Goal: Information Seeking & Learning: Compare options

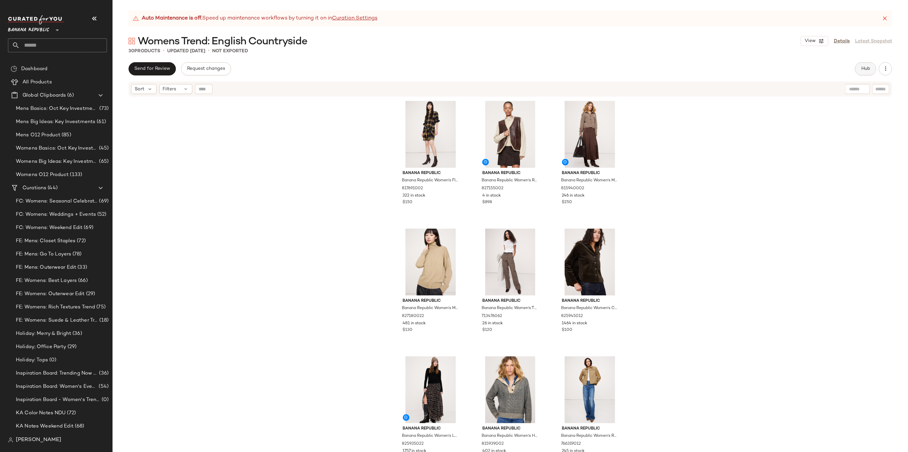
click at [712, 71] on span "Hub" at bounding box center [865, 68] width 9 height 5
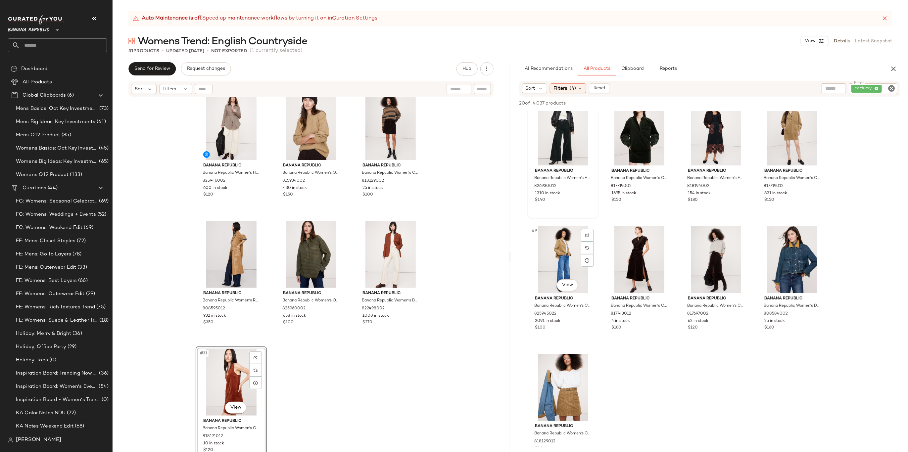
scroll to position [140, 0]
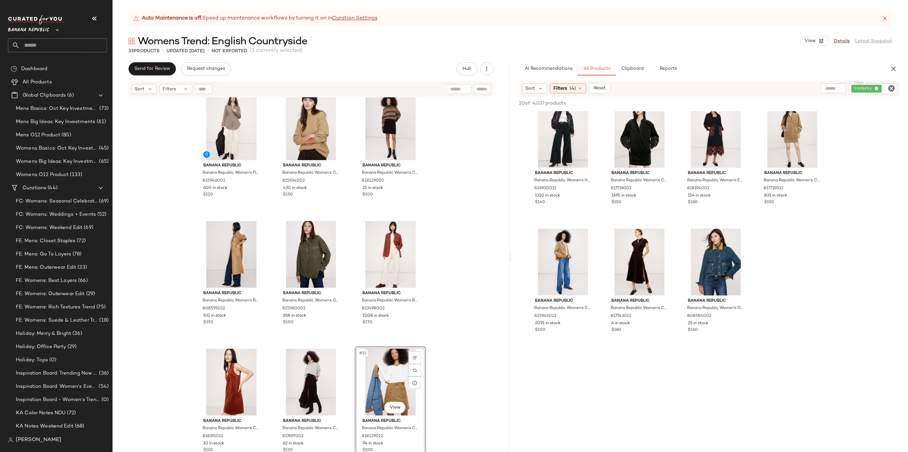
click at [467, 286] on div "Banana Republic Banana Republic Women's Oversized Cotton Poplin Banker Shirt Ye…" at bounding box center [311, 283] width 397 height 372
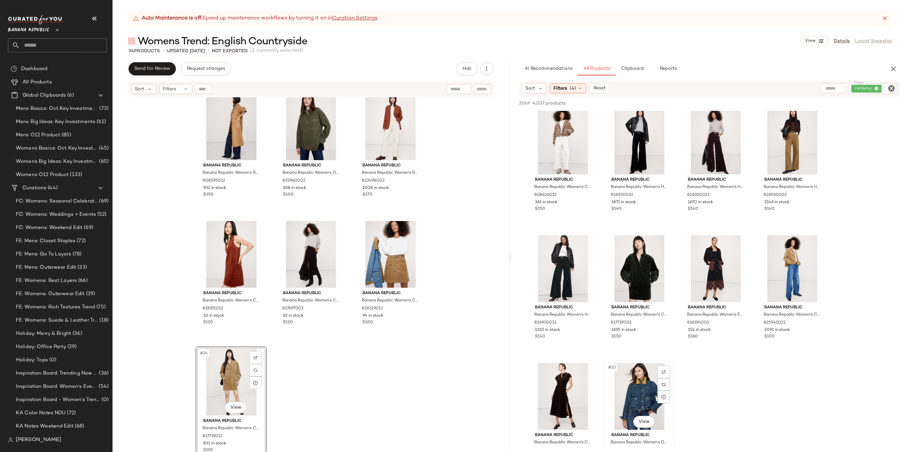
scroll to position [0, 0]
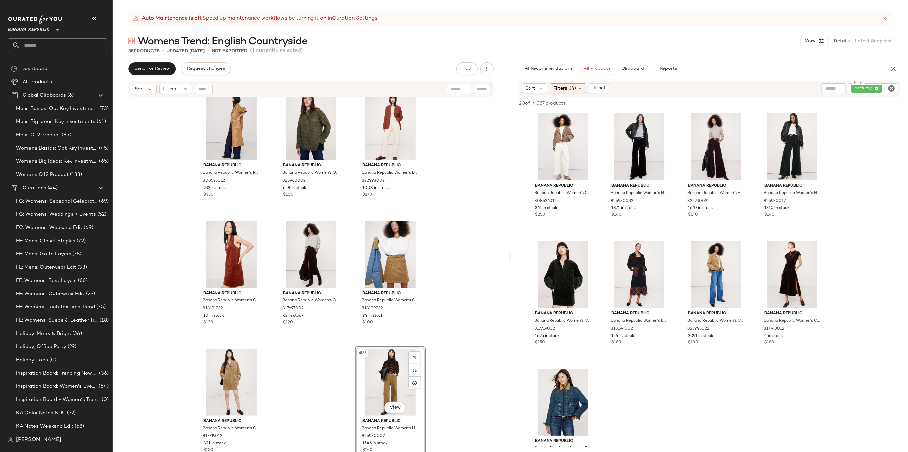
click at [712, 88] on icon "Clear Filter" at bounding box center [892, 88] width 8 height 8
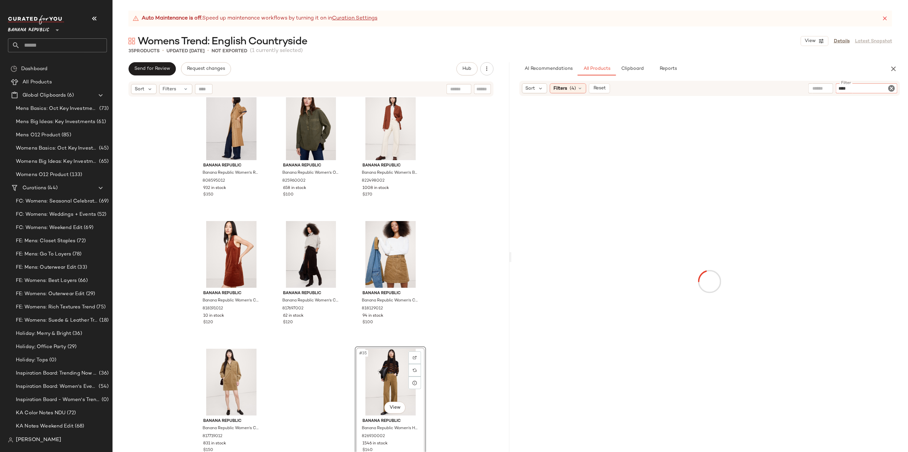
type input "*****"
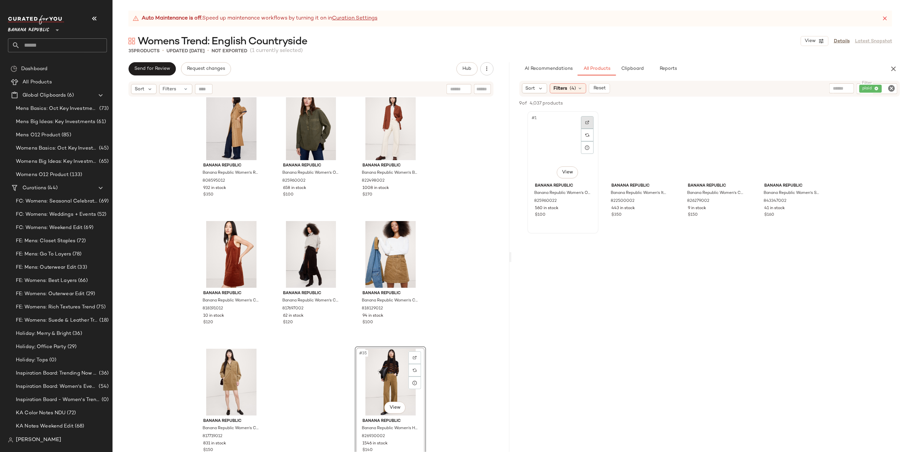
click at [581, 118] on div at bounding box center [587, 122] width 13 height 13
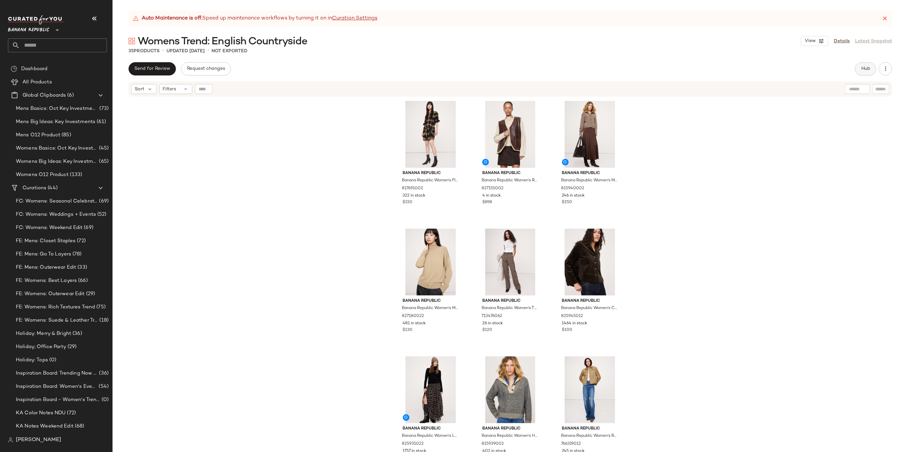
click at [868, 65] on button "Hub" at bounding box center [865, 68] width 21 height 13
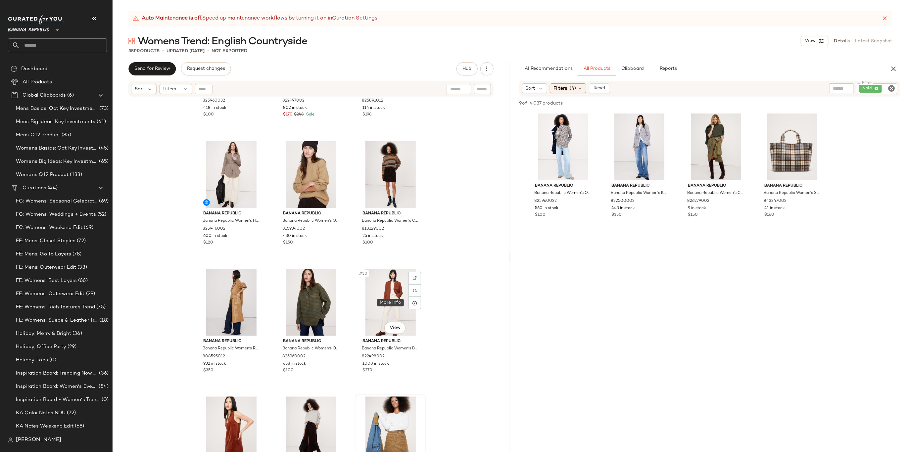
scroll to position [1163, 0]
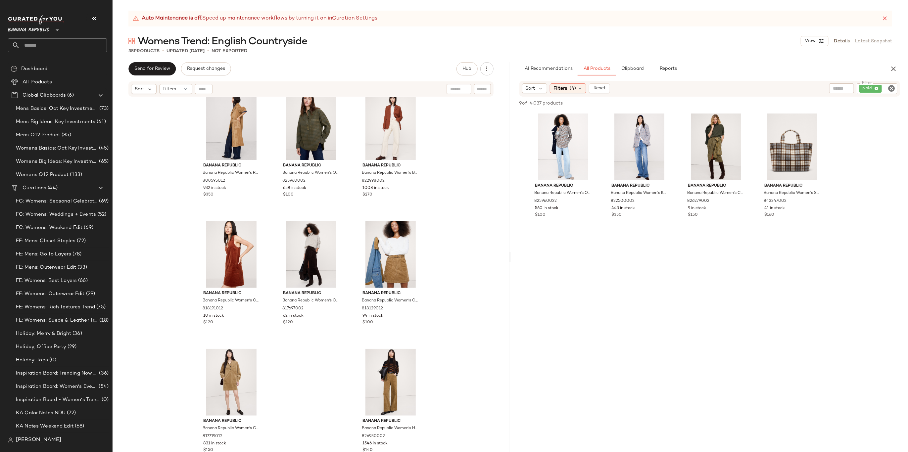
click at [892, 88] on icon "Clear Filter" at bounding box center [892, 88] width 8 height 8
click at [815, 87] on input "text" at bounding box center [821, 88] width 17 height 7
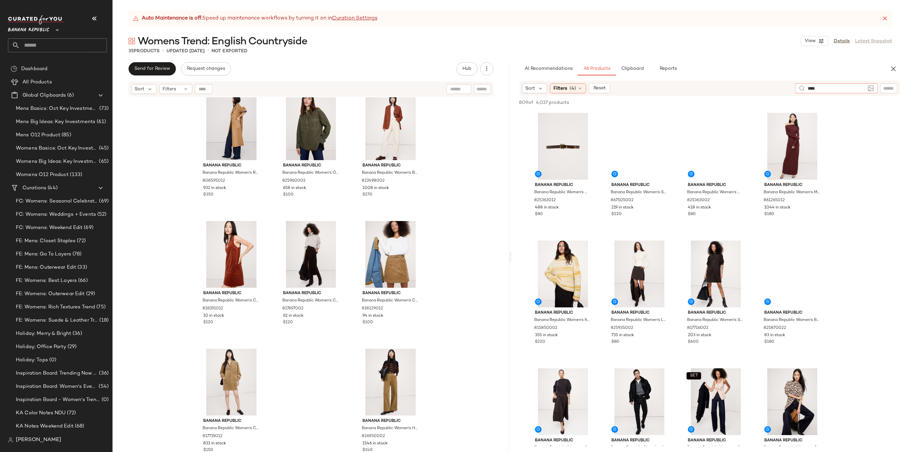
type input "*****"
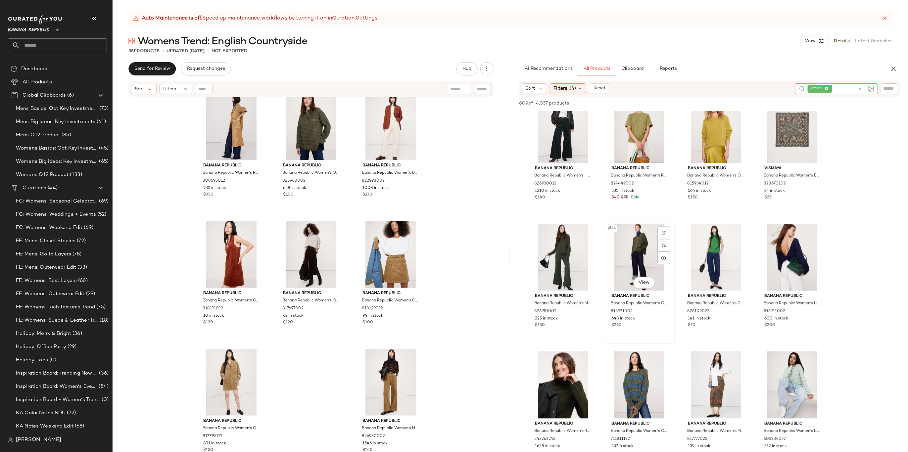
scroll to position [948, 0]
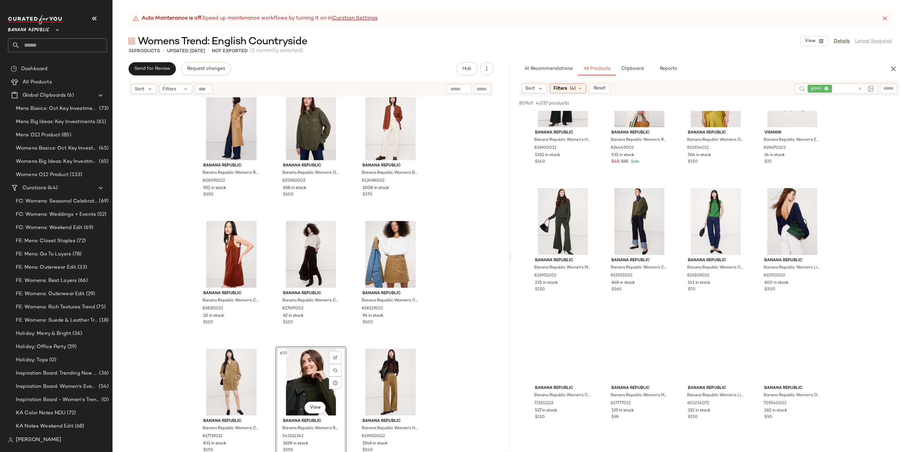
click at [458, 317] on div "Banana Republic Banana Republic Women's Flannel Belted Tunic Shirt Mushroom Tau…" at bounding box center [311, 283] width 397 height 372
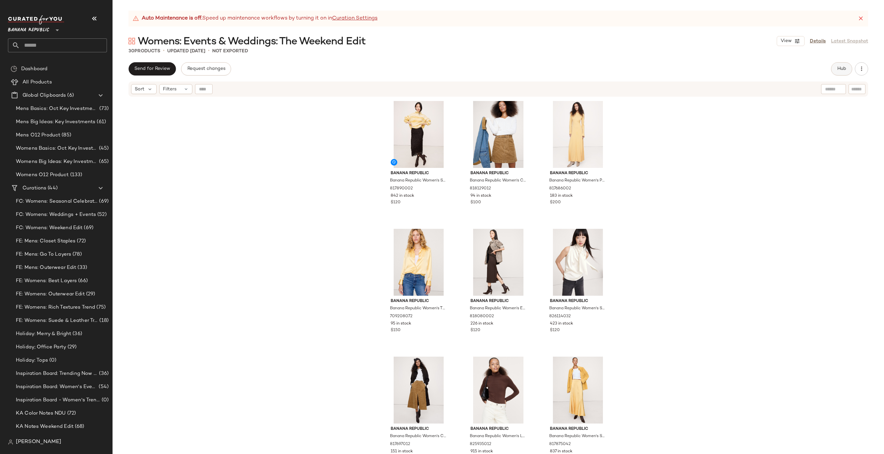
click at [712, 73] on button "Hub" at bounding box center [841, 68] width 21 height 13
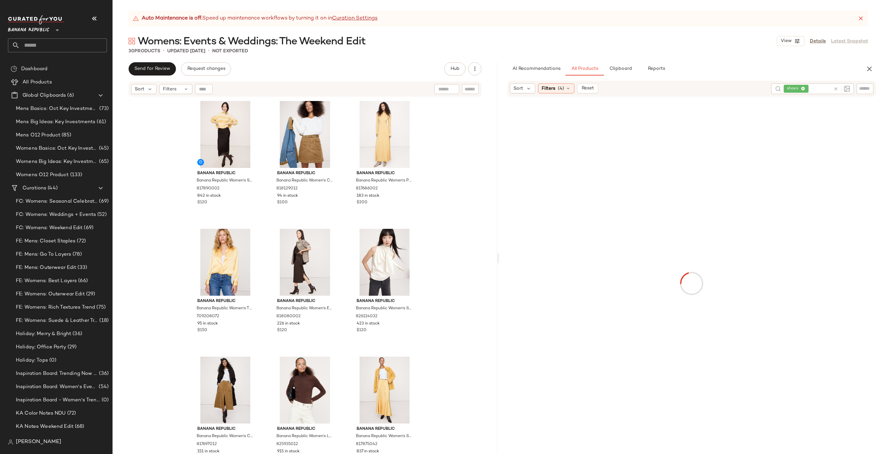
click at [712, 86] on input "text" at bounding box center [865, 88] width 12 height 7
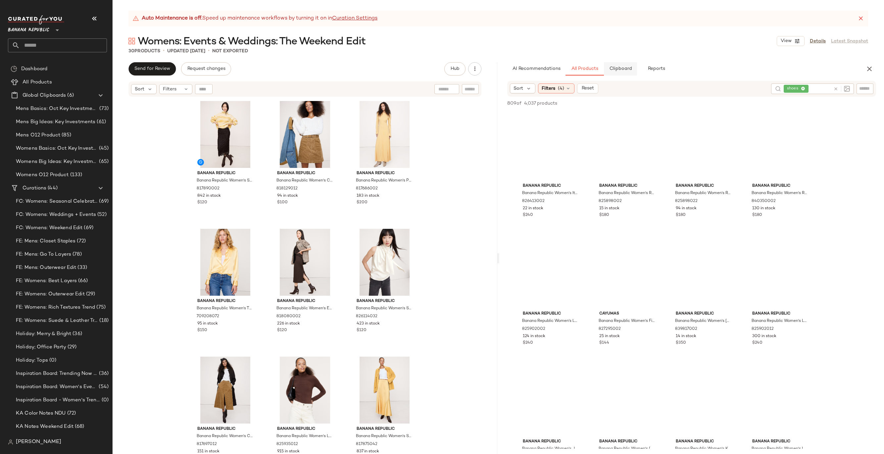
click at [628, 73] on button "Clipboard" at bounding box center [620, 68] width 33 height 13
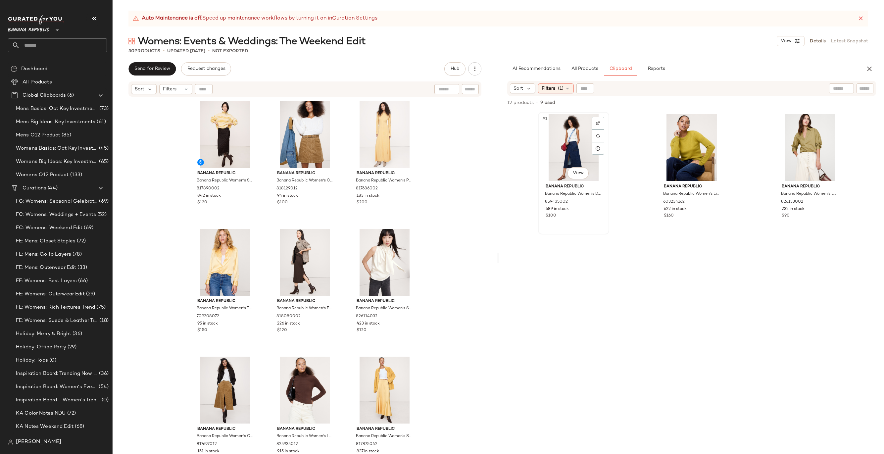
click at [566, 157] on div "#1 View" at bounding box center [573, 147] width 67 height 67
click at [712, 144] on div "#3 View" at bounding box center [810, 147] width 67 height 67
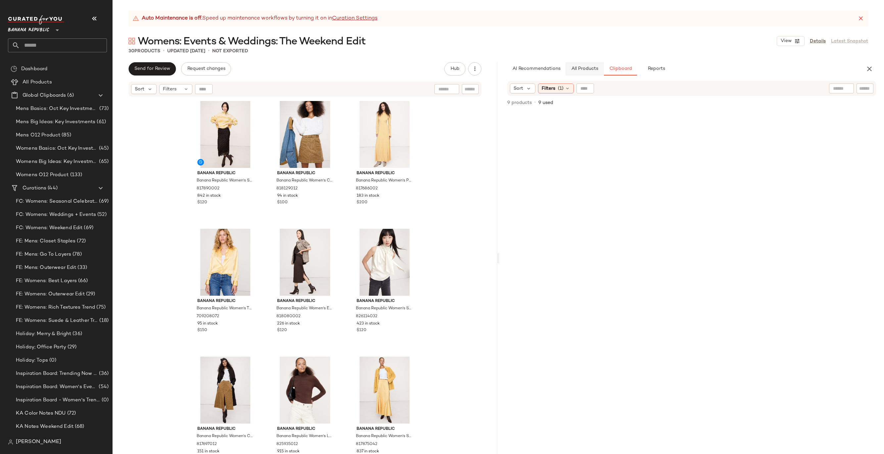
click at [592, 62] on button "All Products" at bounding box center [585, 68] width 38 height 13
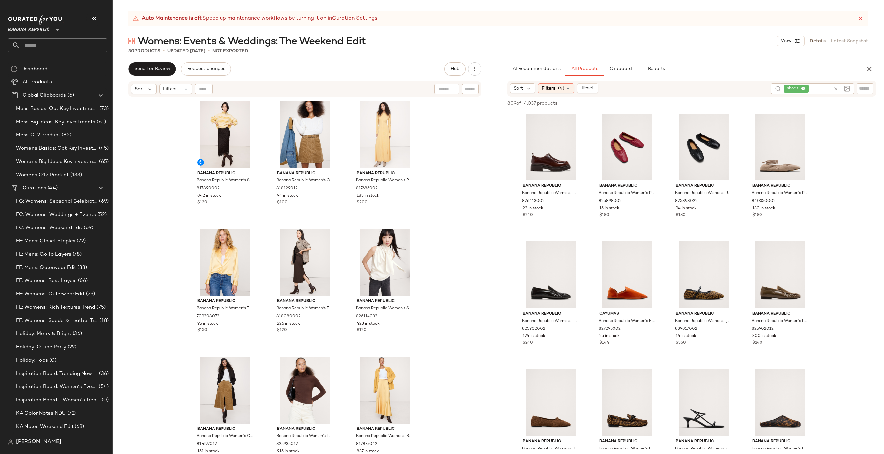
click at [712, 87] on icon at bounding box center [836, 88] width 5 height 5
click at [712, 91] on input "Filter" at bounding box center [843, 88] width 56 height 7
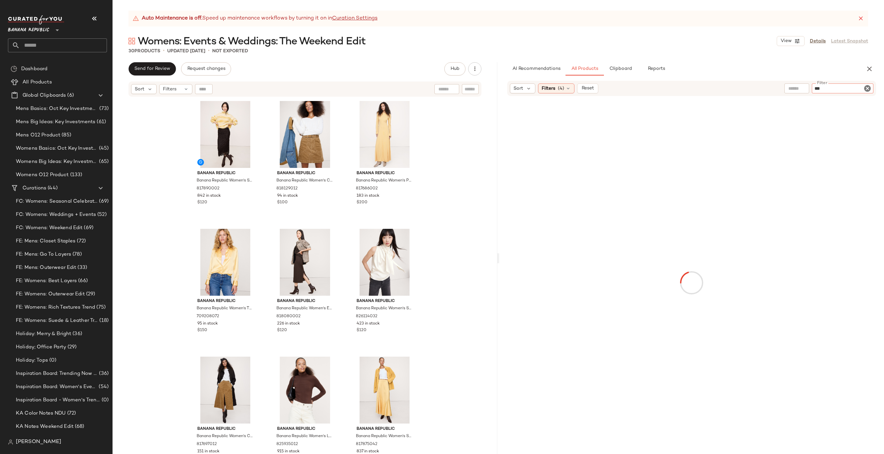
type input "****"
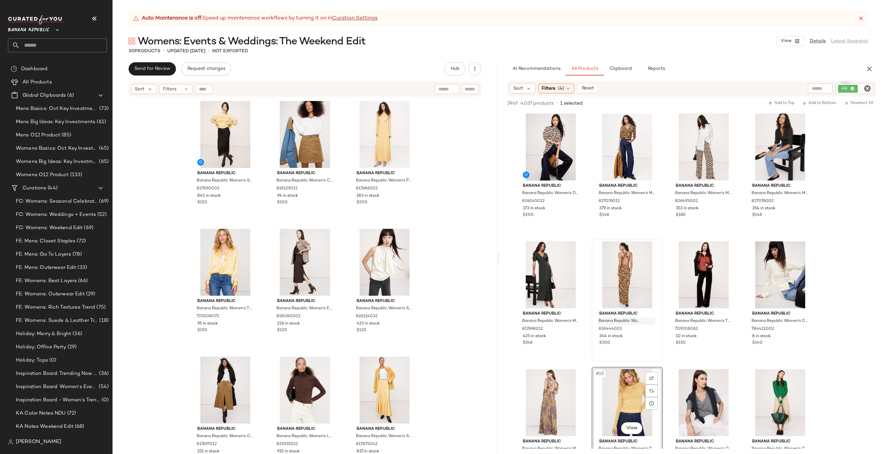
click at [627, 73] on button "Clipboard" at bounding box center [620, 68] width 33 height 13
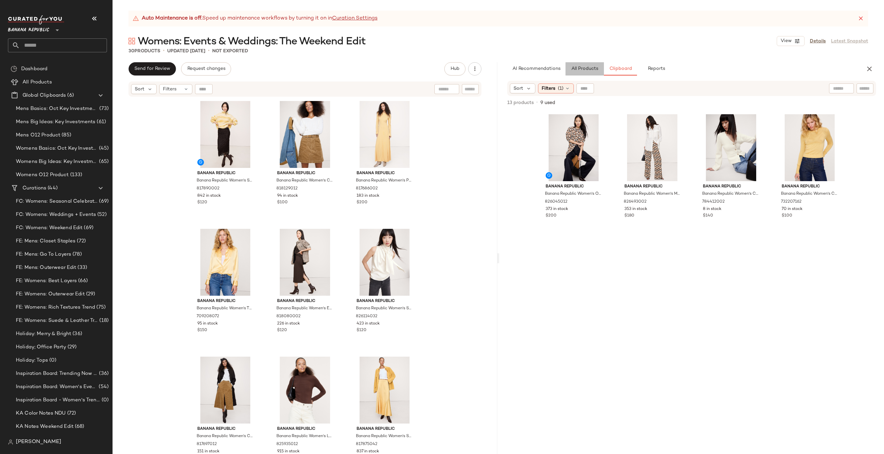
click at [570, 71] on button "All Products" at bounding box center [585, 68] width 38 height 13
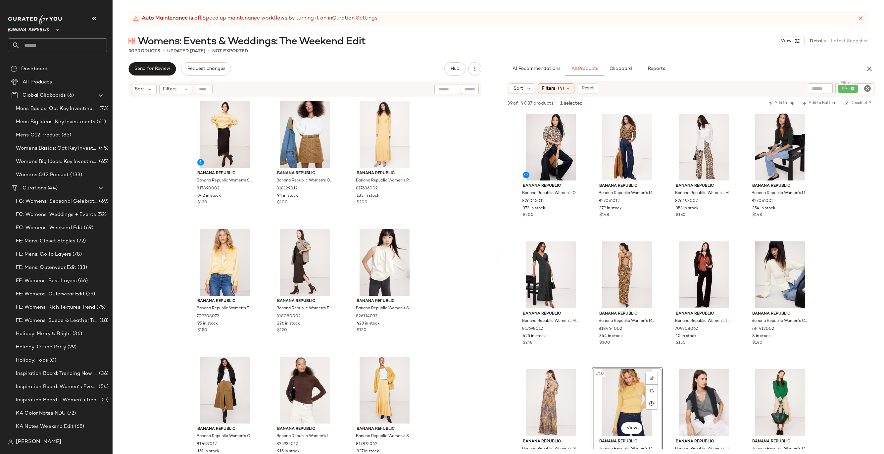
click at [712, 87] on icon "Clear Filter" at bounding box center [868, 88] width 8 height 8
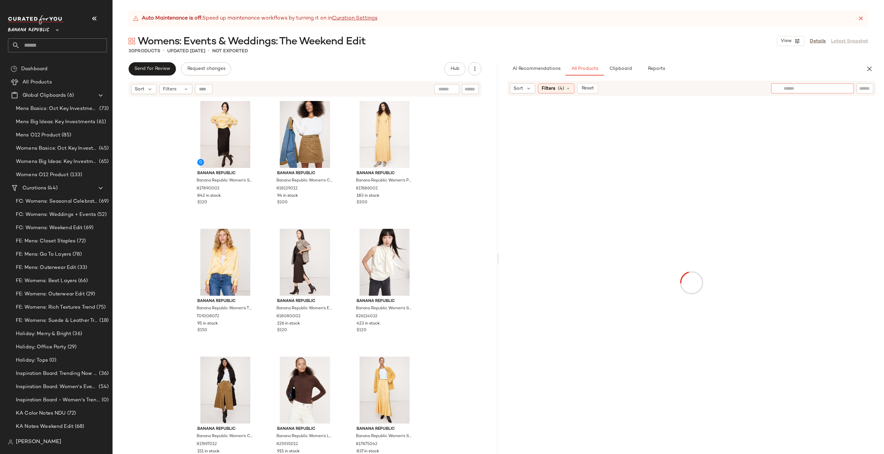
click at [712, 85] on div at bounding box center [812, 88] width 83 height 10
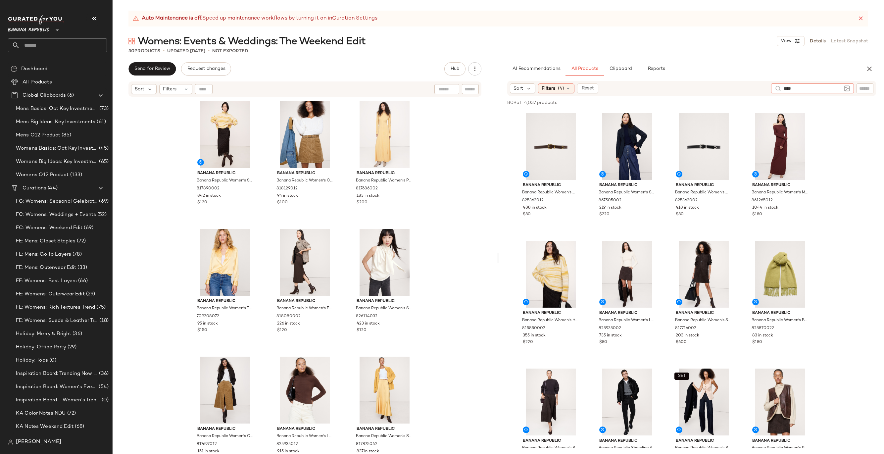
type input "*****"
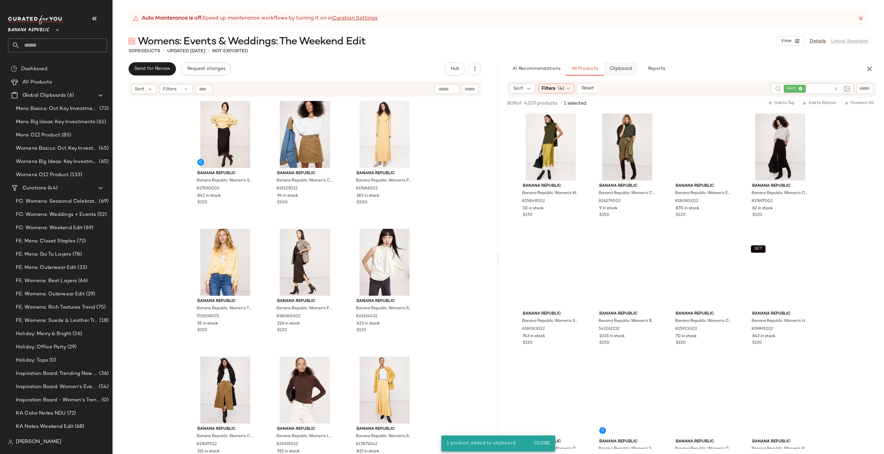
click at [621, 71] on span "Clipboard" at bounding box center [620, 68] width 23 height 5
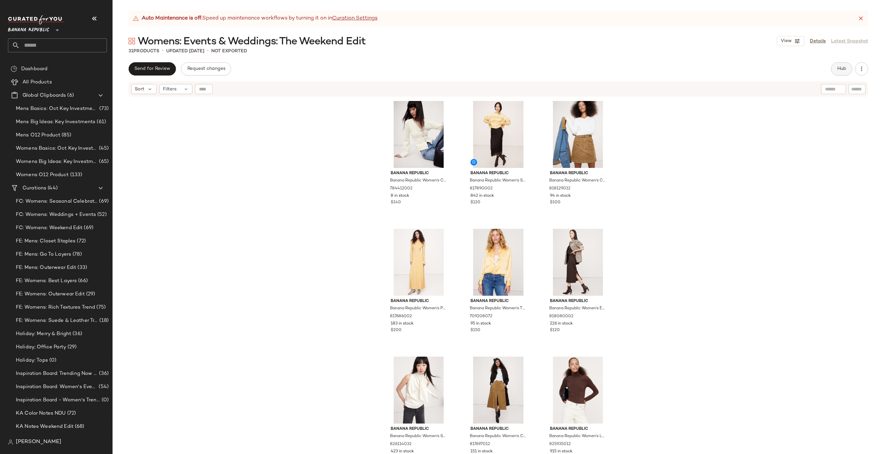
click at [841, 67] on span "Hub" at bounding box center [841, 68] width 9 height 5
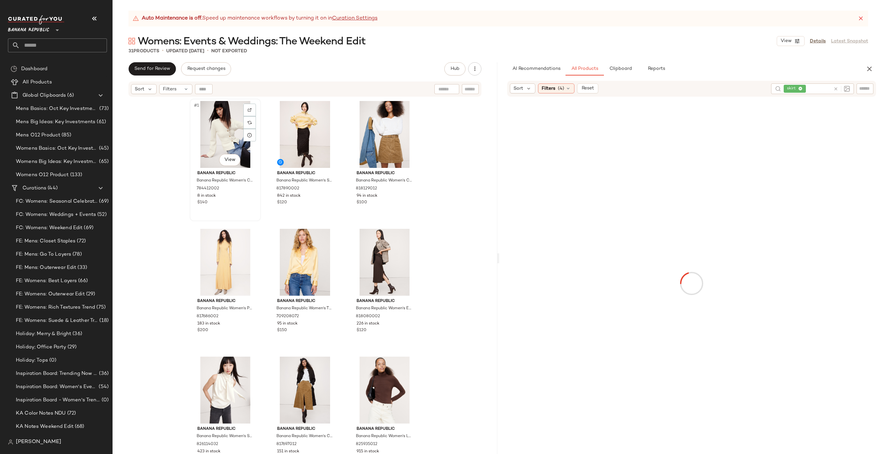
click at [213, 133] on div "#1 View" at bounding box center [225, 134] width 67 height 67
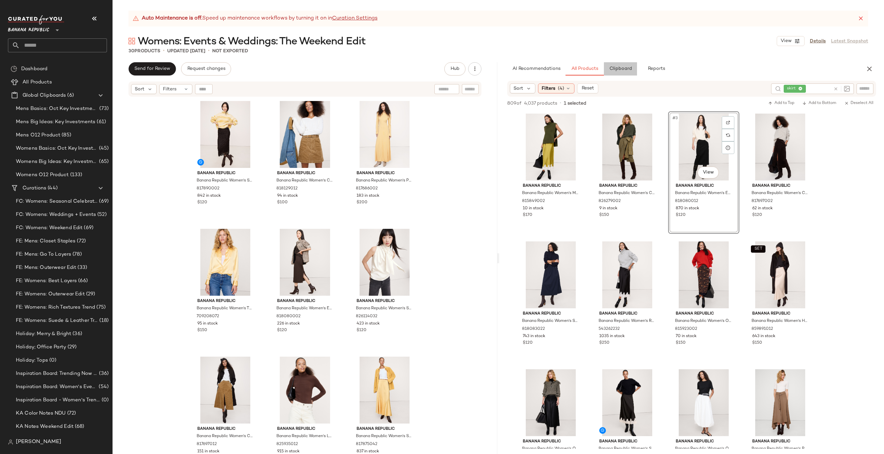
click at [623, 68] on span "Clipboard" at bounding box center [620, 68] width 23 height 5
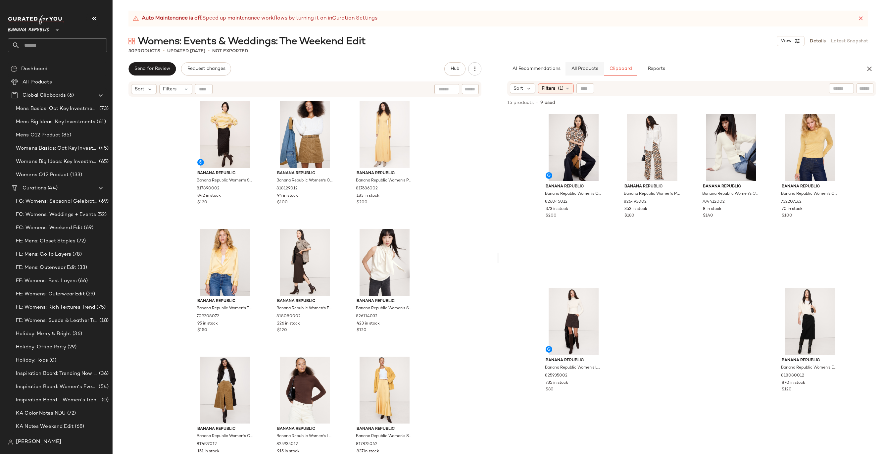
click at [579, 69] on span "All Products" at bounding box center [584, 68] width 27 height 5
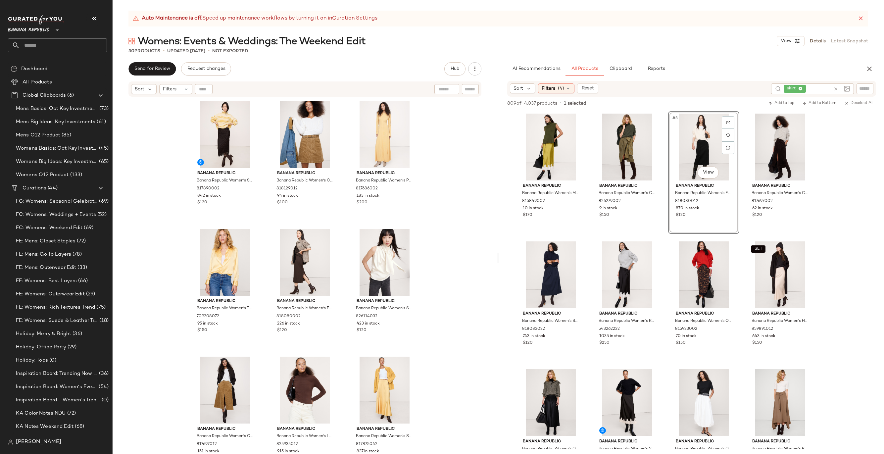
click at [834, 88] on icon at bounding box center [836, 88] width 5 height 5
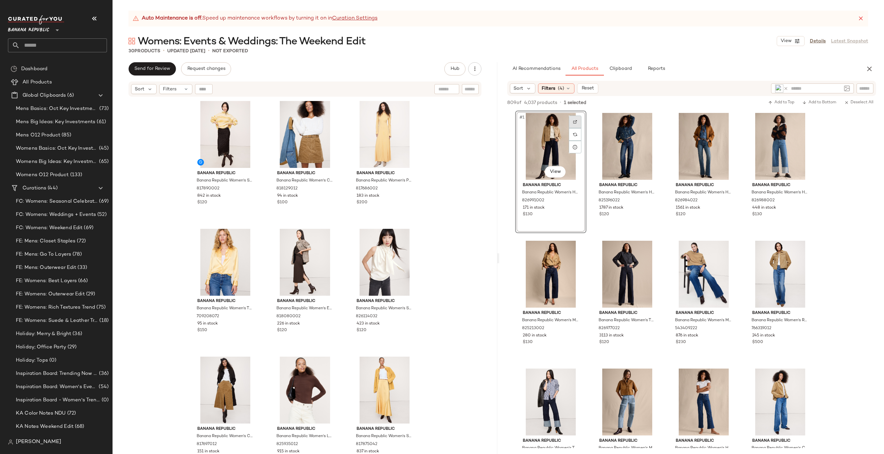
click at [627, 68] on span "Clipboard" at bounding box center [620, 68] width 23 height 5
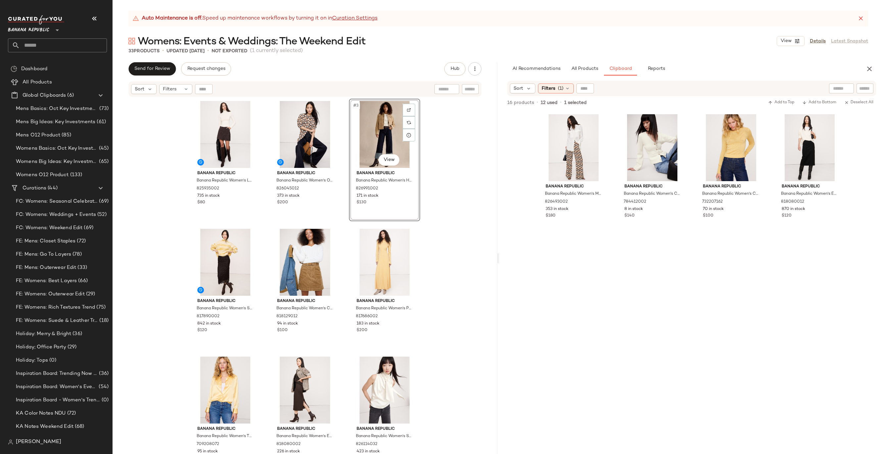
click at [464, 195] on div "Banana Republic Banana Republic Women's Luxe Wool-Blend Turtleneck T-Shirt Tran…" at bounding box center [305, 283] width 385 height 373
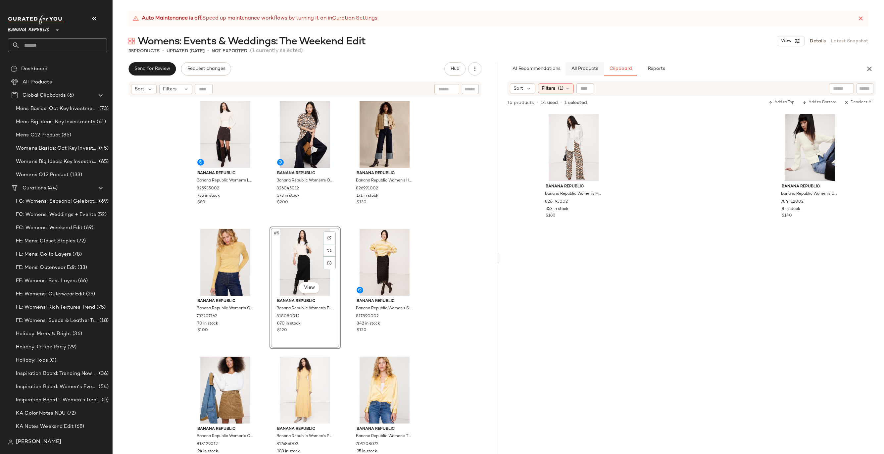
click at [584, 67] on span "All Products" at bounding box center [584, 68] width 27 height 5
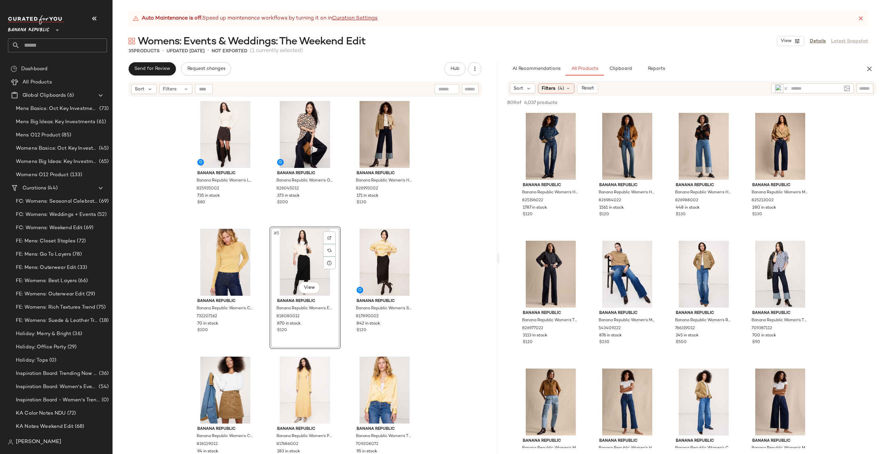
click at [787, 87] on icon at bounding box center [786, 88] width 5 height 5
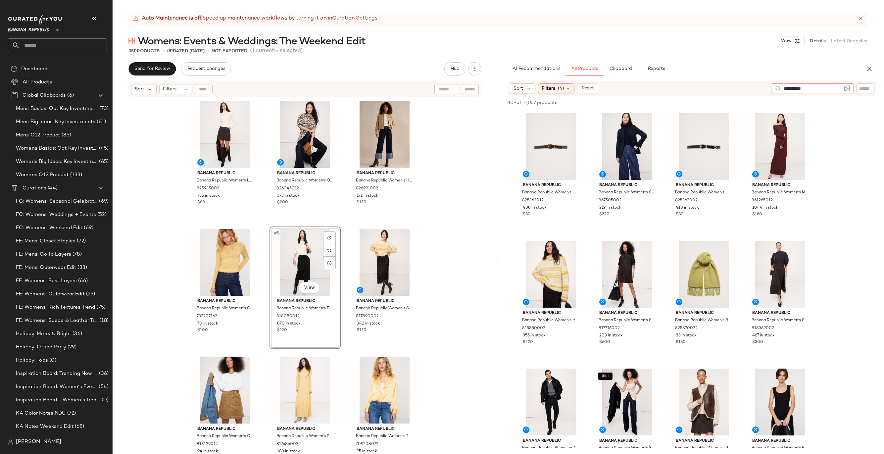
type input "**********"
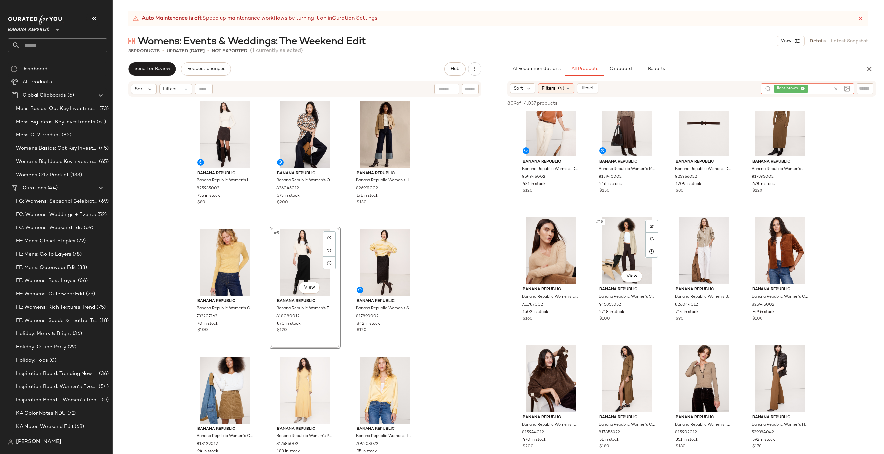
scroll to position [421, 0]
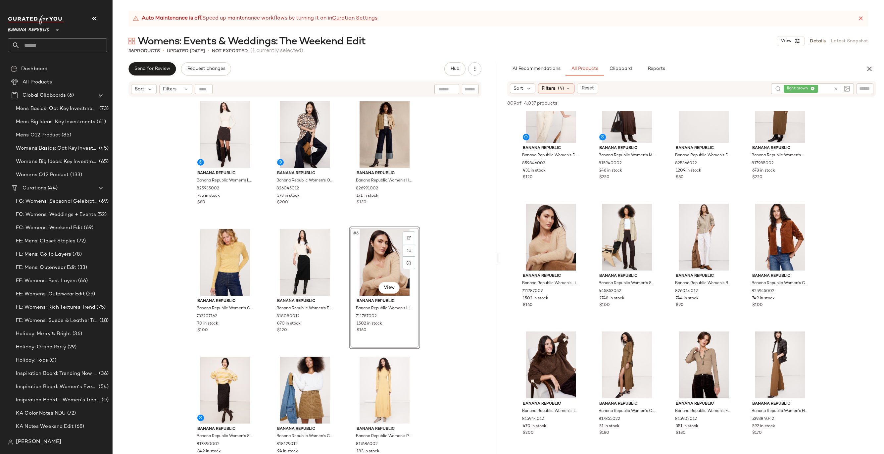
click at [447, 252] on div "Banana Republic Banana Republic Women's Luxe Wool-Blend Turtleneck T-Shirt Tran…" at bounding box center [305, 283] width 385 height 373
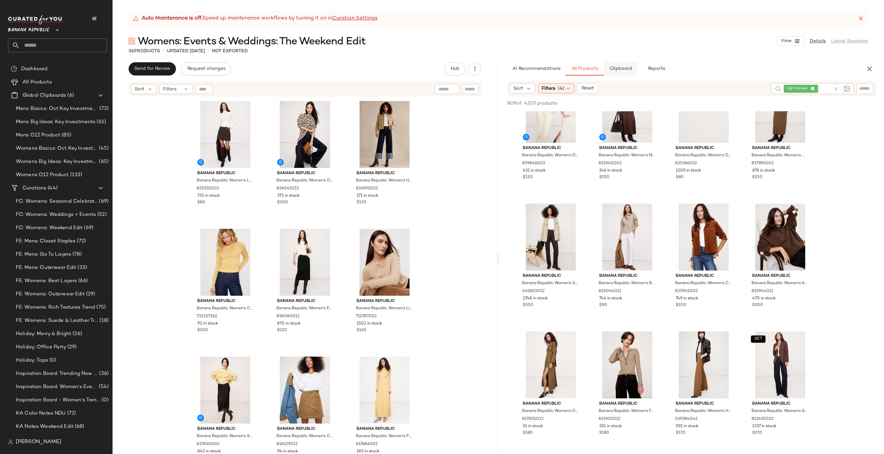
click at [626, 66] on button "Clipboard" at bounding box center [620, 68] width 33 height 13
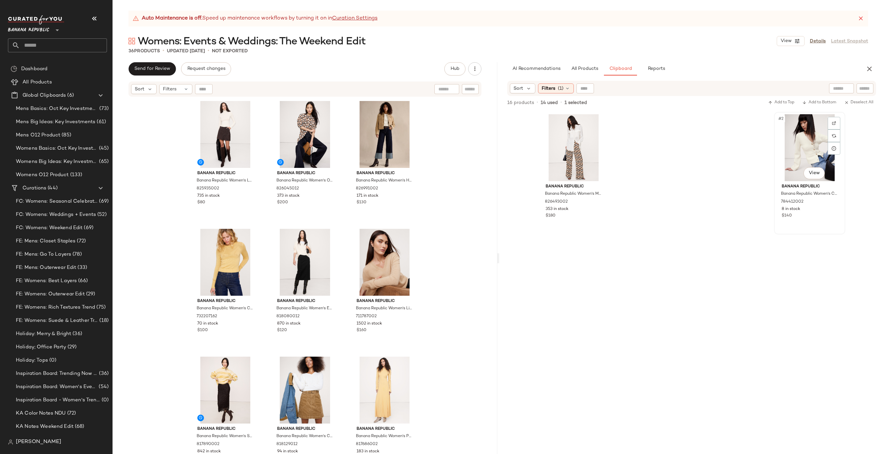
click at [790, 132] on div "#2 View" at bounding box center [810, 147] width 67 height 67
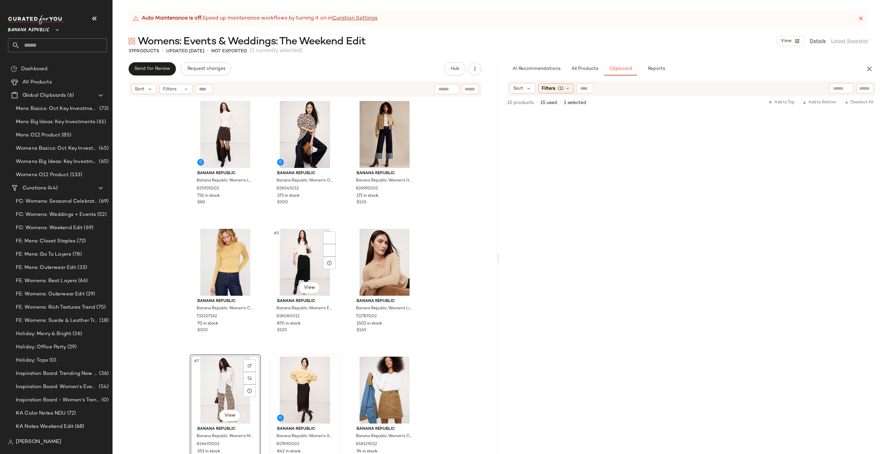
scroll to position [0, 0]
click at [583, 71] on span "All Products" at bounding box center [584, 68] width 27 height 5
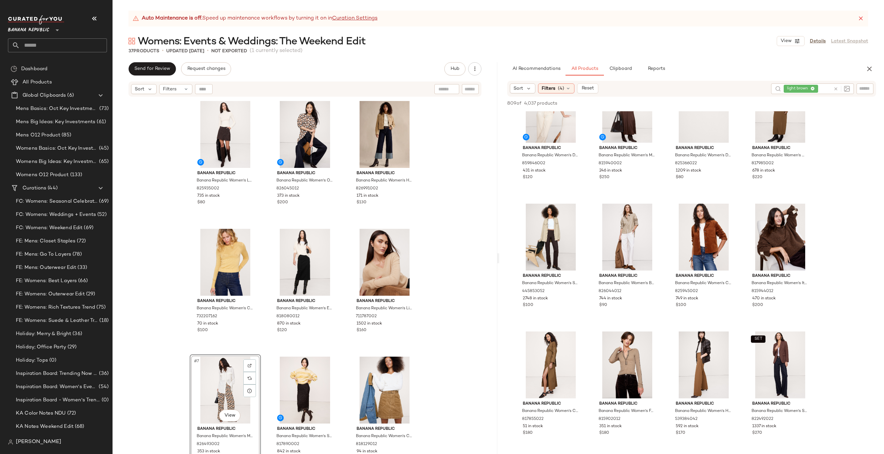
type button "CompanyProducts"
click at [829, 90] on input "text" at bounding box center [825, 88] width 11 height 7
click at [837, 87] on icon at bounding box center [836, 88] width 5 height 5
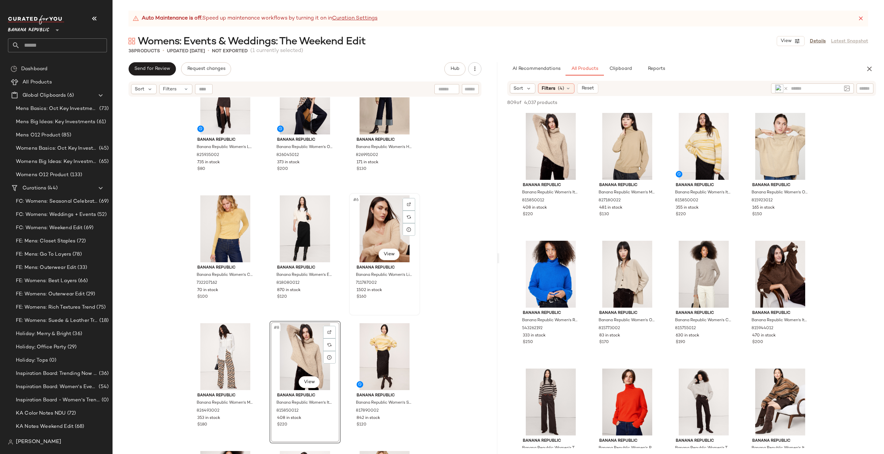
scroll to position [25, 0]
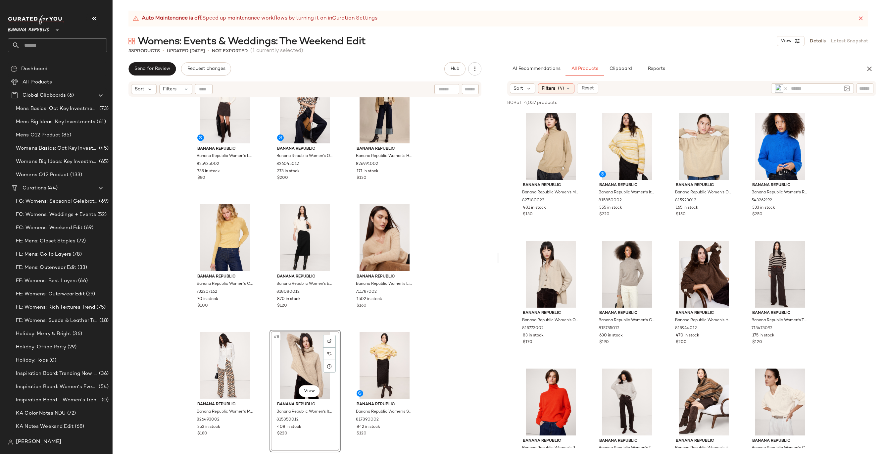
click at [787, 87] on icon at bounding box center [786, 88] width 5 height 5
type input "*****"
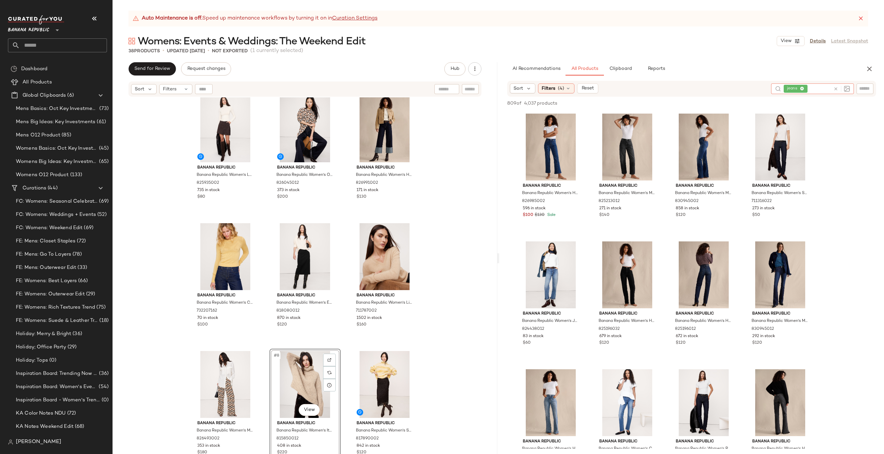
scroll to position [0, 0]
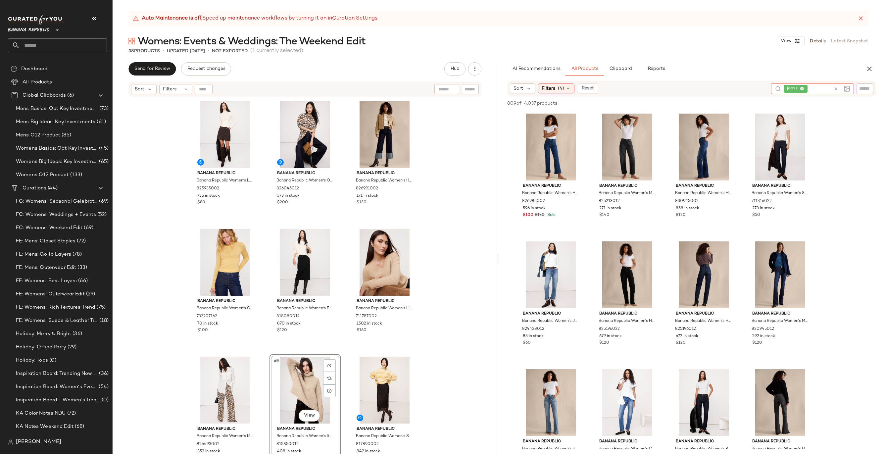
click at [835, 87] on icon at bounding box center [836, 88] width 5 height 5
type input "*****"
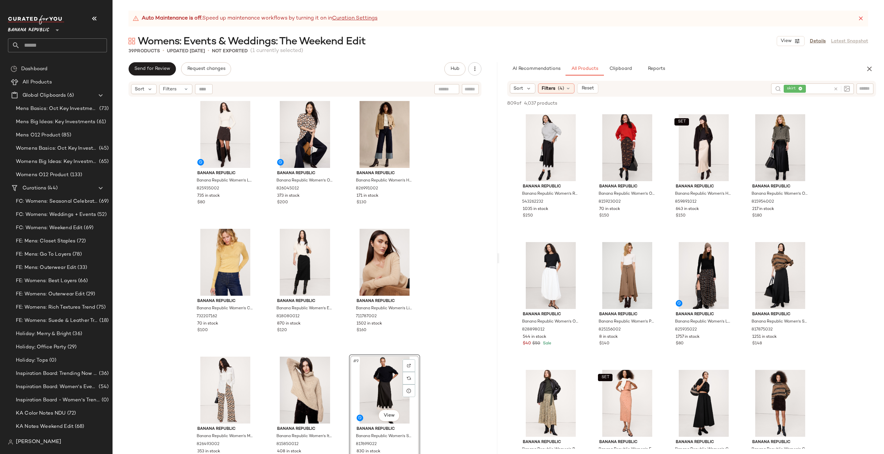
click at [839, 88] on icon at bounding box center [836, 88] width 5 height 5
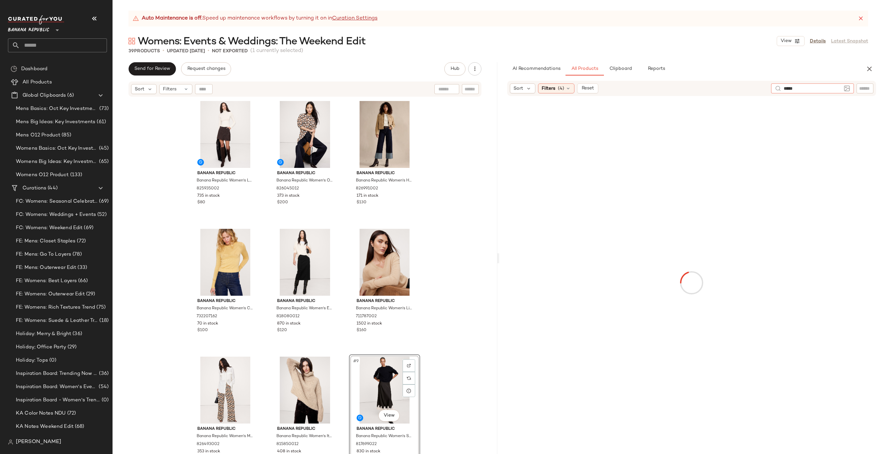
type input "******"
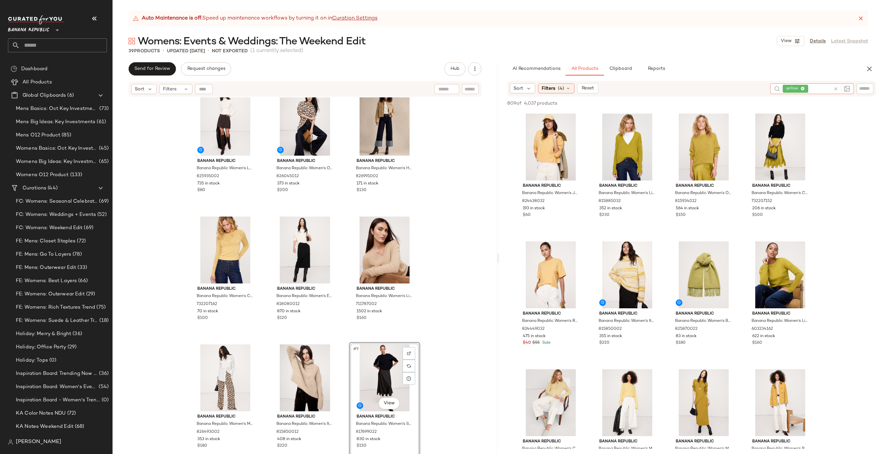
scroll to position [47, 0]
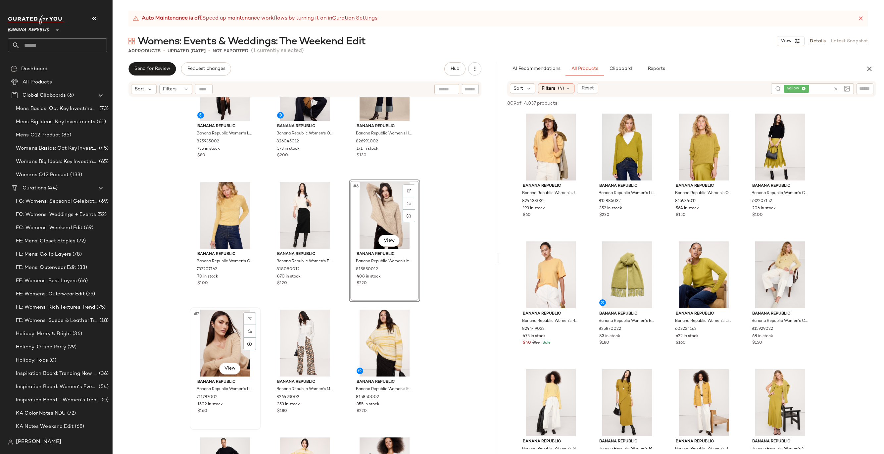
click at [203, 345] on div "#7 View" at bounding box center [225, 343] width 67 height 67
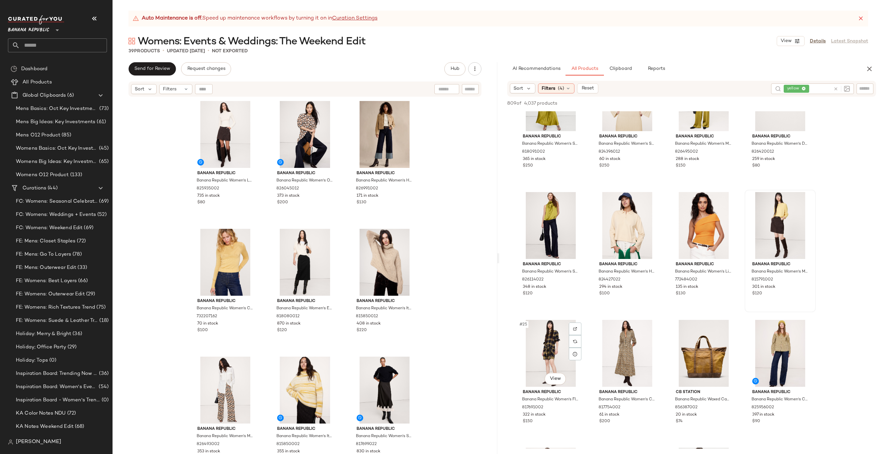
scroll to position [570, 0]
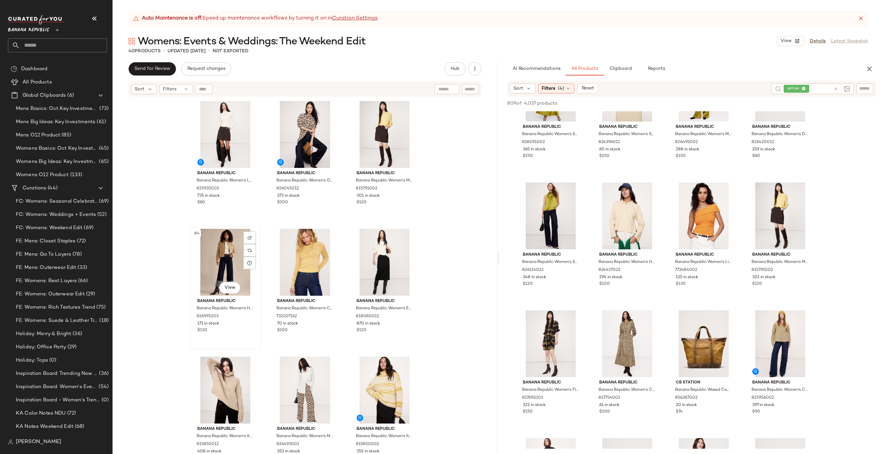
click at [212, 260] on div "#4 View" at bounding box center [225, 262] width 67 height 67
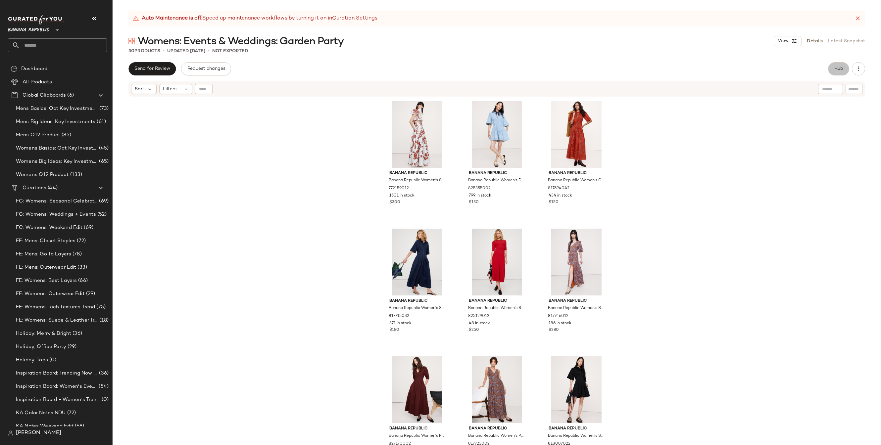
click at [712, 64] on button "Hub" at bounding box center [838, 68] width 21 height 13
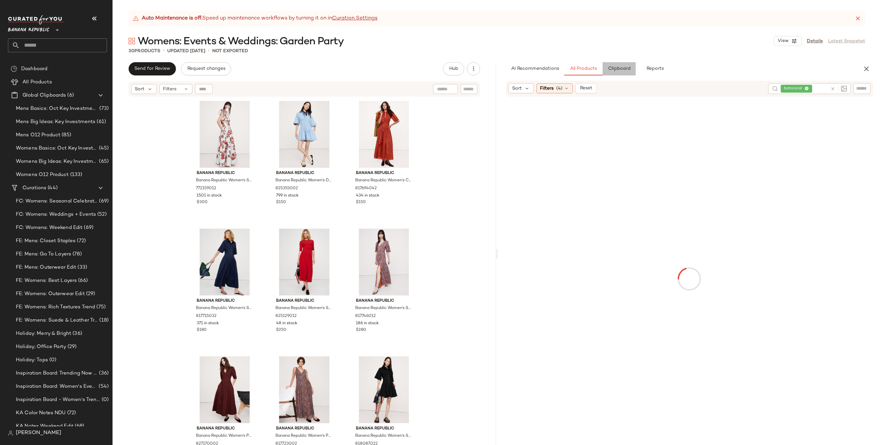
click at [630, 69] on button "Clipboard" at bounding box center [619, 68] width 33 height 13
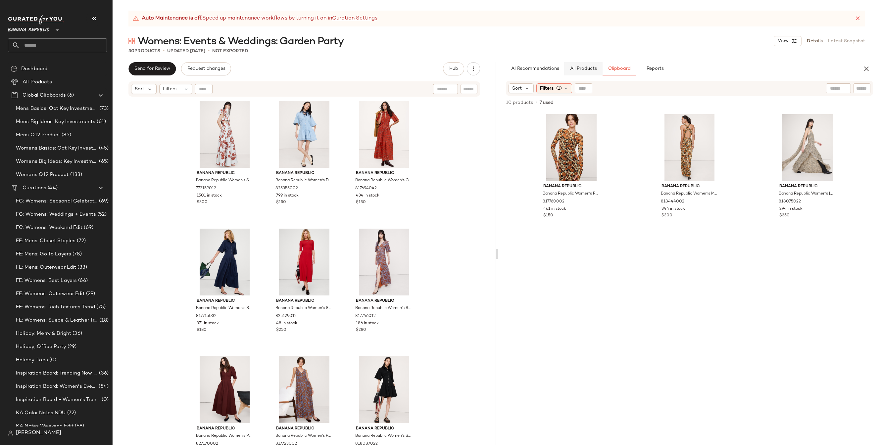
click at [593, 72] on button "All Products" at bounding box center [583, 68] width 38 height 13
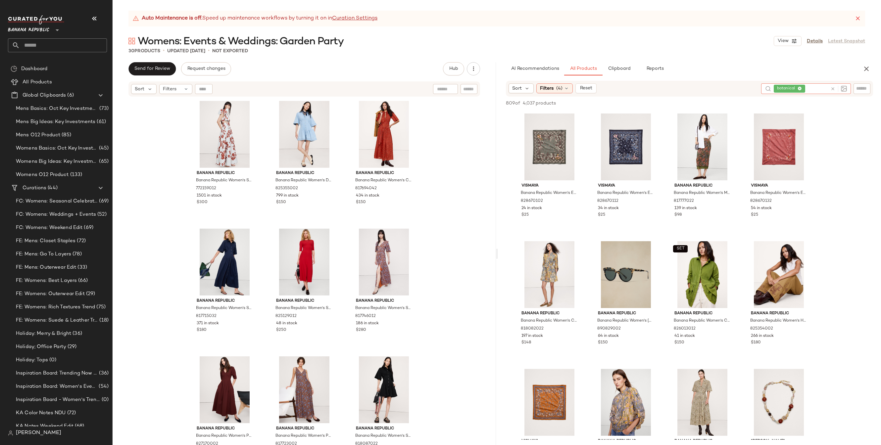
click at [712, 87] on icon at bounding box center [833, 88] width 5 height 5
click at [712, 86] on input "text" at bounding box center [862, 88] width 12 height 7
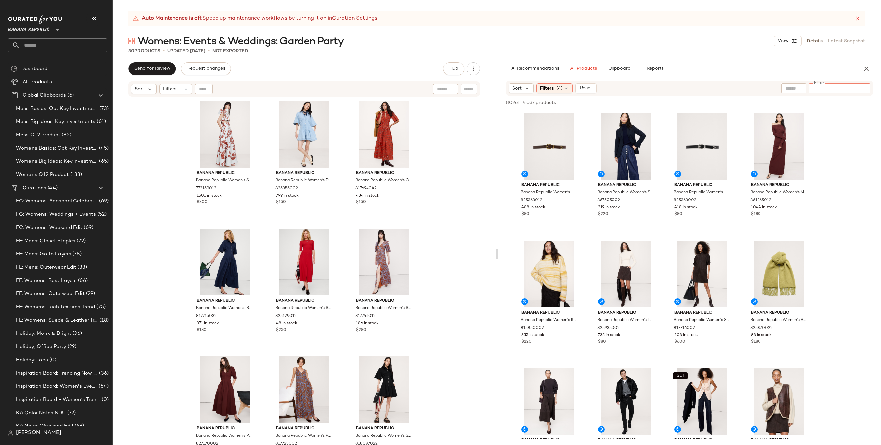
paste input "*********"
type input "*********"
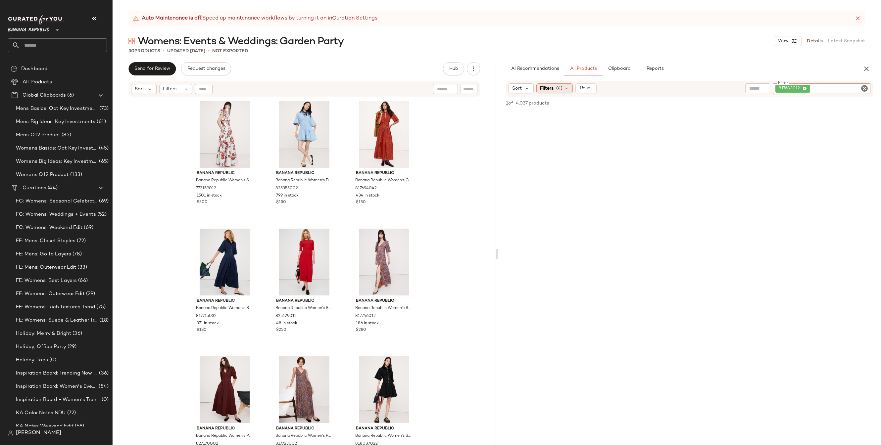
click at [558, 83] on div "Filters (4)" at bounding box center [554, 88] width 36 height 10
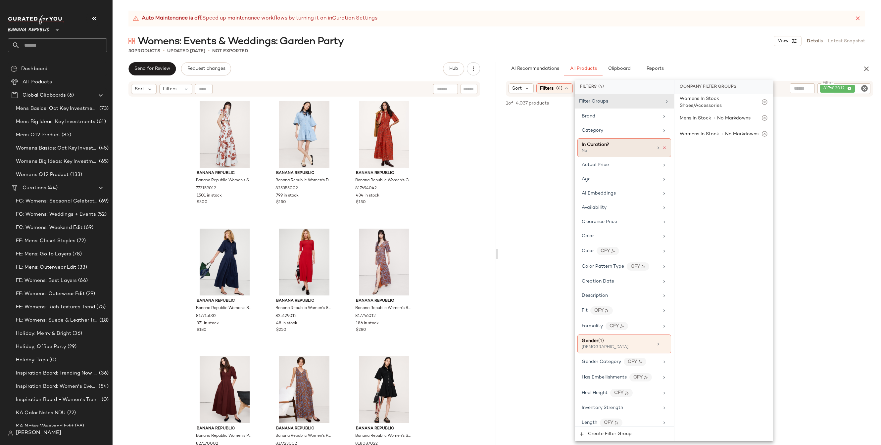
click at [662, 148] on icon at bounding box center [664, 148] width 5 height 5
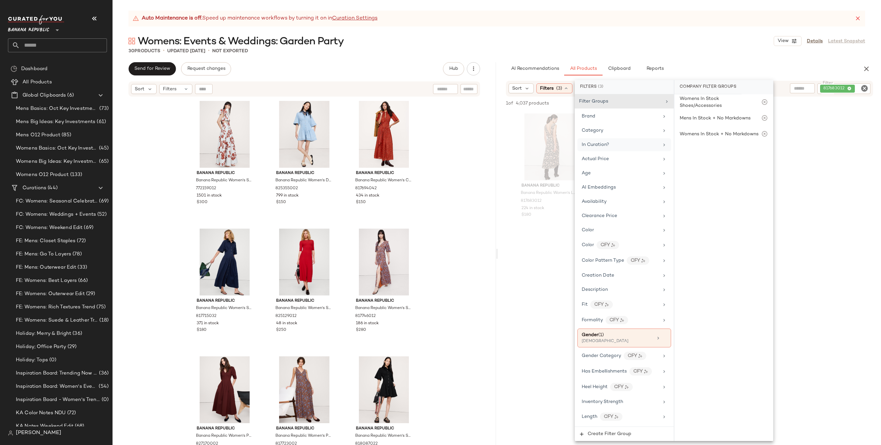
click at [702, 54] on div "30 Products • updated Oct 2nd • Not Exported" at bounding box center [497, 51] width 769 height 7
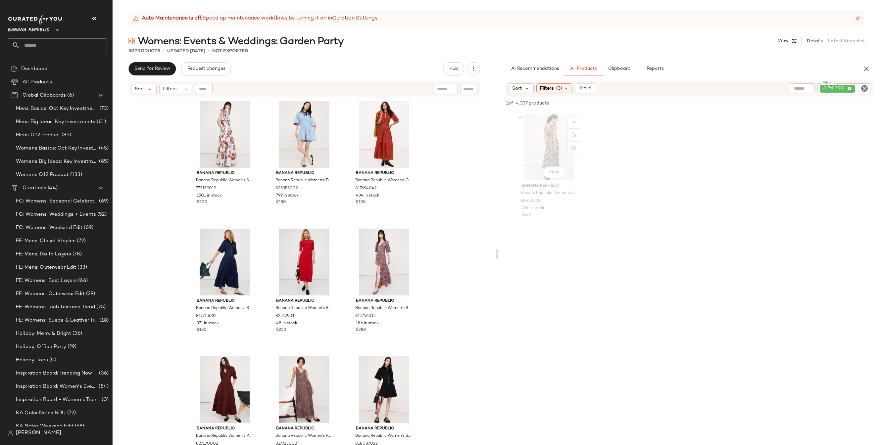
click at [555, 133] on div "#1 View" at bounding box center [549, 147] width 67 height 67
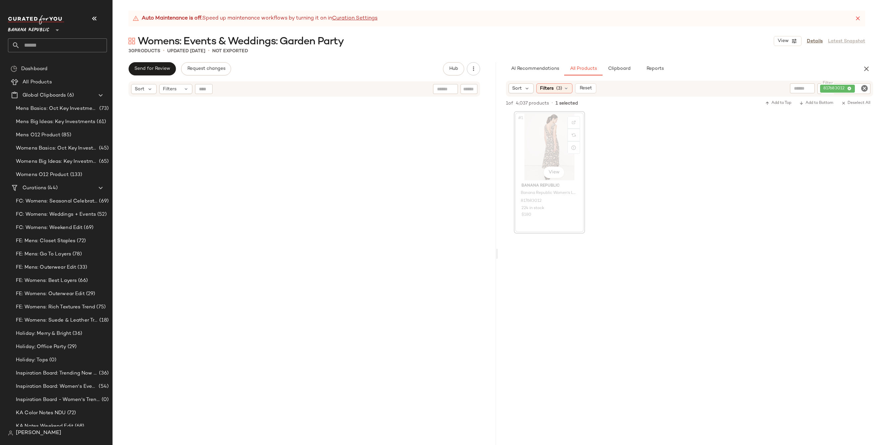
scroll to position [767, 0]
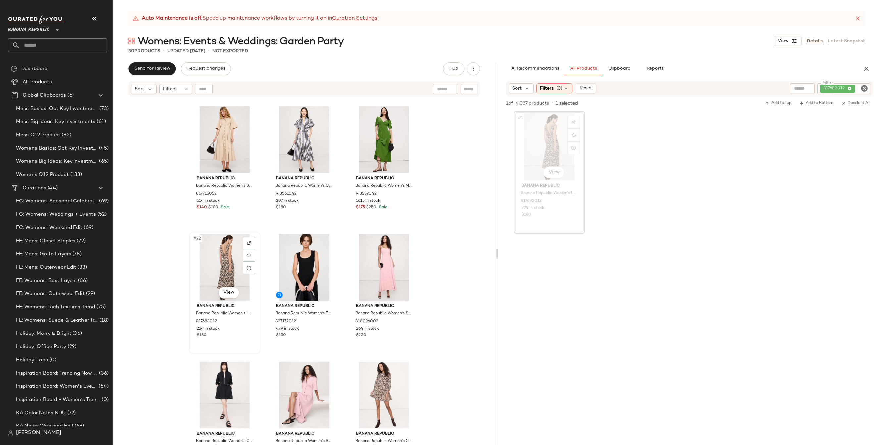
click at [220, 272] on div "#22 View" at bounding box center [224, 267] width 67 height 67
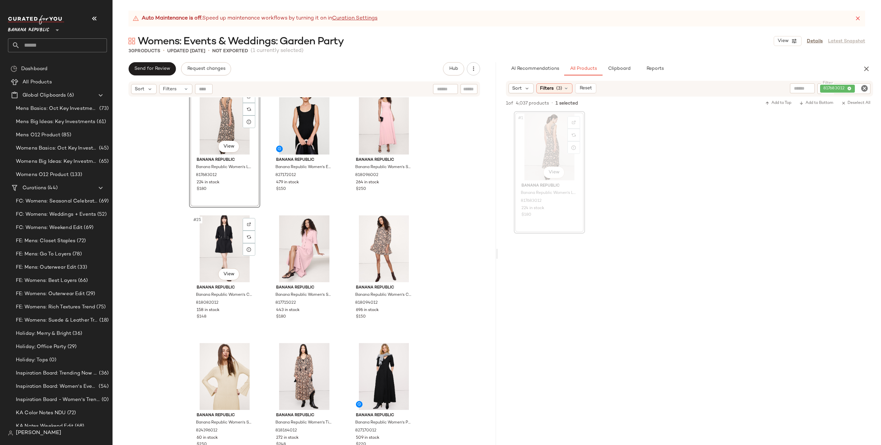
scroll to position [915, 0]
click at [374, 371] on div "#30 View" at bounding box center [384, 375] width 67 height 67
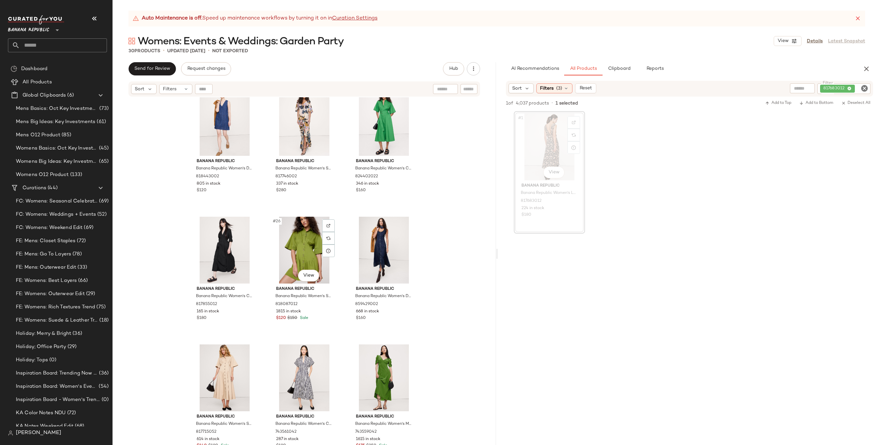
scroll to position [915, 0]
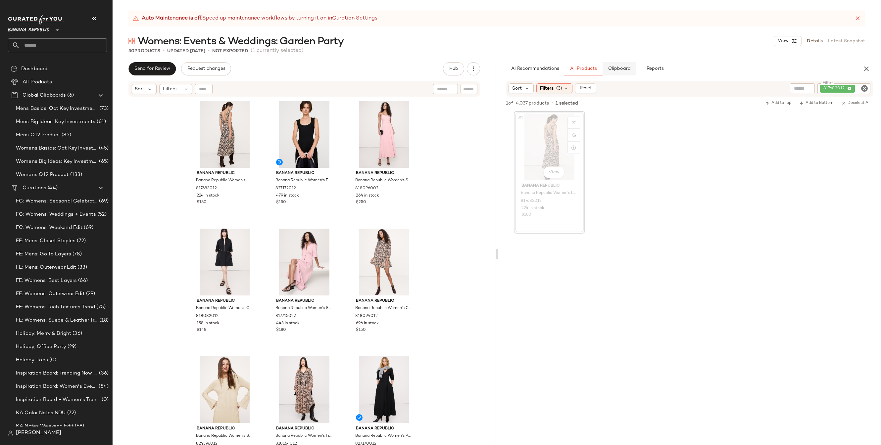
click at [623, 68] on span "Clipboard" at bounding box center [619, 68] width 23 height 5
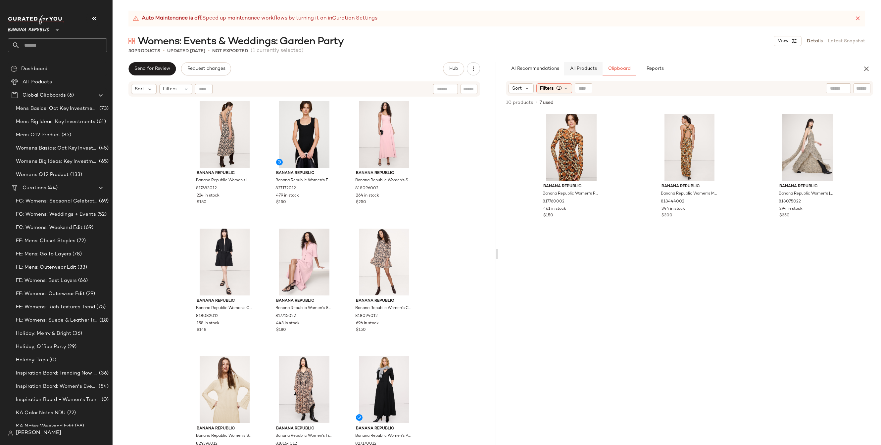
click at [582, 68] on span "All Products" at bounding box center [583, 68] width 27 height 5
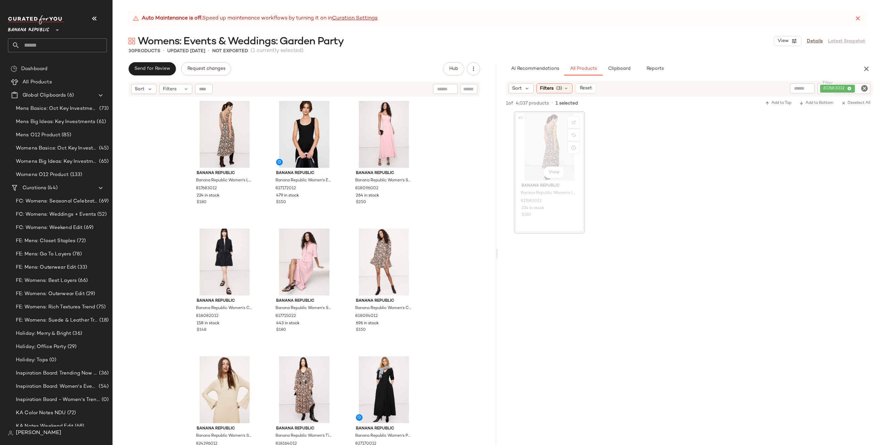
click at [712, 88] on icon "Clear Filter" at bounding box center [865, 88] width 8 height 8
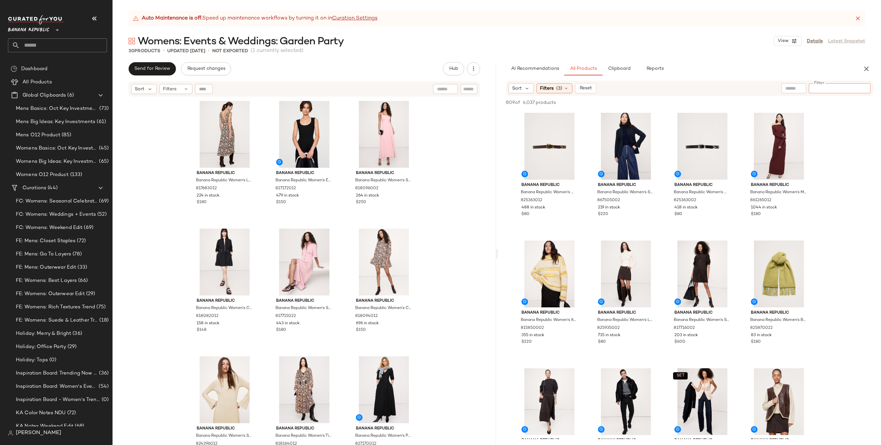
paste input "*********"
type input "*********"
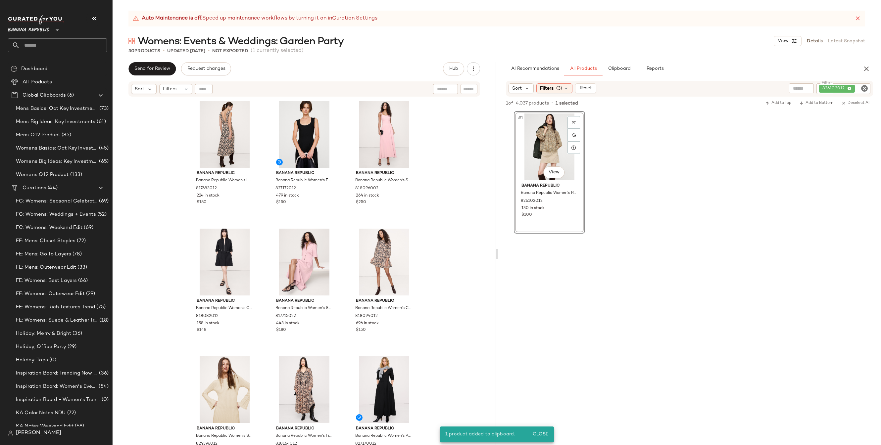
click at [712, 89] on icon "Clear Filter" at bounding box center [865, 88] width 8 height 8
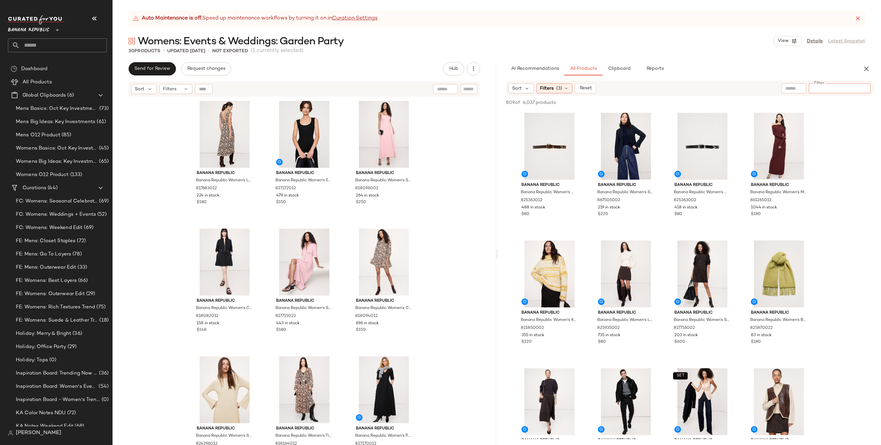
paste input "*********"
type input "*********"
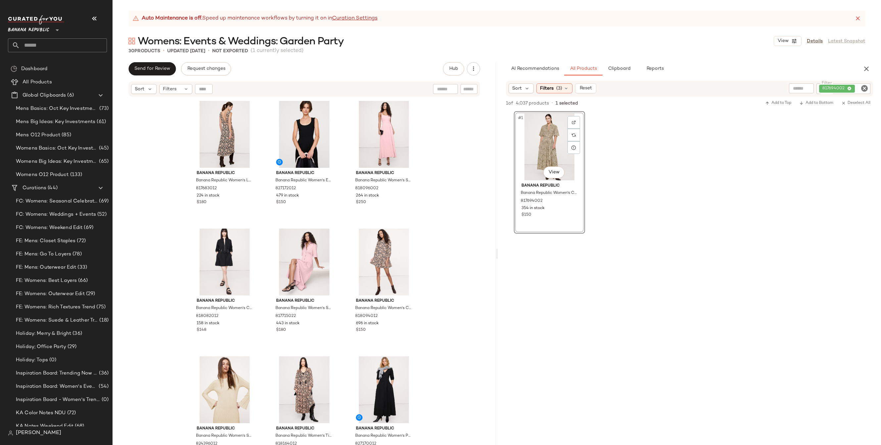
click at [712, 87] on icon "Clear Filter" at bounding box center [865, 88] width 8 height 8
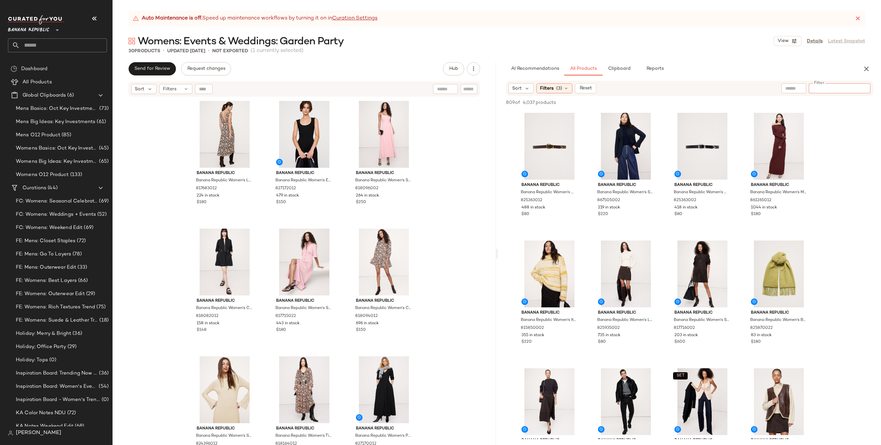
paste input "*********"
type input "*********"
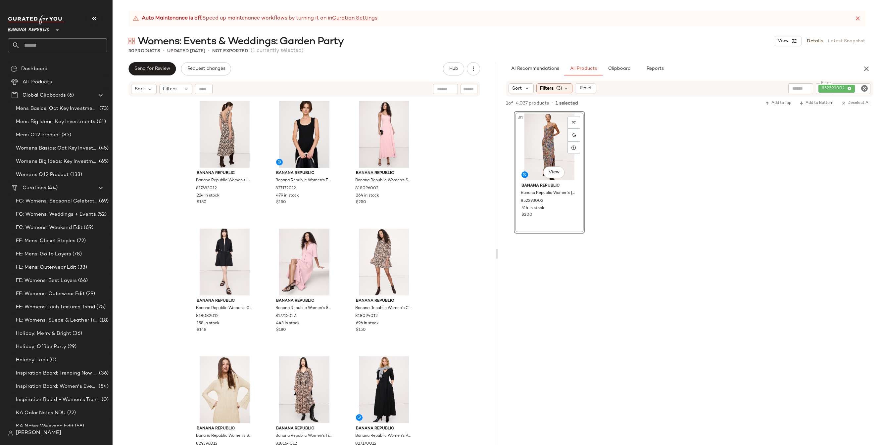
click at [712, 88] on icon "Clear Filter" at bounding box center [865, 88] width 8 height 8
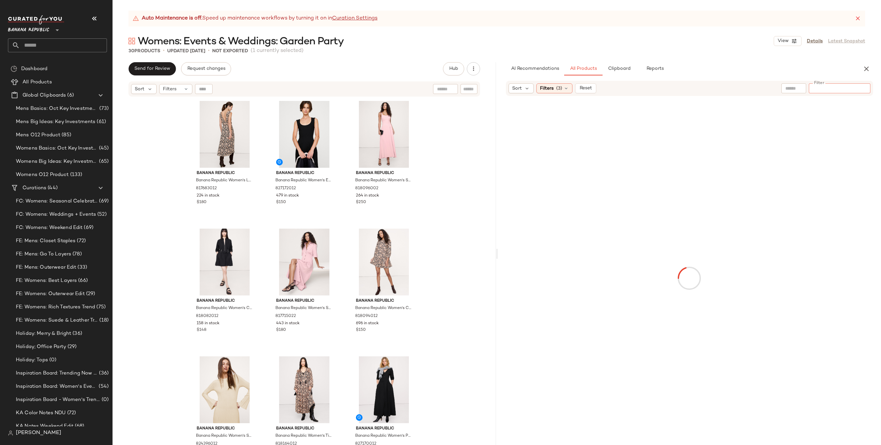
paste input "*********"
type input "*********"
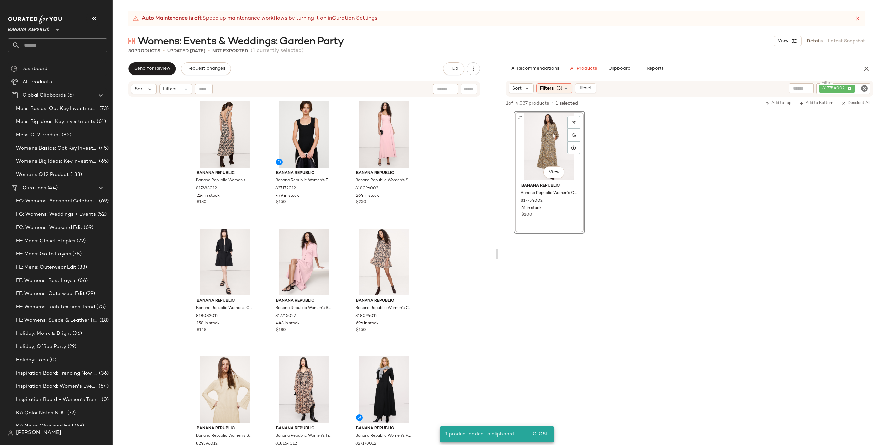
click at [712, 89] on icon "Clear Filter" at bounding box center [865, 88] width 8 height 8
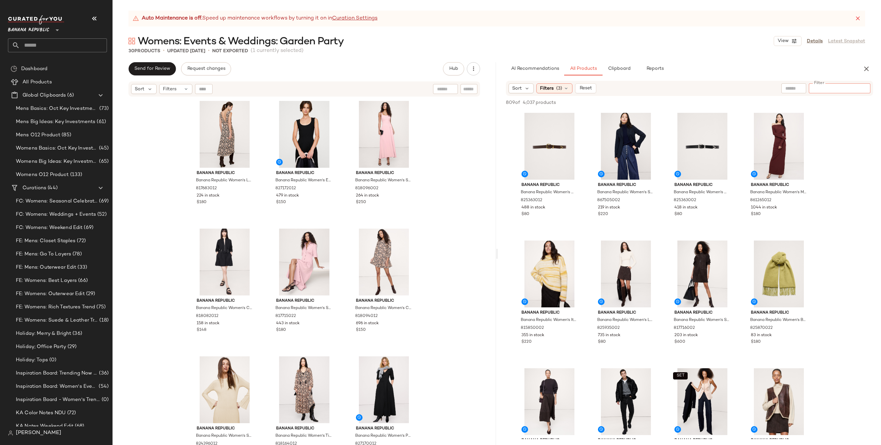
paste input "*********"
type input "*********"
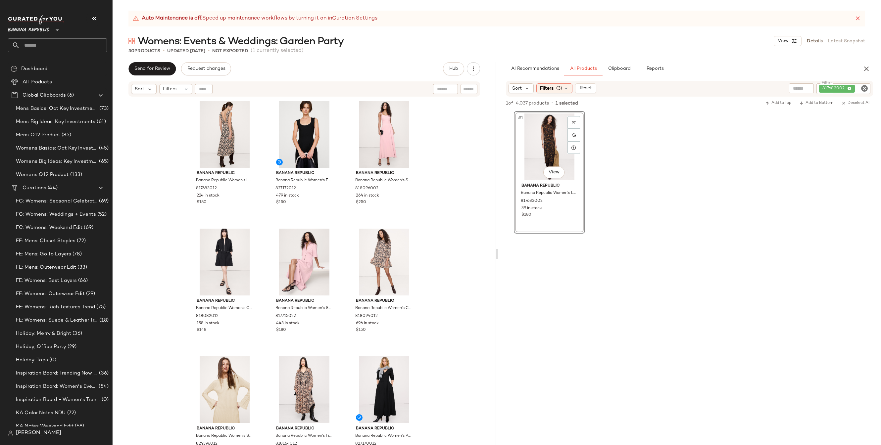
click at [712, 88] on icon "Clear Filter" at bounding box center [865, 88] width 8 height 8
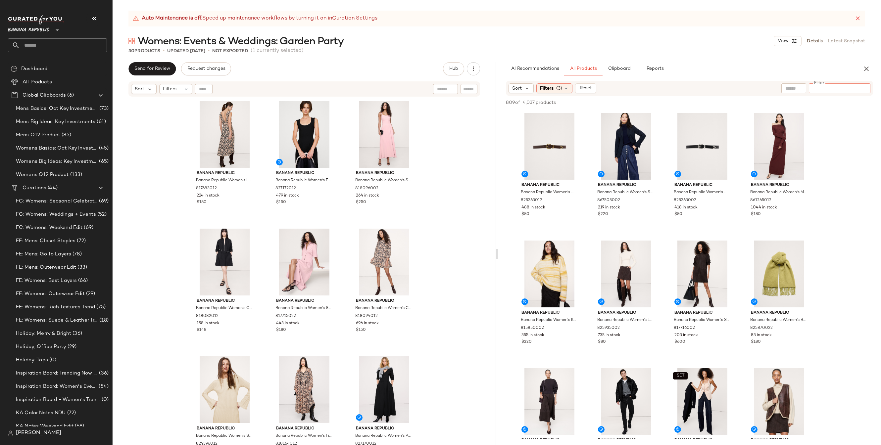
paste input "*********"
type input "*********"
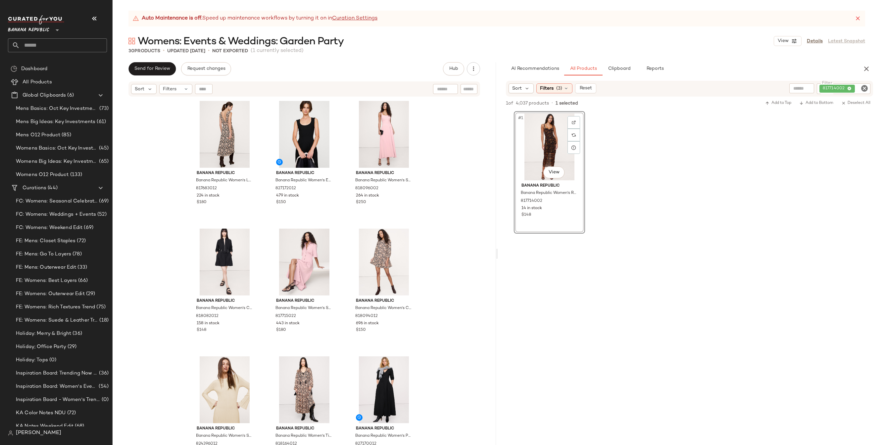
click at [712, 90] on icon "Clear Filter" at bounding box center [865, 88] width 8 height 8
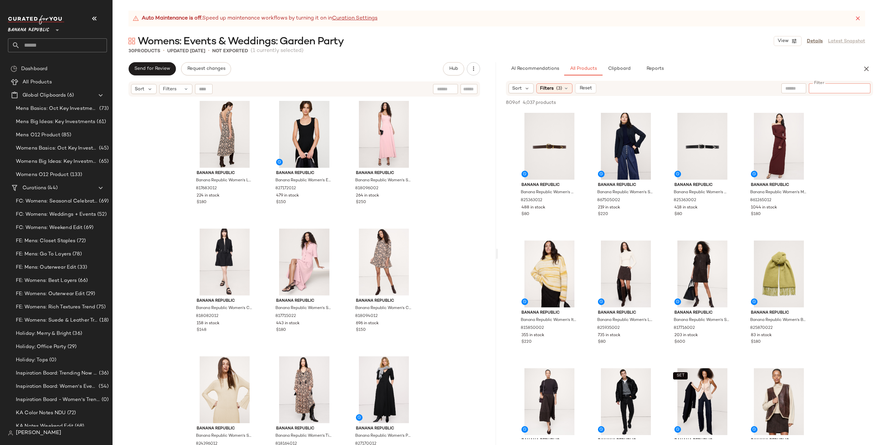
paste input "*********"
type input "*********"
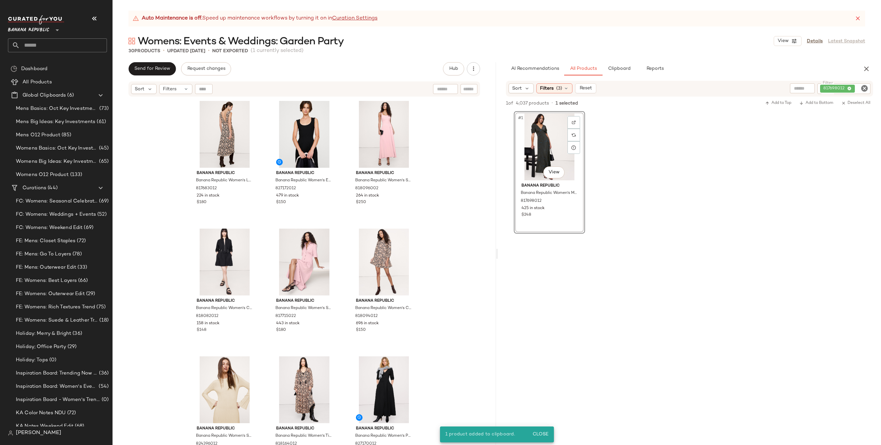
click at [630, 72] on span "Clipboard" at bounding box center [619, 68] width 23 height 5
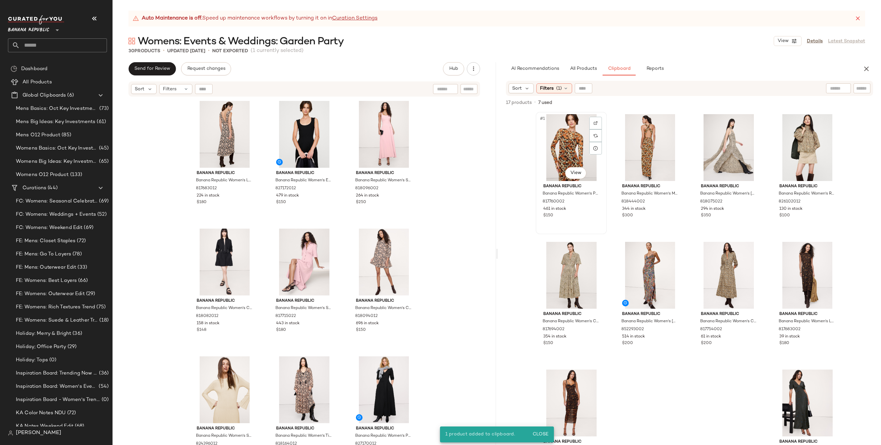
click at [573, 144] on div "#1 View" at bounding box center [571, 147] width 67 height 67
click at [712, 139] on div "#4 View" at bounding box center [807, 147] width 67 height 67
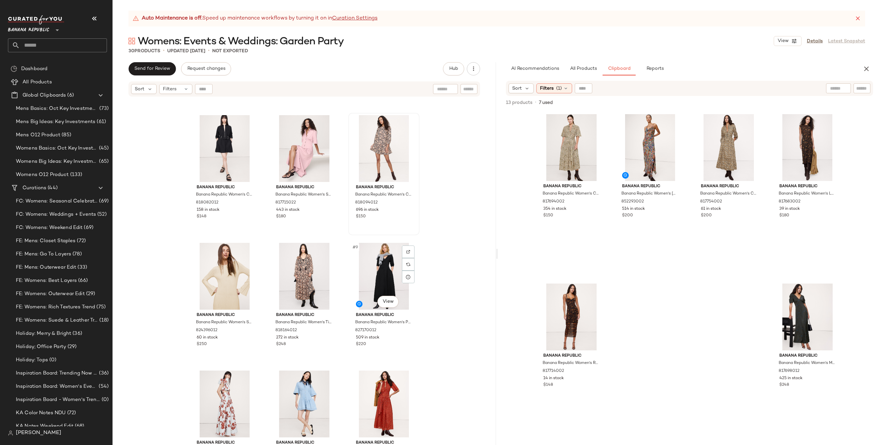
scroll to position [118, 0]
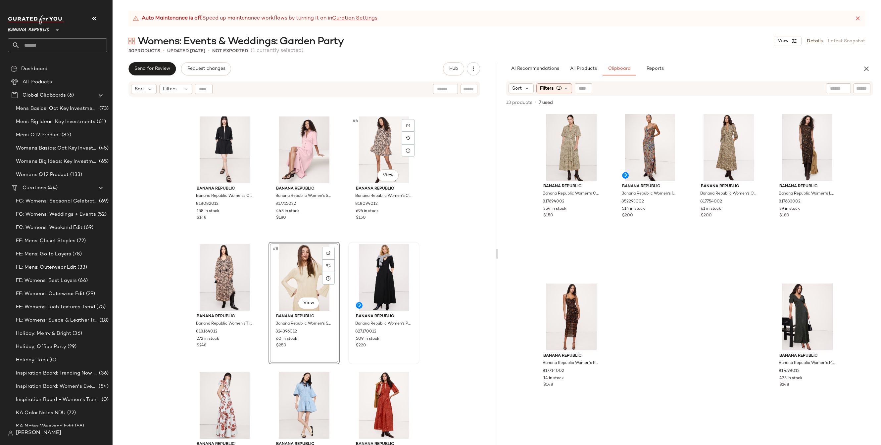
scroll to position [113, 0]
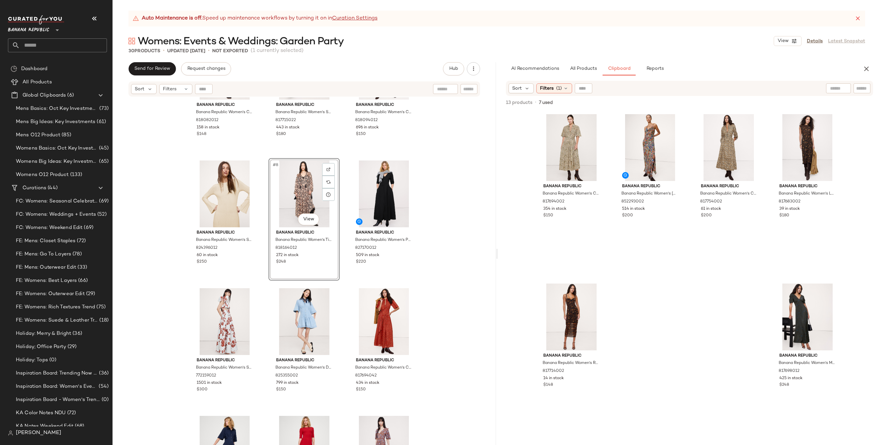
scroll to position [229, 0]
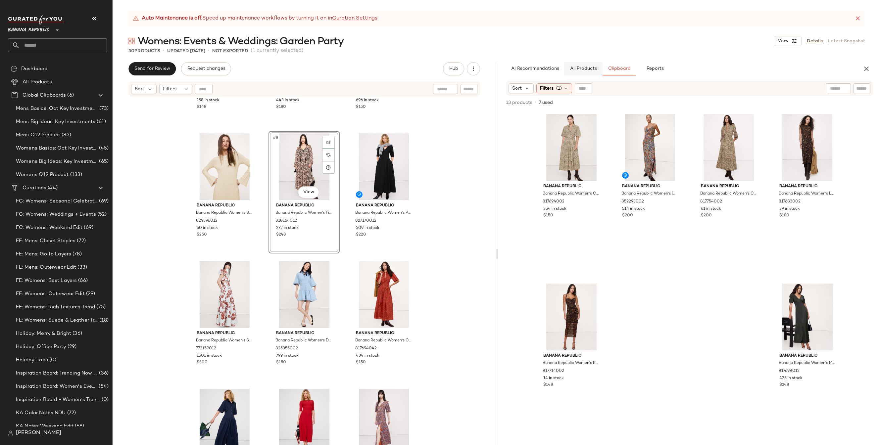
click at [578, 69] on span "All Products" at bounding box center [583, 68] width 27 height 5
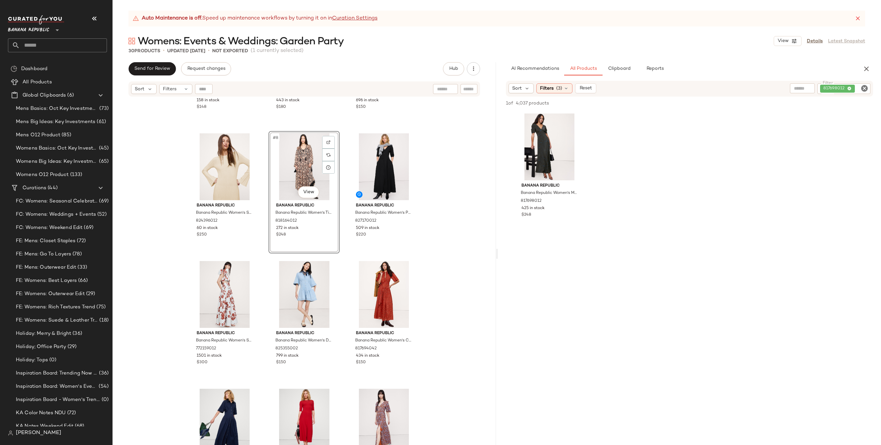
click at [712, 85] on icon "Clear Filter" at bounding box center [865, 88] width 8 height 8
click at [712, 90] on input "text" at bounding box center [810, 88] width 58 height 7
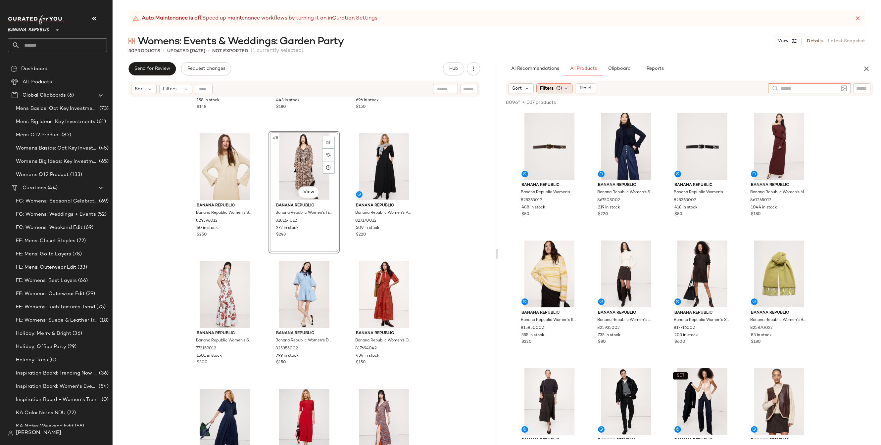
click at [552, 84] on div "Filters (3)" at bounding box center [554, 88] width 36 height 10
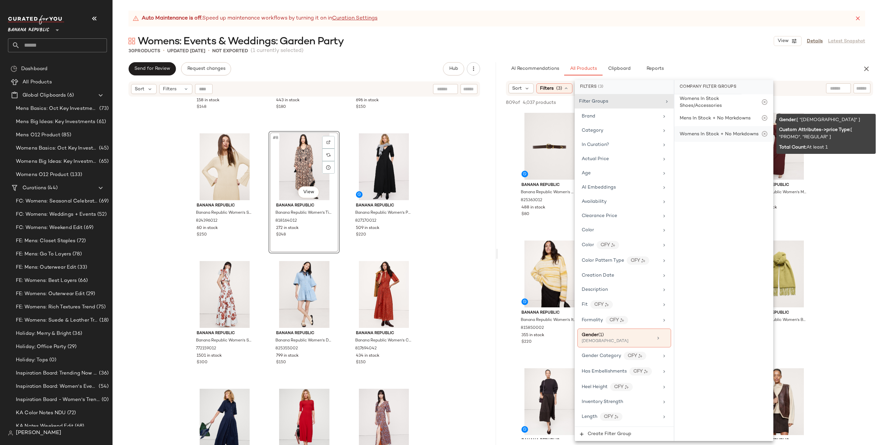
click at [712, 131] on div "Womens In Stock + No Markdowns" at bounding box center [719, 134] width 79 height 7
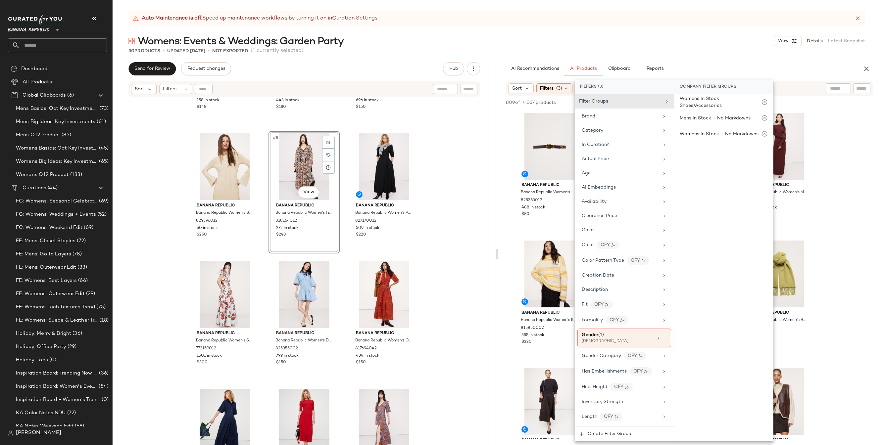
click at [712, 89] on input "text" at bounding box center [838, 88] width 17 height 7
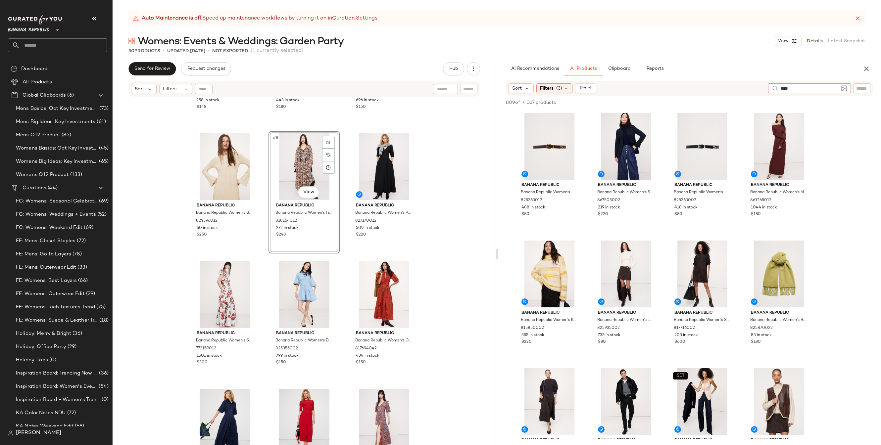
type input "*****"
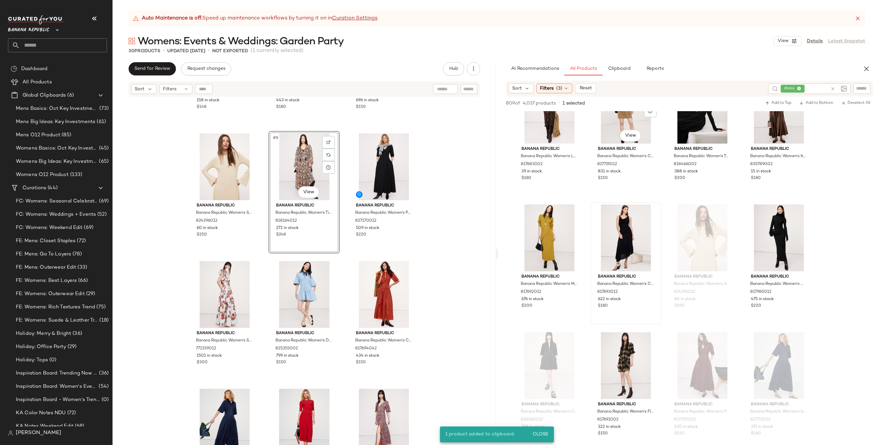
scroll to position [801, 0]
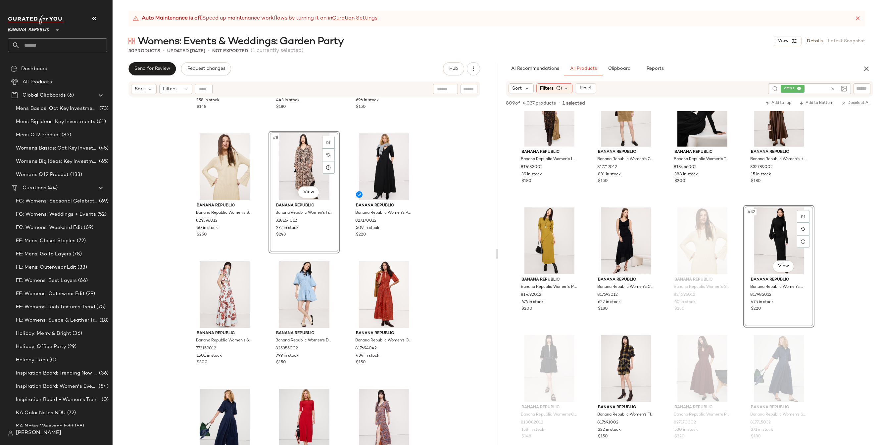
click at [623, 65] on button "Clipboard" at bounding box center [619, 68] width 33 height 13
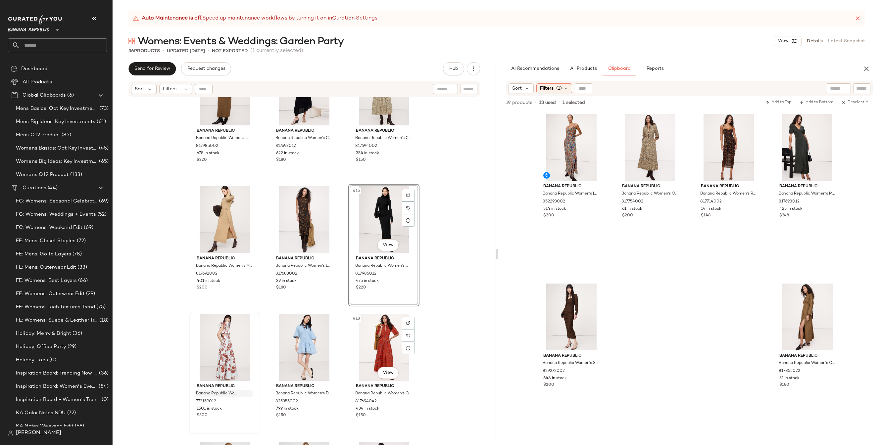
scroll to position [387, 0]
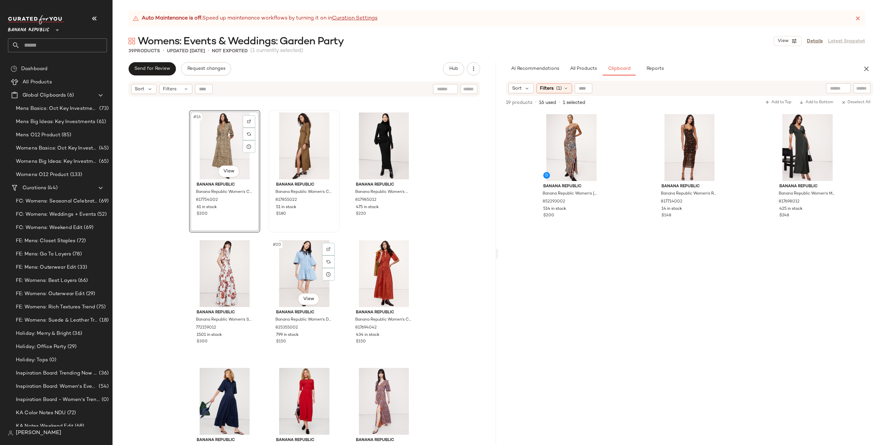
scroll to position [638, 0]
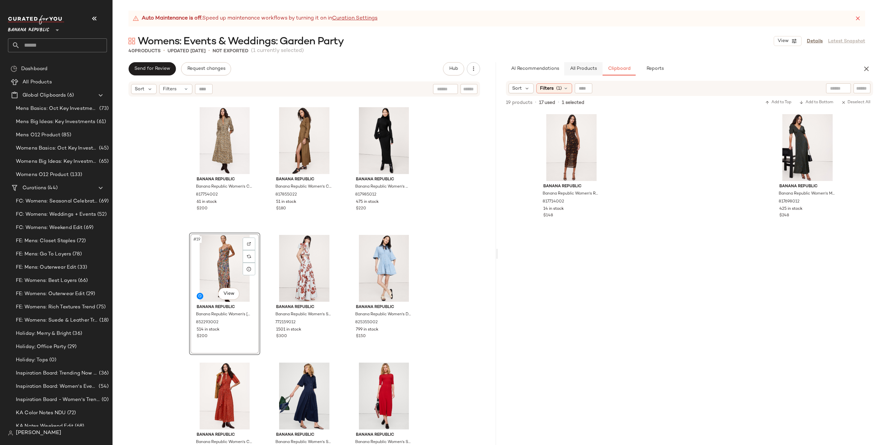
click at [576, 65] on button "All Products" at bounding box center [583, 68] width 38 height 13
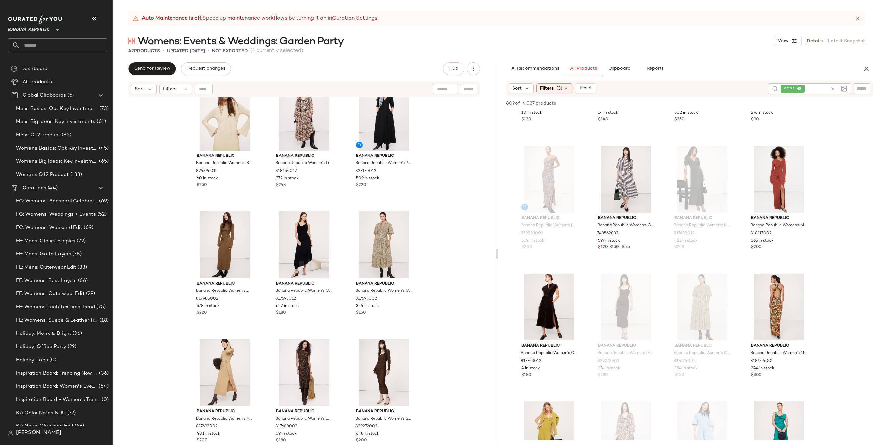
scroll to position [0, 0]
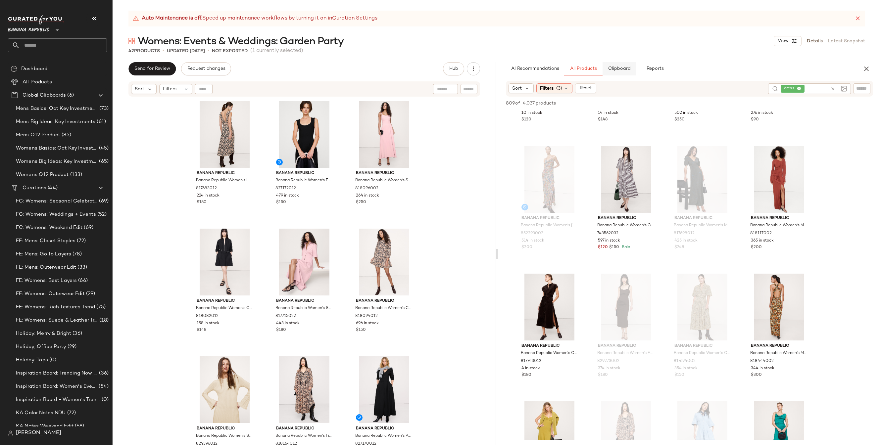
click at [609, 69] on span "Clipboard" at bounding box center [619, 68] width 23 height 5
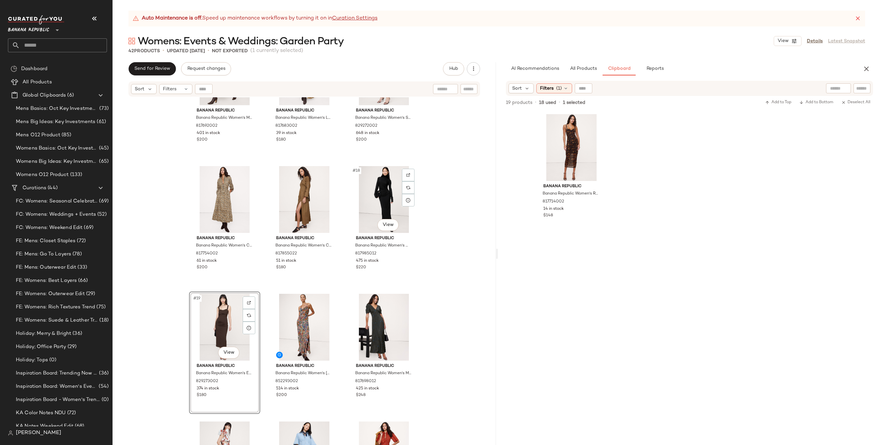
scroll to position [636, 0]
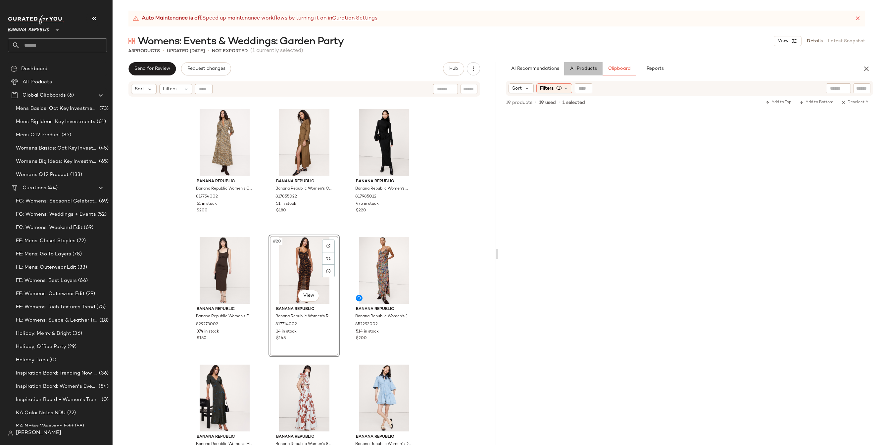
click at [586, 69] on span "All Products" at bounding box center [583, 68] width 27 height 5
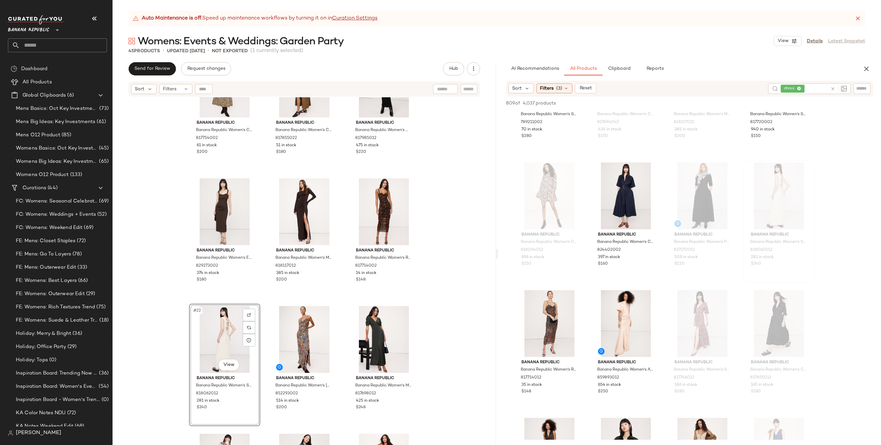
scroll to position [627, 0]
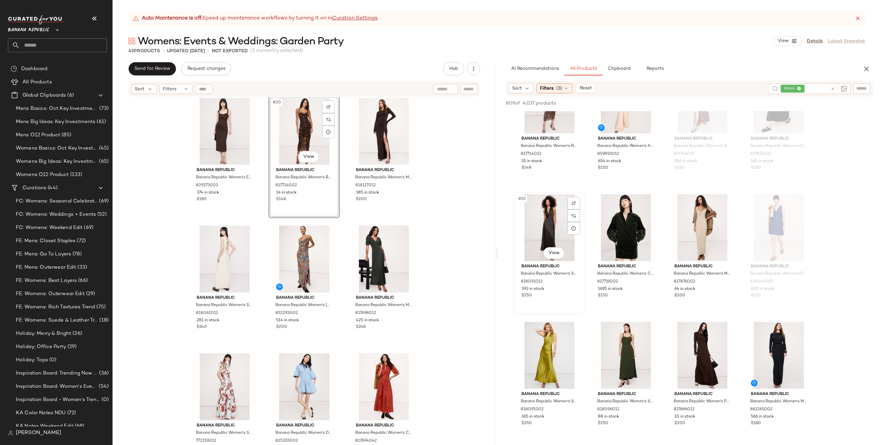
scroll to position [2062, 0]
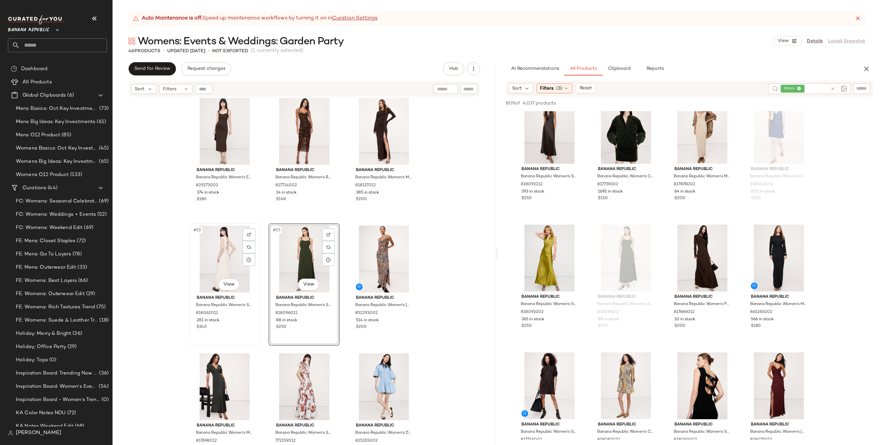
click at [202, 252] on div "#22 View" at bounding box center [224, 259] width 67 height 67
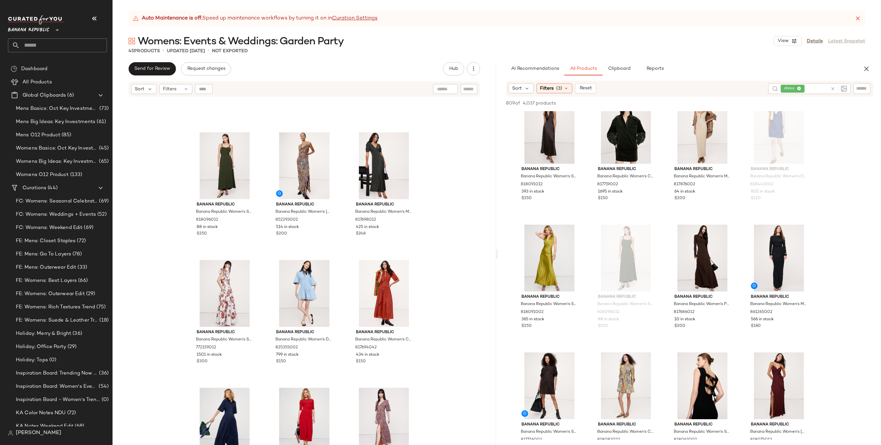
scroll to position [973, 0]
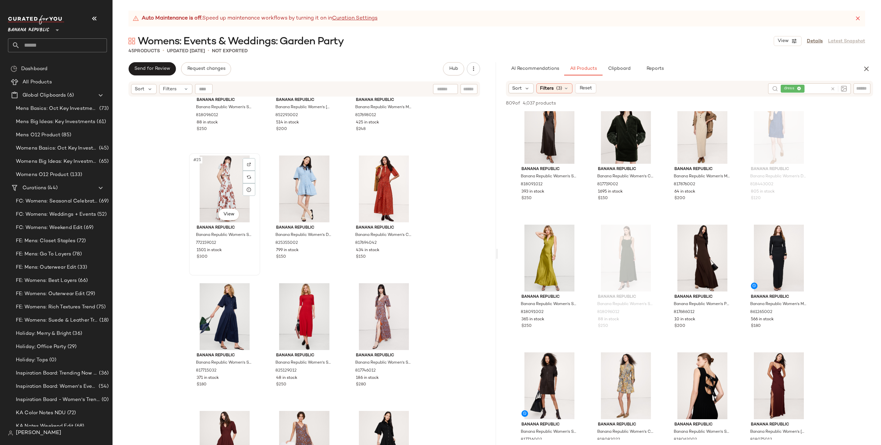
click at [227, 183] on div "#25 View" at bounding box center [224, 189] width 67 height 67
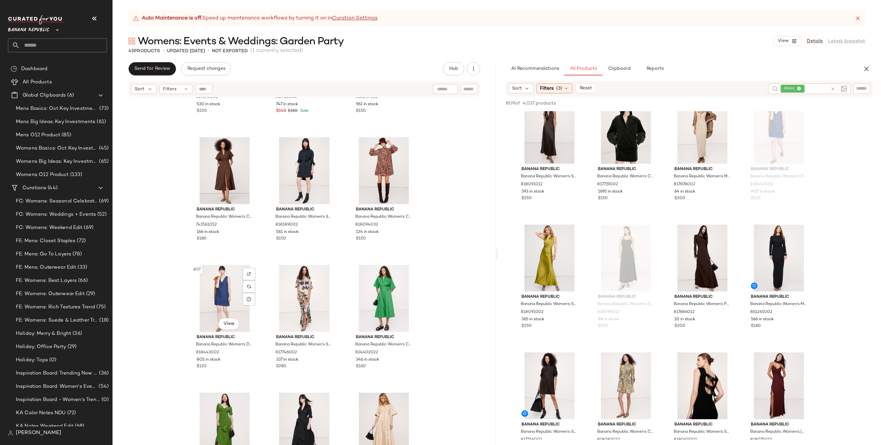
scroll to position [1554, 0]
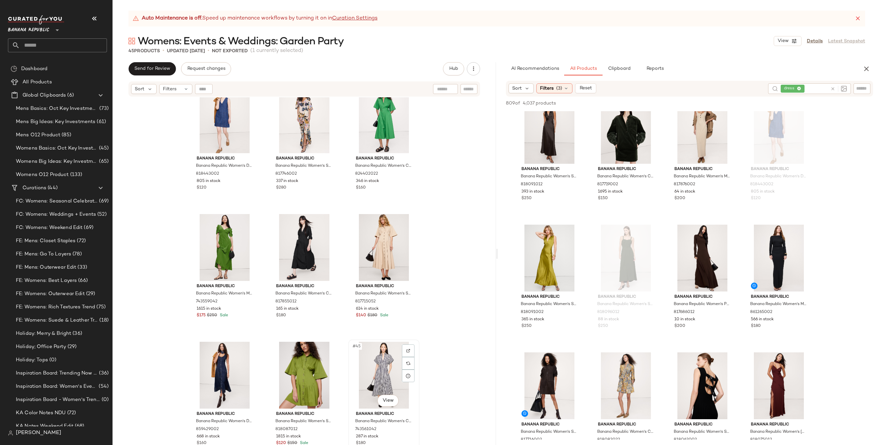
click at [378, 360] on div "#45 View" at bounding box center [384, 375] width 67 height 67
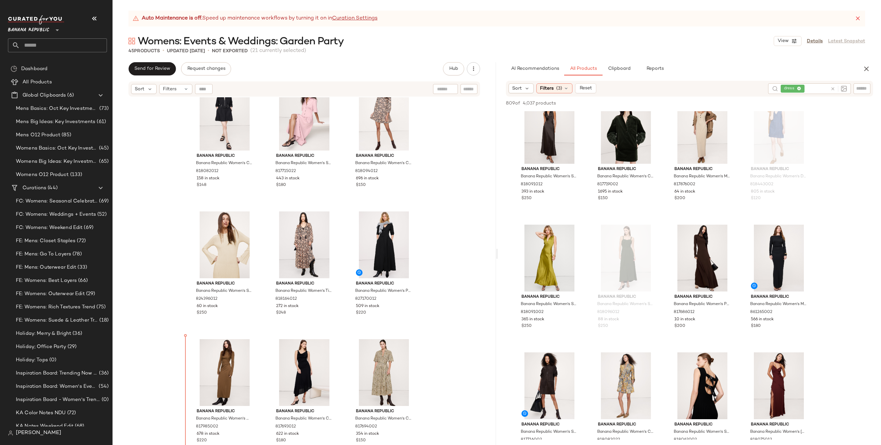
scroll to position [154, 0]
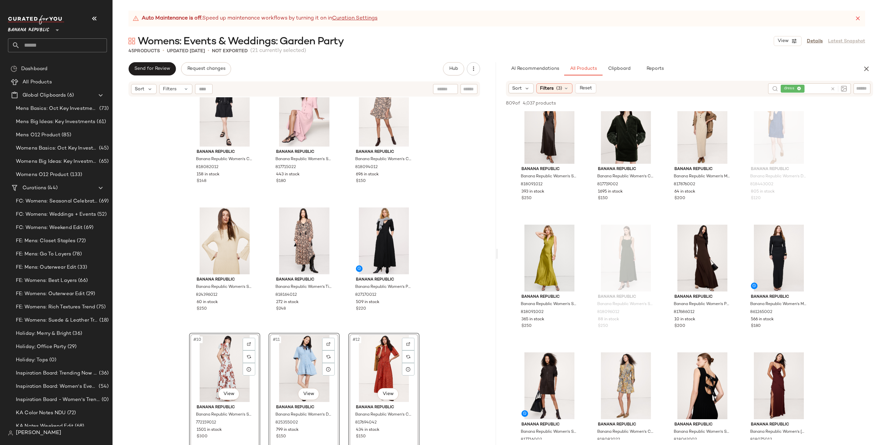
click at [438, 308] on div "Banana Republic Banana Republic Women's Cotton Utility Mini Dress Black Size XS…" at bounding box center [304, 279] width 383 height 365
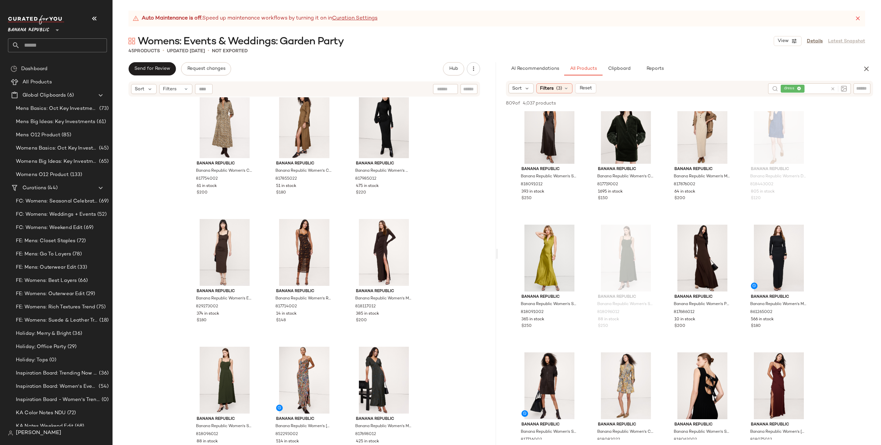
scroll to position [1554, 0]
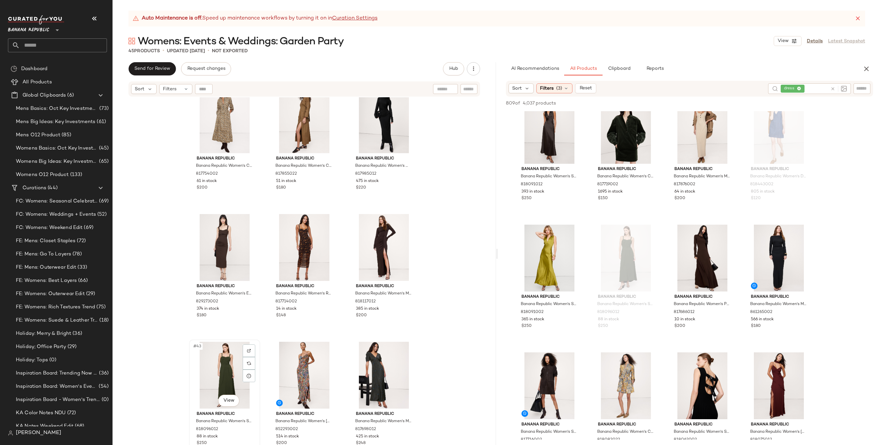
click at [224, 359] on div "#43 View" at bounding box center [224, 375] width 67 height 67
click at [357, 354] on div "#45 View" at bounding box center [384, 375] width 67 height 67
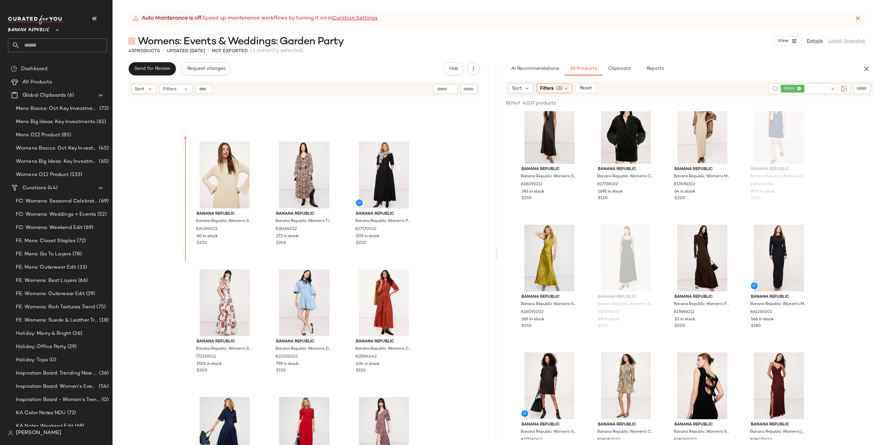
scroll to position [206, 0]
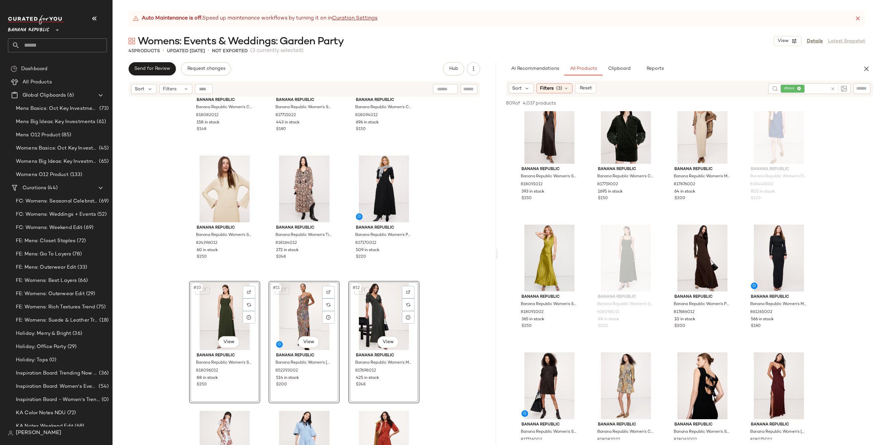
click at [464, 245] on div "Banana Republic Banana Republic Women's Cotton Utility Mini Dress Black Size XS…" at bounding box center [304, 279] width 383 height 365
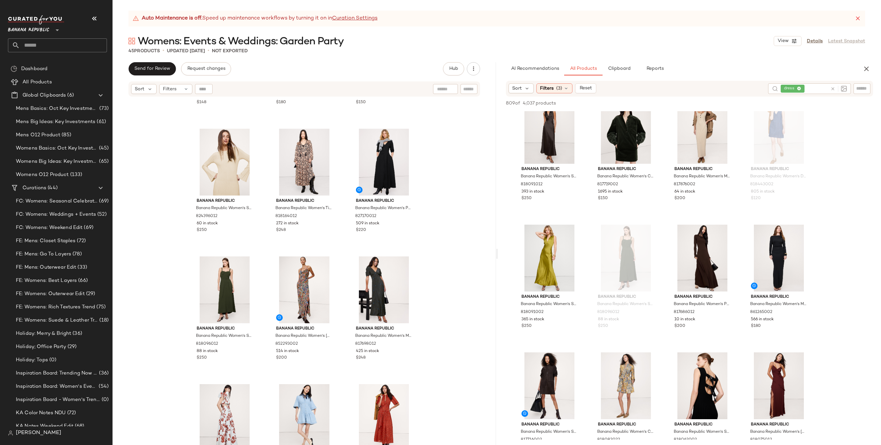
scroll to position [279, 0]
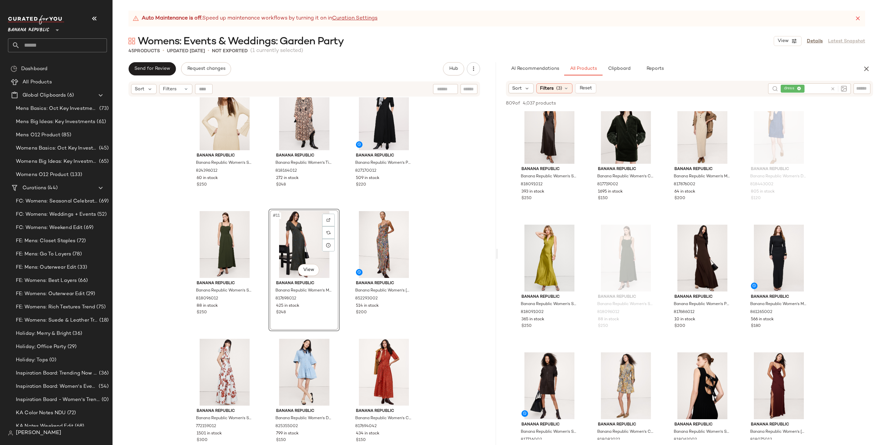
click at [447, 253] on div "Banana Republic Banana Republic Women's Cotton Utility Mini Dress Black Size XS…" at bounding box center [304, 279] width 383 height 365
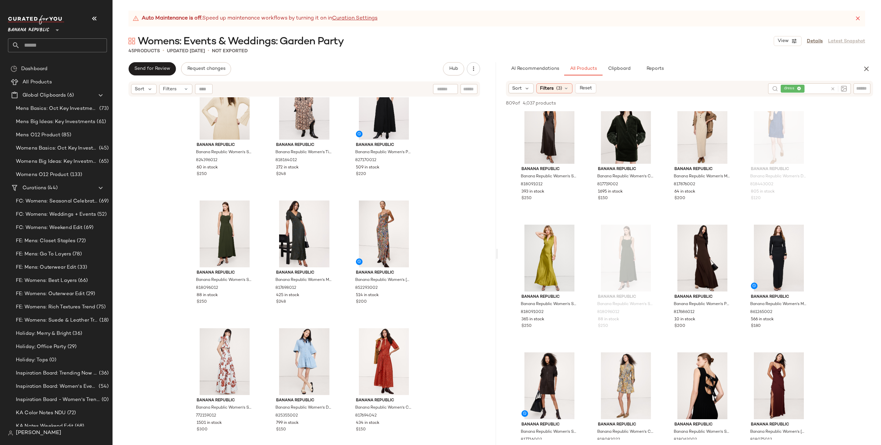
scroll to position [332, 0]
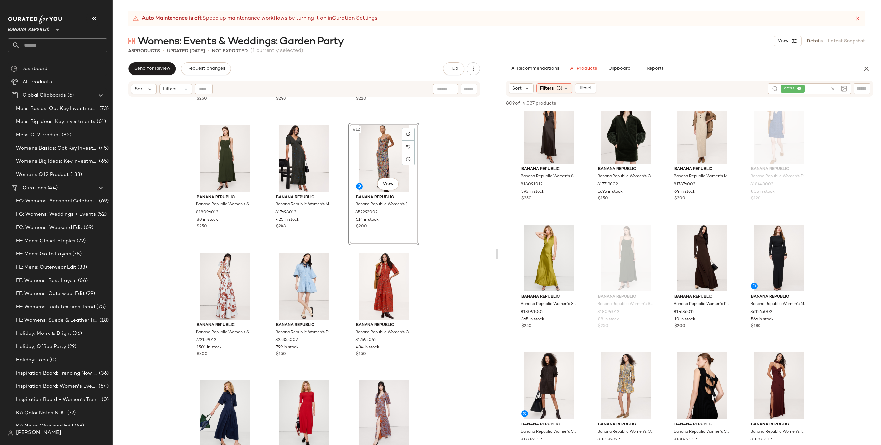
scroll to position [366, 0]
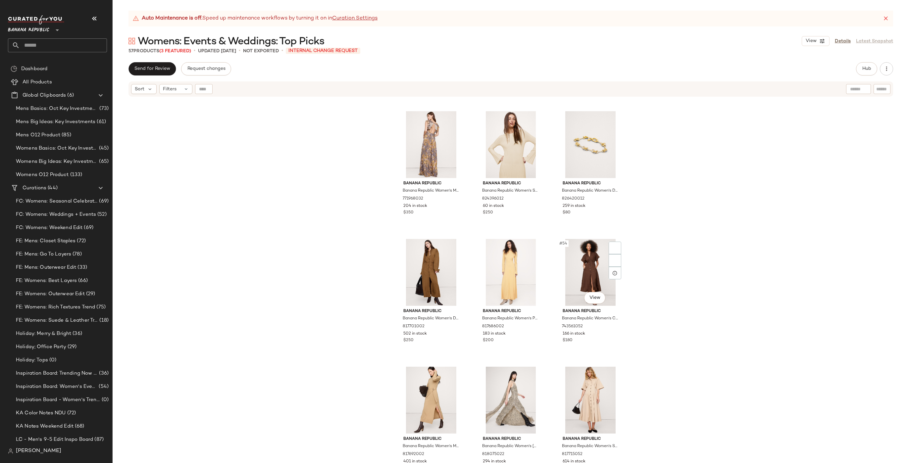
scroll to position [2047, 0]
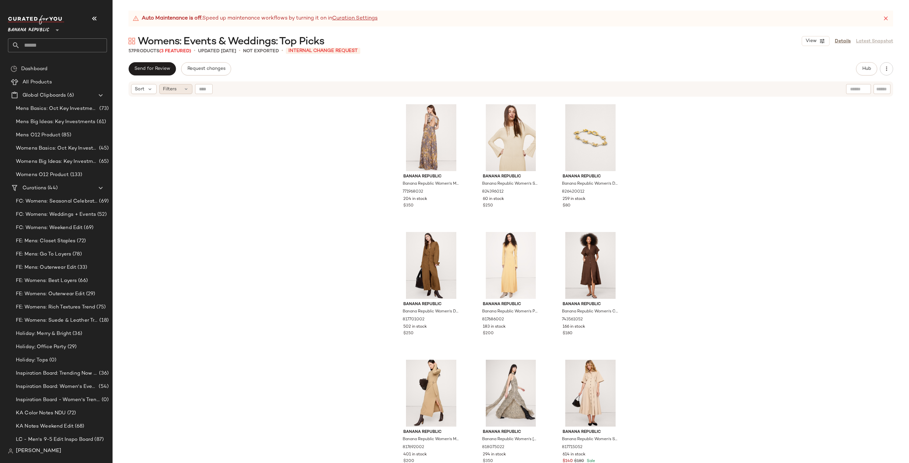
click at [177, 89] on div "Filters" at bounding box center [175, 89] width 33 height 10
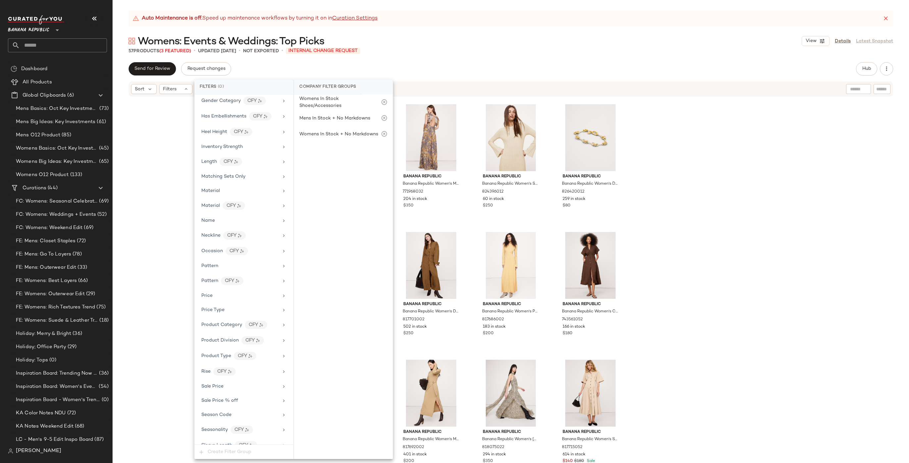
scroll to position [281, 0]
click at [248, 375] on div "Season Code" at bounding box center [239, 383] width 77 height 7
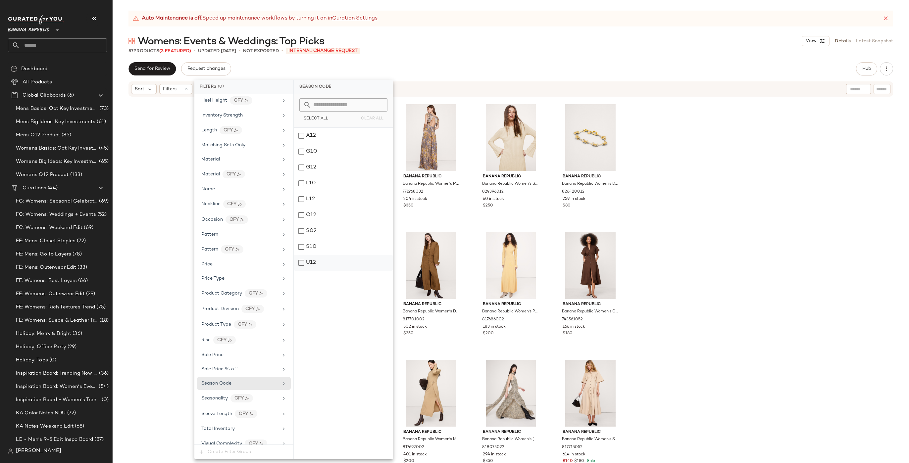
click at [321, 262] on div "U12" at bounding box center [343, 263] width 99 height 16
click at [319, 163] on div "G12" at bounding box center [346, 168] width 99 height 16
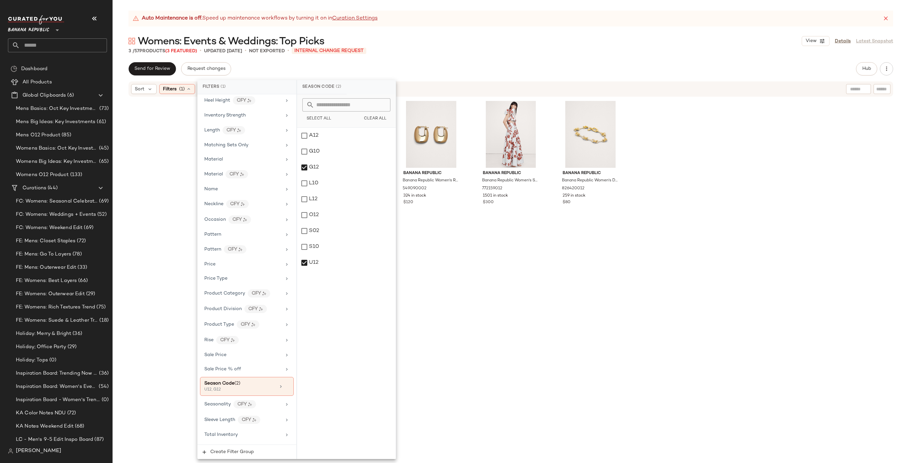
click at [643, 230] on div "Banana Republic Banana Republic Women's Ravena U-Profile Earrings By Aureus + A…" at bounding box center [511, 288] width 796 height 383
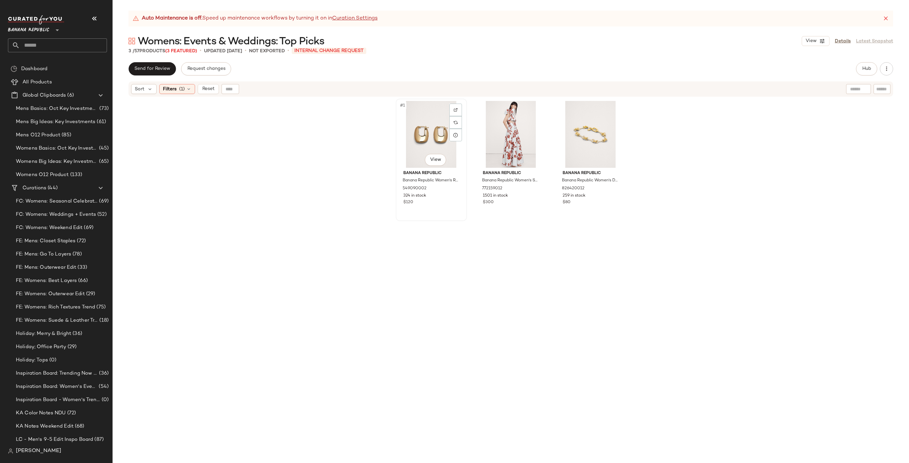
click at [436, 128] on div "#1 View" at bounding box center [431, 134] width 67 height 67
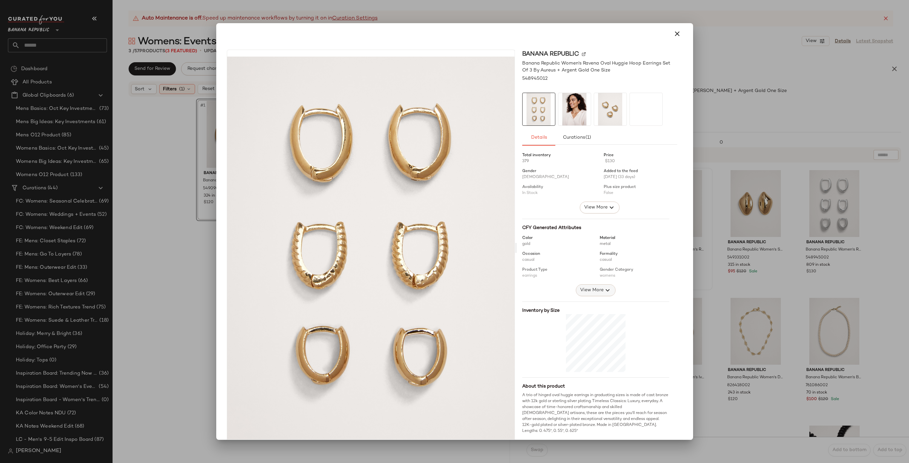
click at [596, 293] on span "View More" at bounding box center [592, 290] width 24 height 8
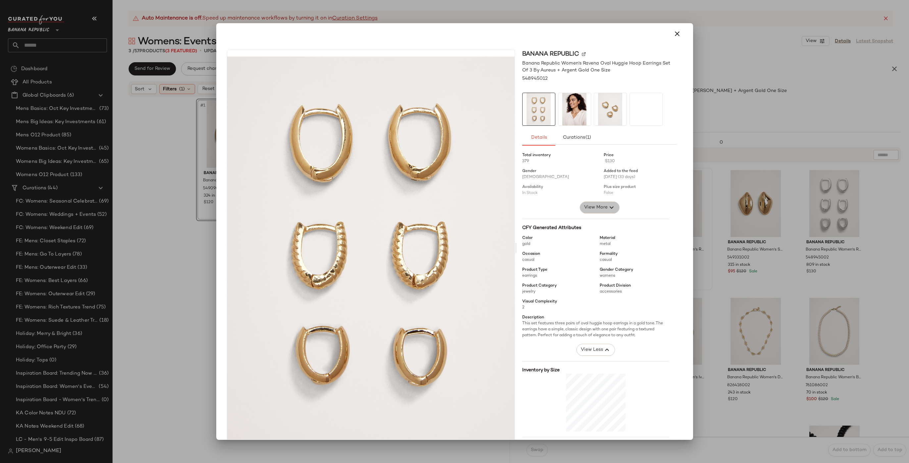
click at [600, 210] on span "View More" at bounding box center [596, 208] width 24 height 8
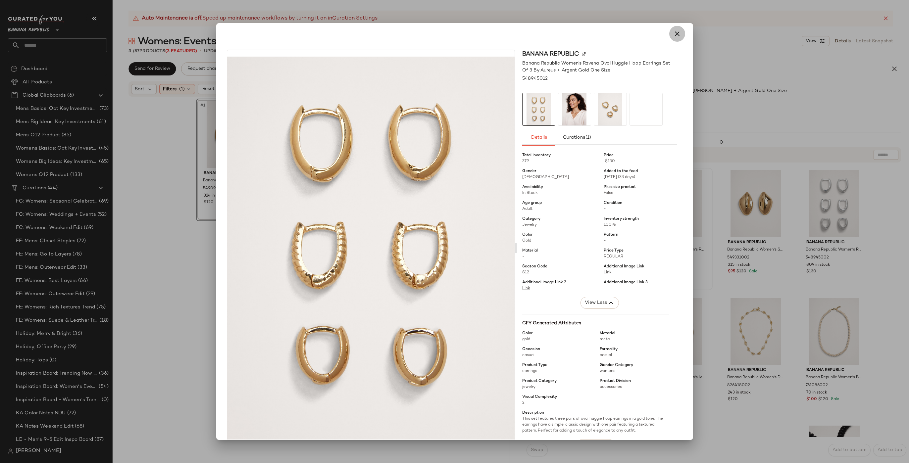
click at [674, 30] on icon "button" at bounding box center [677, 34] width 8 height 8
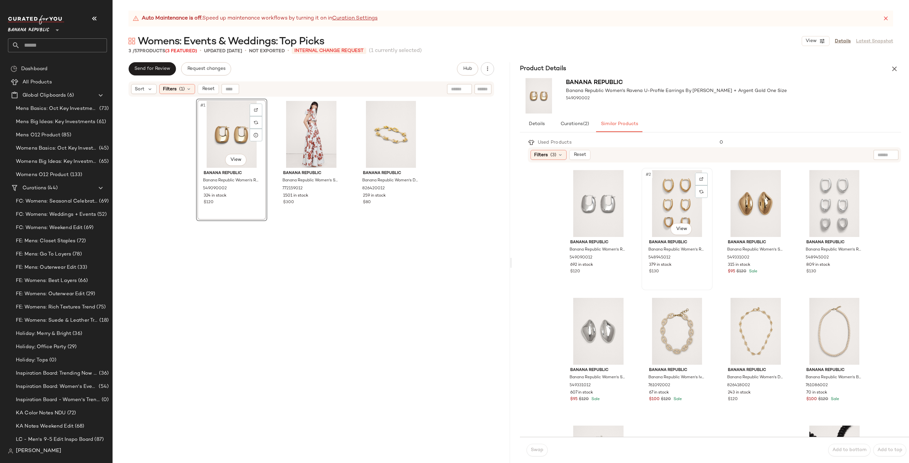
click at [660, 206] on div "#2 View" at bounding box center [677, 203] width 67 height 67
click at [536, 375] on span "Swap" at bounding box center [537, 450] width 13 height 5
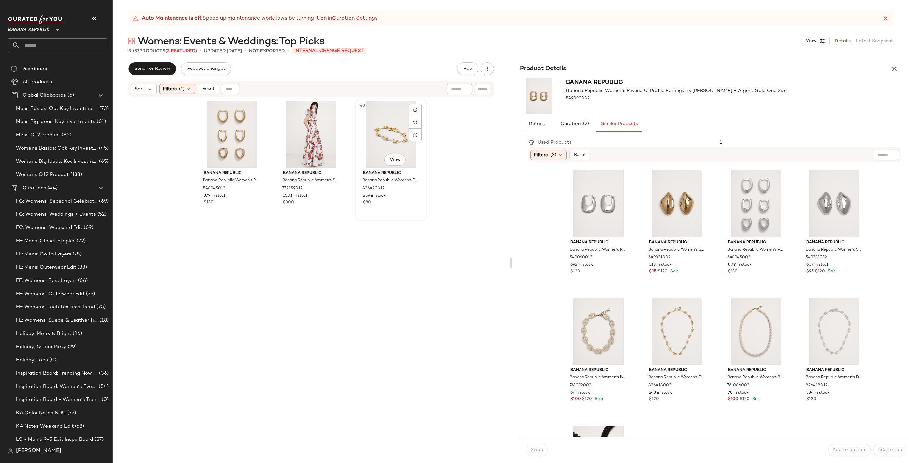
click at [393, 123] on div "#3 View" at bounding box center [391, 134] width 67 height 67
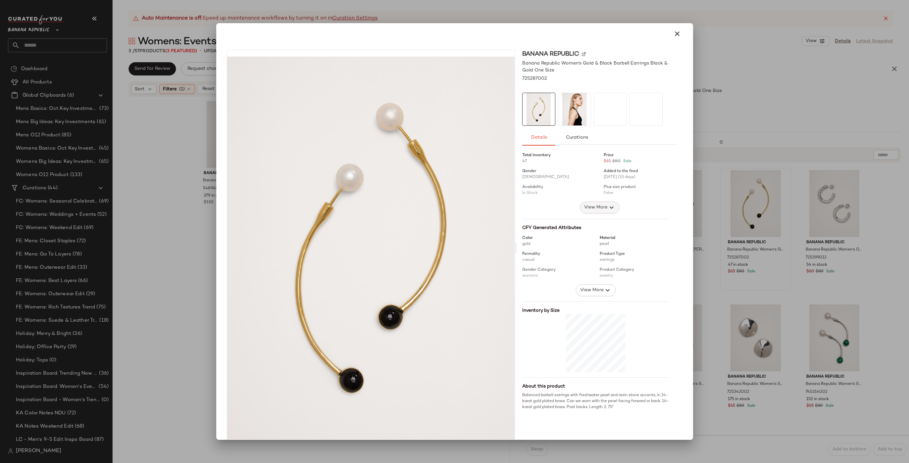
click at [608, 206] on icon "button" at bounding box center [612, 208] width 8 height 8
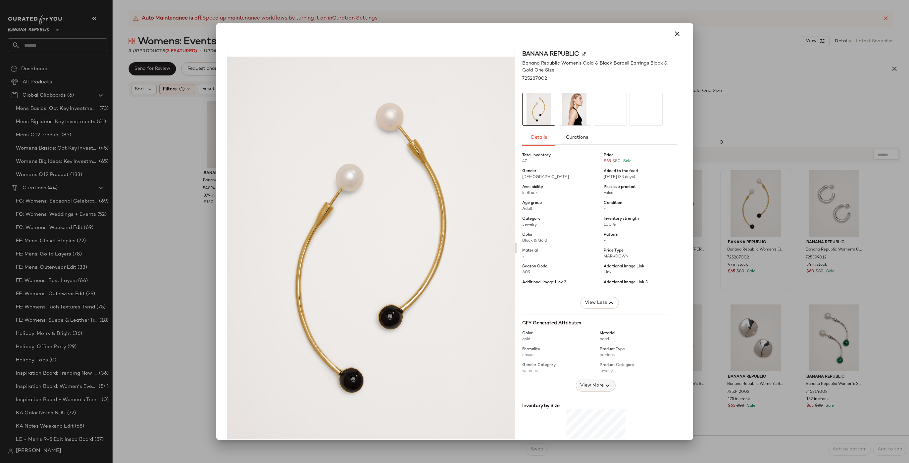
click at [595, 375] on span "View More" at bounding box center [592, 386] width 24 height 8
click at [675, 34] on icon "button" at bounding box center [677, 34] width 8 height 8
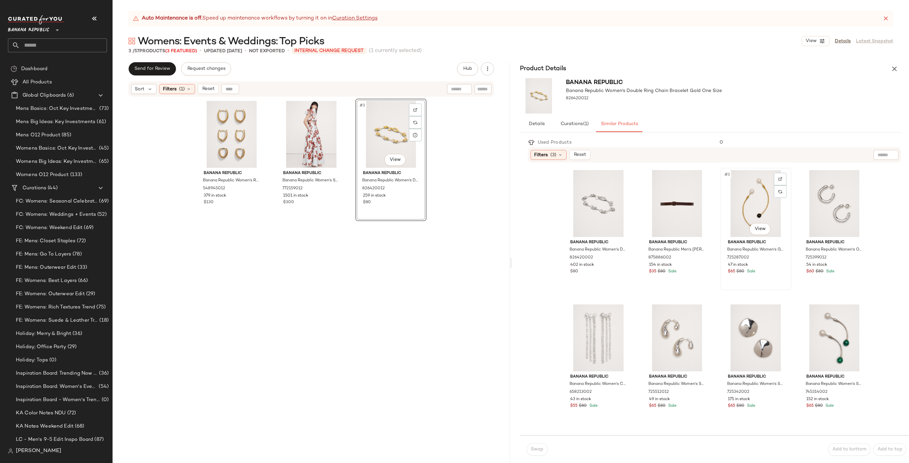
click at [712, 202] on div "#3 View" at bounding box center [756, 203] width 67 height 67
click at [545, 375] on button "Swap" at bounding box center [537, 449] width 21 height 13
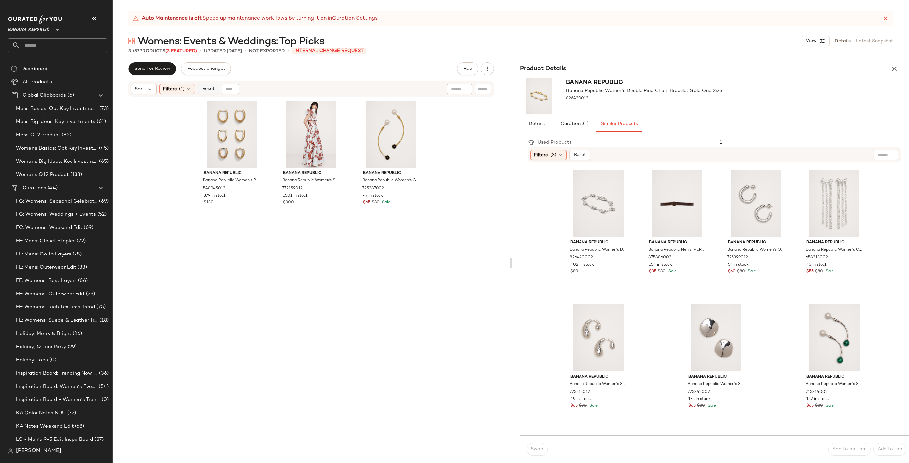
click at [216, 89] on button "Reset" at bounding box center [208, 89] width 21 height 10
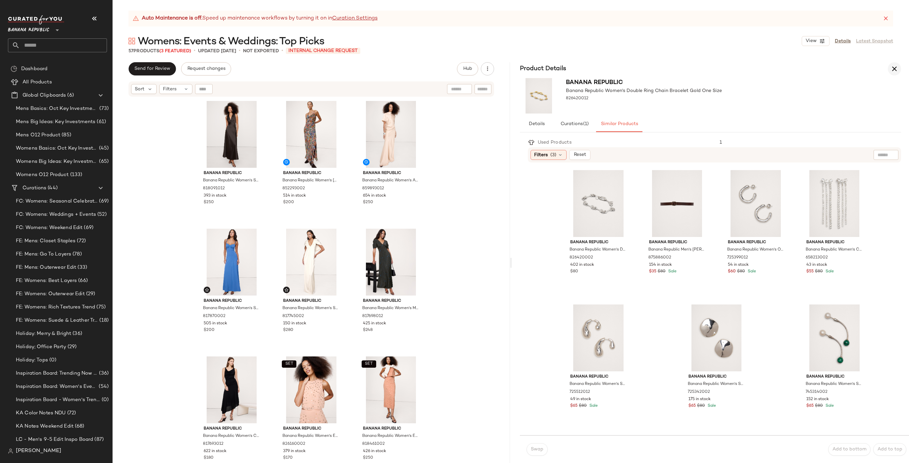
click at [712, 67] on icon "button" at bounding box center [895, 69] width 8 height 8
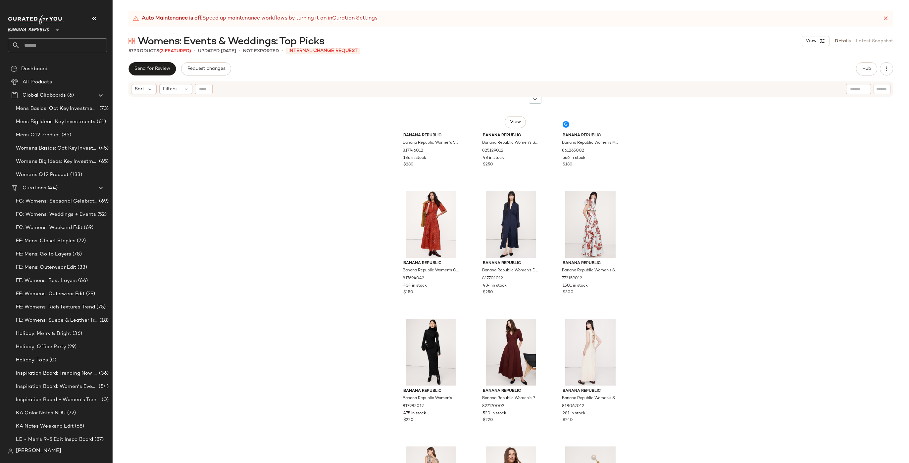
scroll to position [1696, 0]
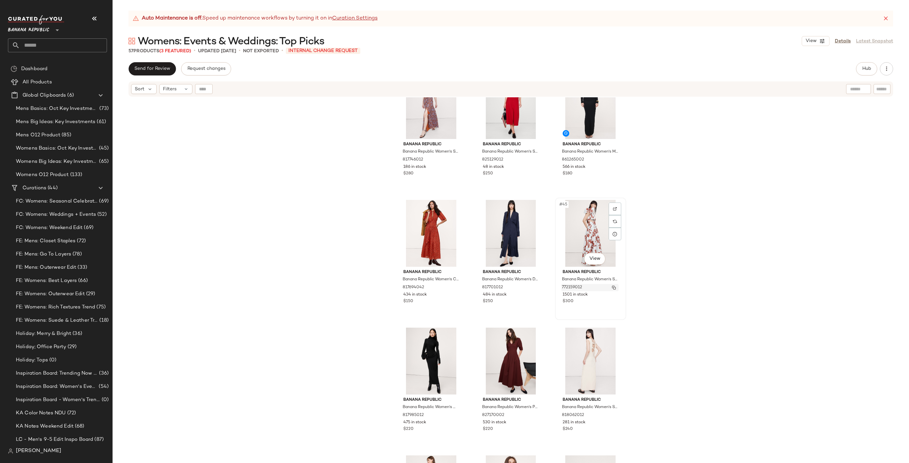
click at [612, 288] on img "button" at bounding box center [614, 288] width 4 height 4
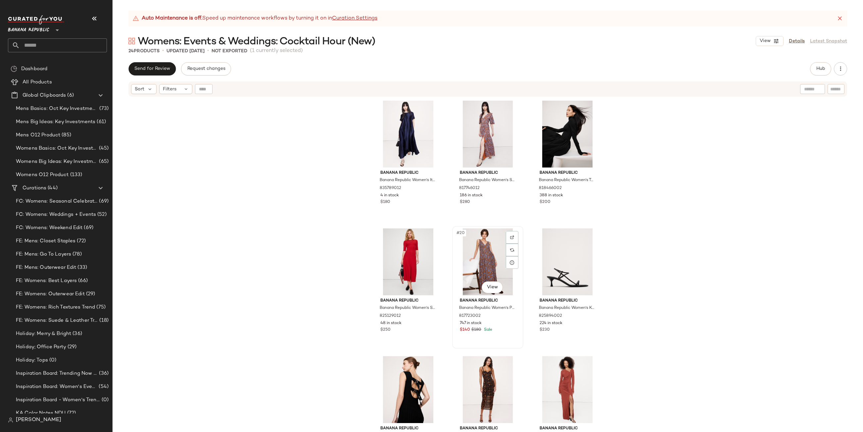
scroll to position [673, 0]
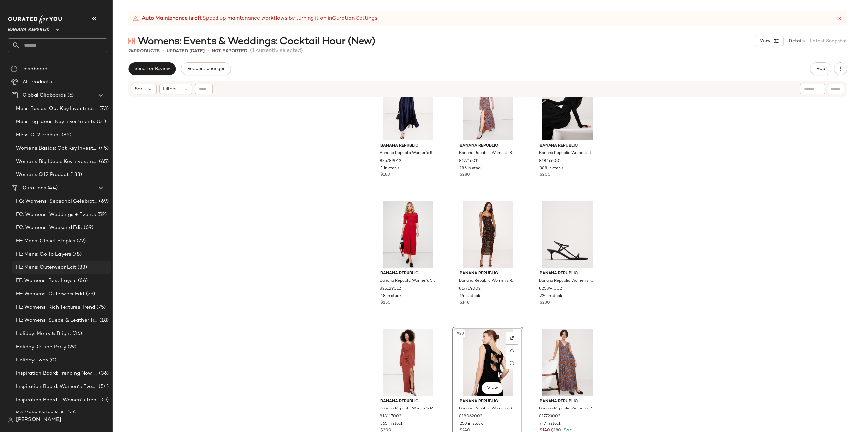
scroll to position [673, 0]
click at [712, 66] on span "Hub" at bounding box center [820, 68] width 9 height 5
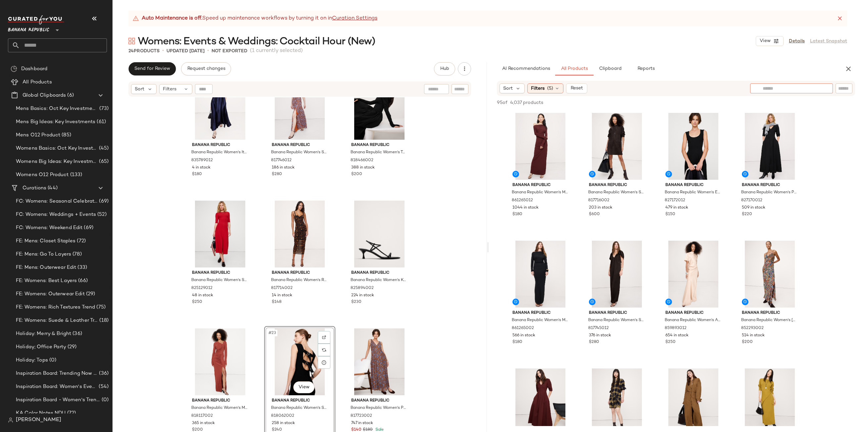
click at [712, 90] on input "text" at bounding box center [792, 88] width 58 height 7
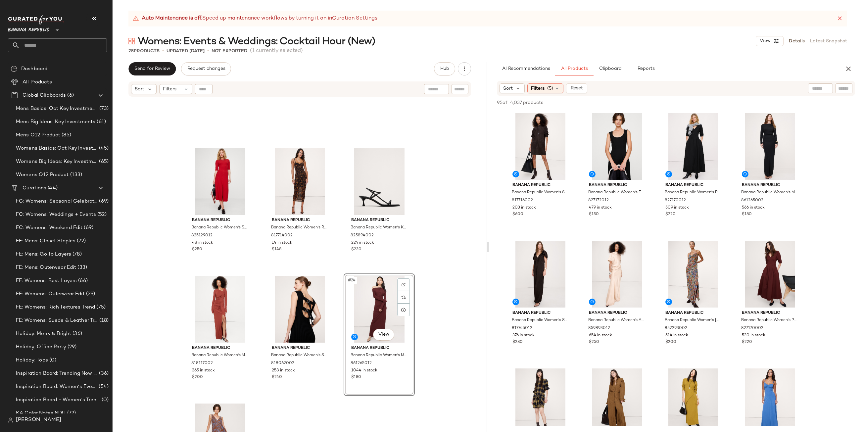
scroll to position [800, 0]
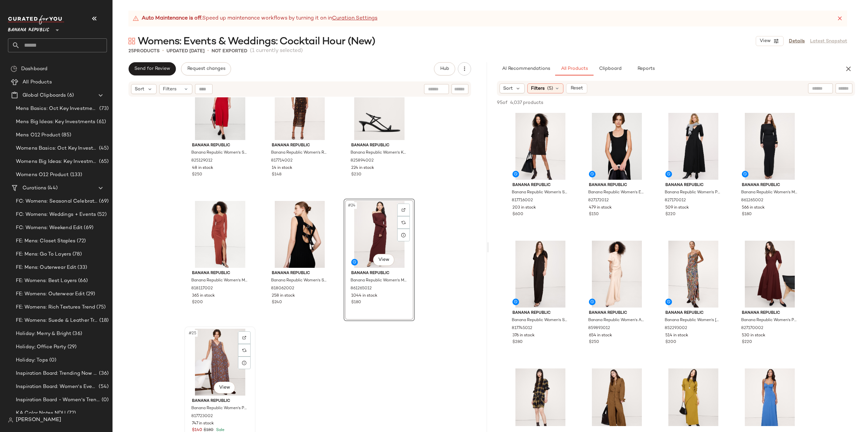
click at [210, 334] on div "#25 View" at bounding box center [220, 362] width 67 height 67
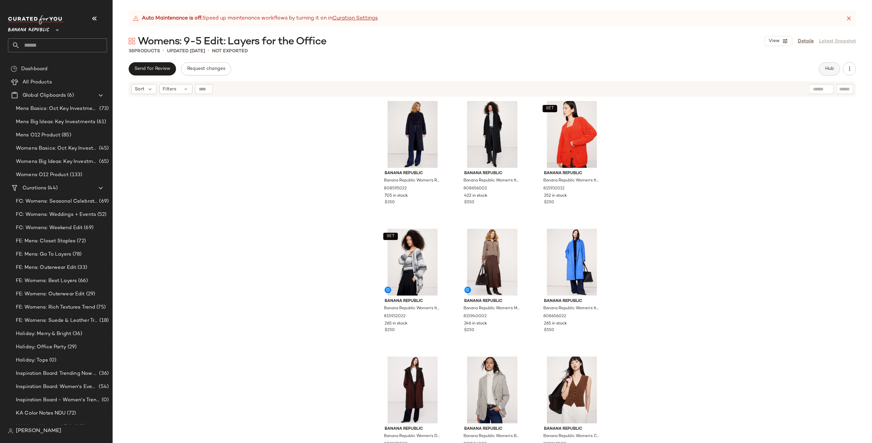
click at [712, 73] on button "Hub" at bounding box center [829, 68] width 21 height 13
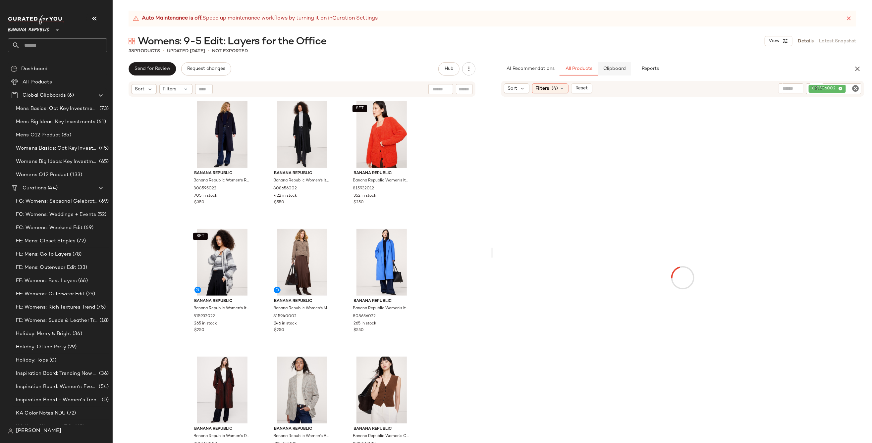
click at [611, 64] on button "Clipboard" at bounding box center [614, 68] width 33 height 13
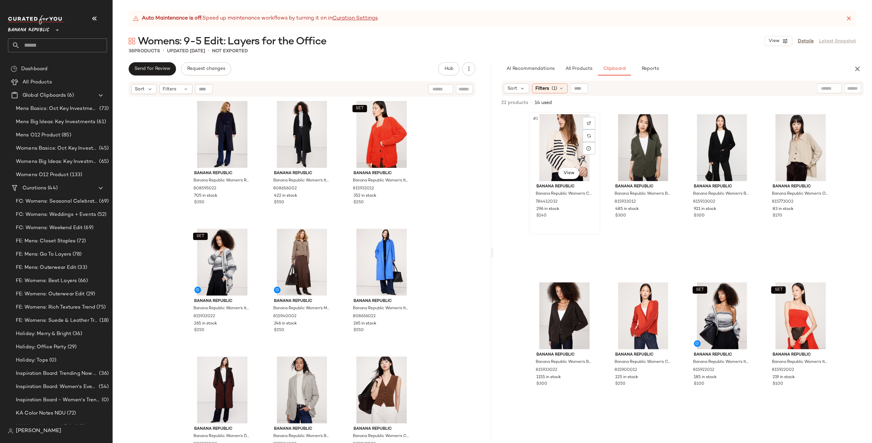
click at [560, 150] on div "#1 View" at bounding box center [564, 147] width 67 height 67
click at [712, 317] on div "SET #8 View" at bounding box center [800, 315] width 67 height 67
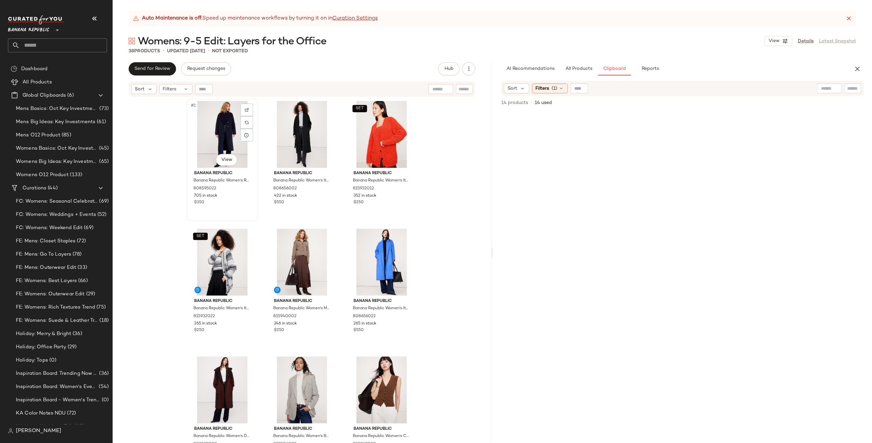
click at [212, 130] on div "#1 View" at bounding box center [222, 134] width 67 height 67
click at [300, 375] on div "#8 View" at bounding box center [302, 390] width 67 height 67
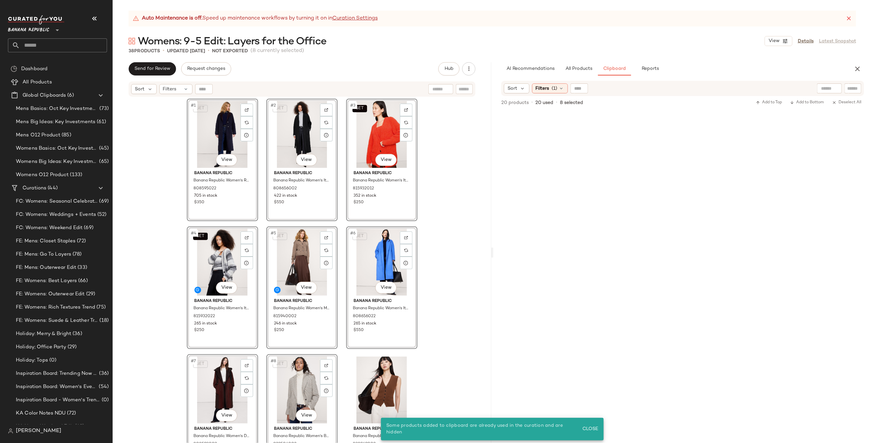
click at [442, 222] on div "SET #1 View Banana Republic Banana Republic Women's Reversible Double-Faced Top…" at bounding box center [302, 278] width 379 height 362
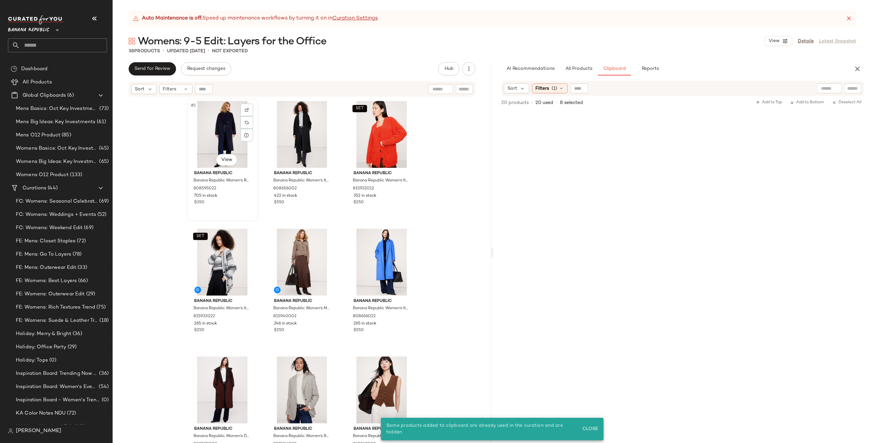
click at [221, 132] on div "#1 View" at bounding box center [222, 134] width 67 height 67
click at [290, 375] on div "#8 View" at bounding box center [302, 390] width 67 height 67
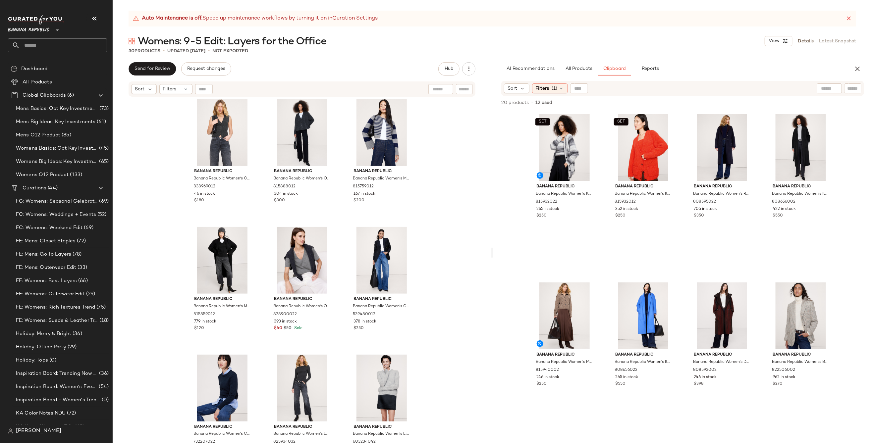
scroll to position [749, 0]
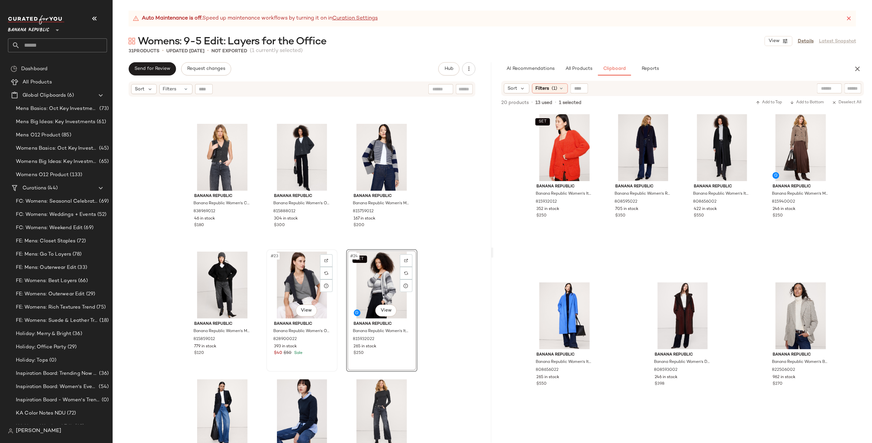
click at [294, 272] on div "#23 View" at bounding box center [302, 285] width 67 height 67
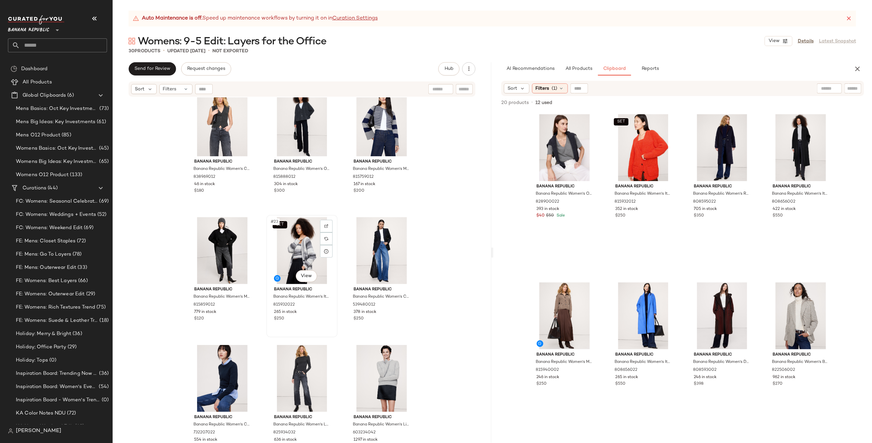
scroll to position [819, 0]
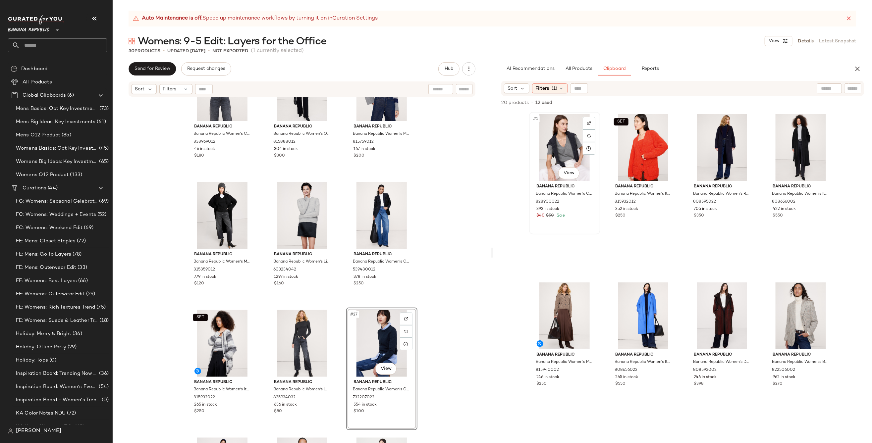
click at [556, 160] on div "#1 View" at bounding box center [564, 147] width 67 height 67
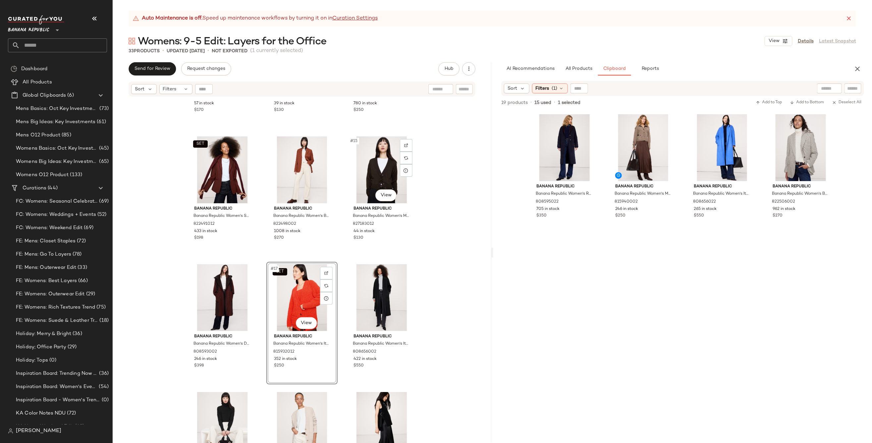
scroll to position [480, 0]
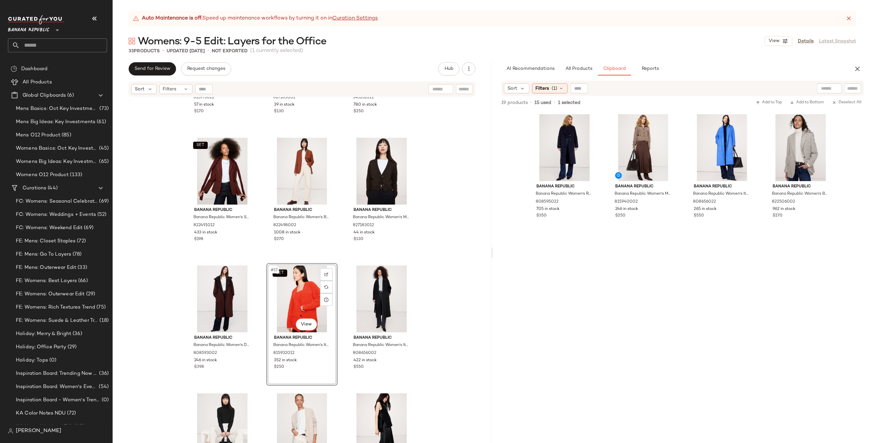
click at [440, 245] on div "Banana Republic Banana Republic Women's Oversized Merino-Cotton High-Low Cardig…" at bounding box center [302, 278] width 379 height 362
click at [217, 292] on div "#16 View" at bounding box center [222, 299] width 67 height 67
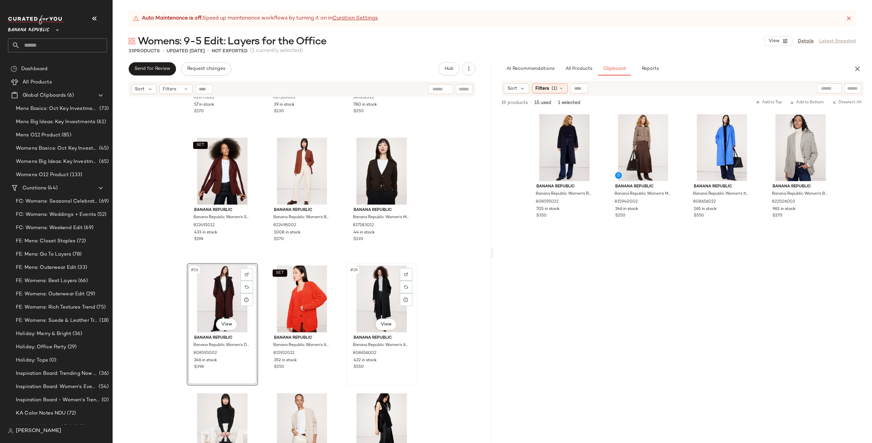
click at [373, 290] on div "#18 View" at bounding box center [381, 299] width 67 height 67
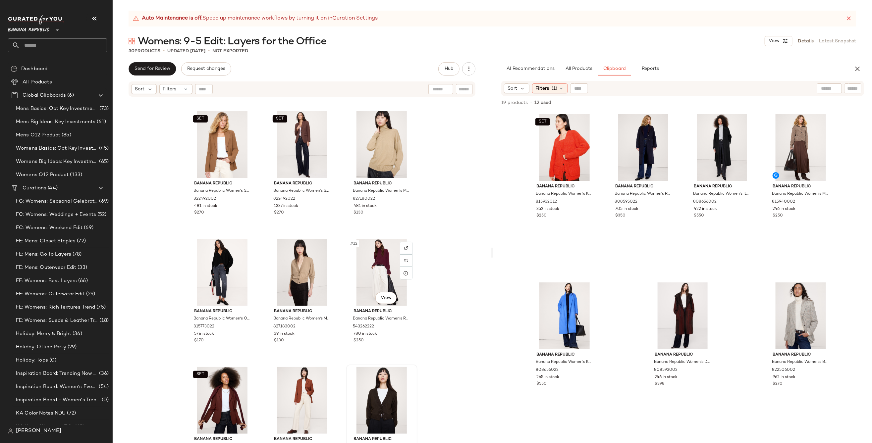
scroll to position [250, 0]
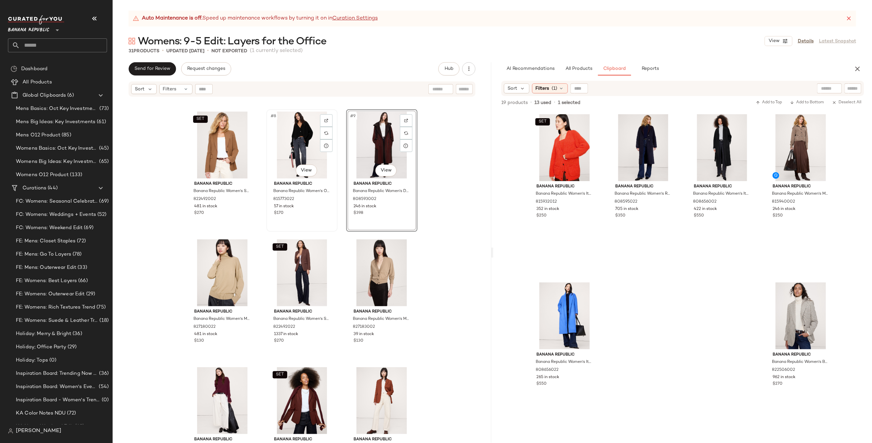
click at [300, 124] on div "#8 View" at bounding box center [302, 145] width 67 height 67
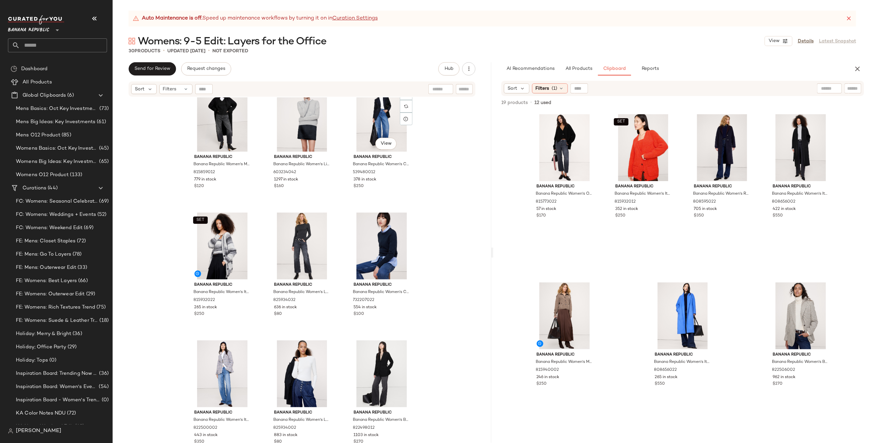
scroll to position [917, 0]
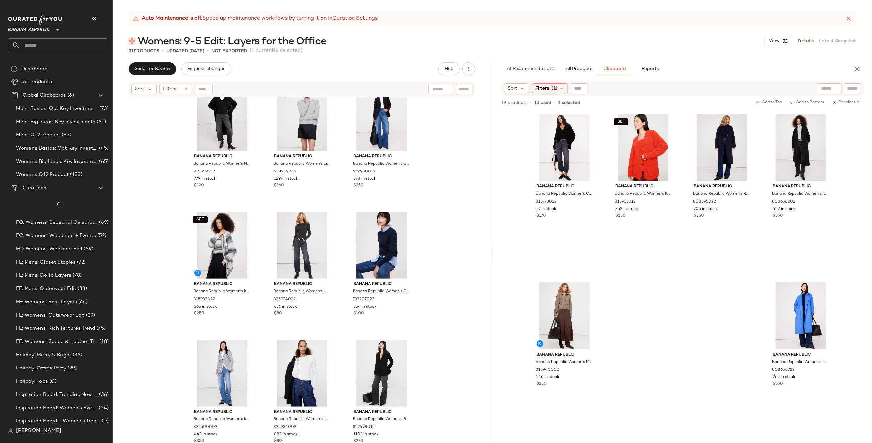
scroll to position [1045, 0]
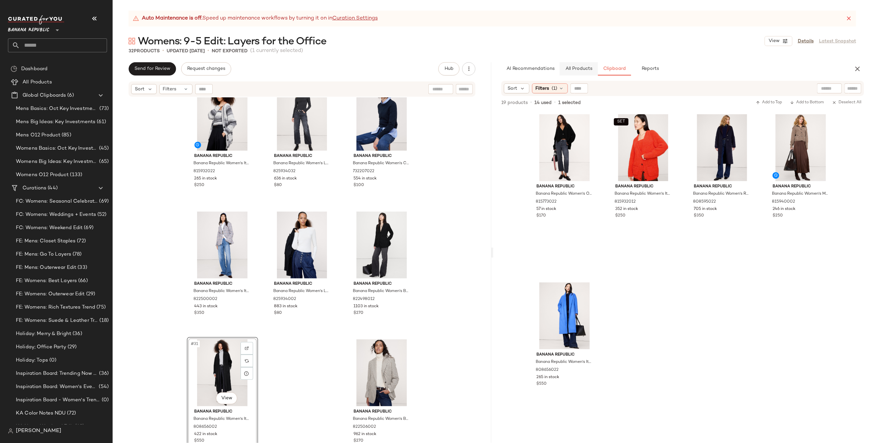
click at [585, 65] on button "All Products" at bounding box center [578, 68] width 38 height 13
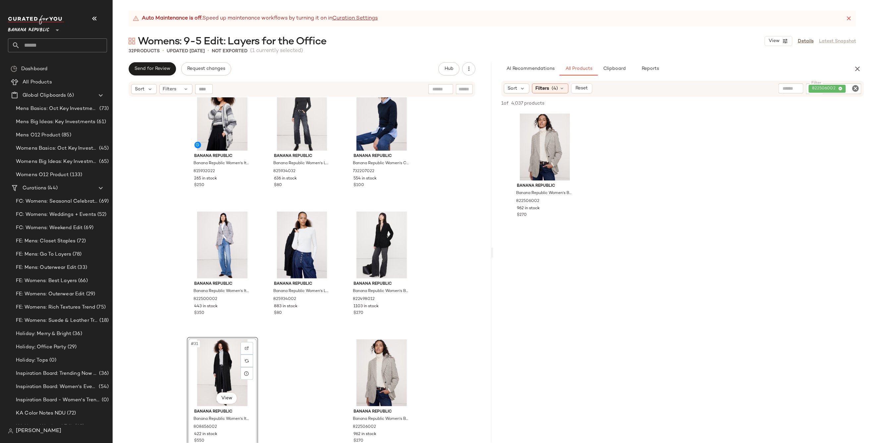
click at [712, 90] on icon "Clear Filter" at bounding box center [855, 88] width 8 height 8
click at [712, 86] on input "text" at bounding box center [784, 88] width 17 height 7
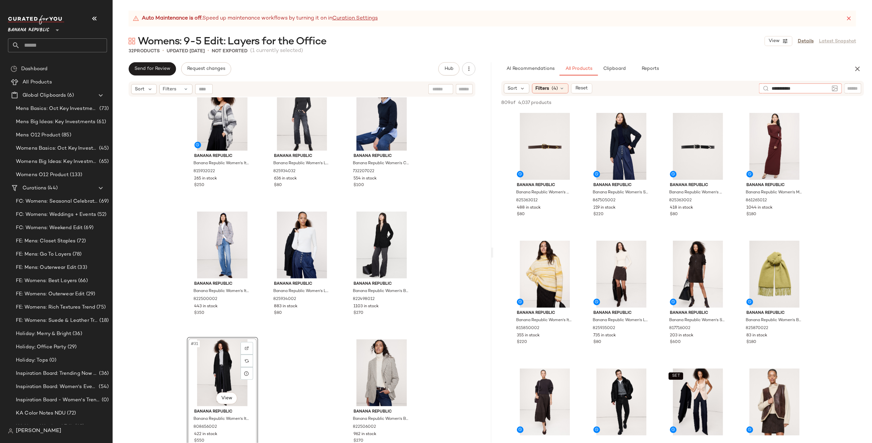
type input "**********"
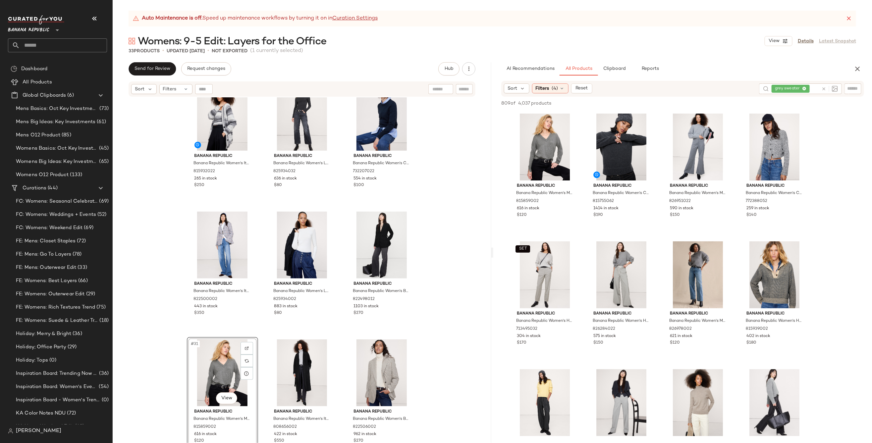
click at [438, 326] on div "SET Banana Republic Banana Republic Women's Italian Alpaca-Blend Cardigan Gray …" at bounding box center [302, 278] width 379 height 362
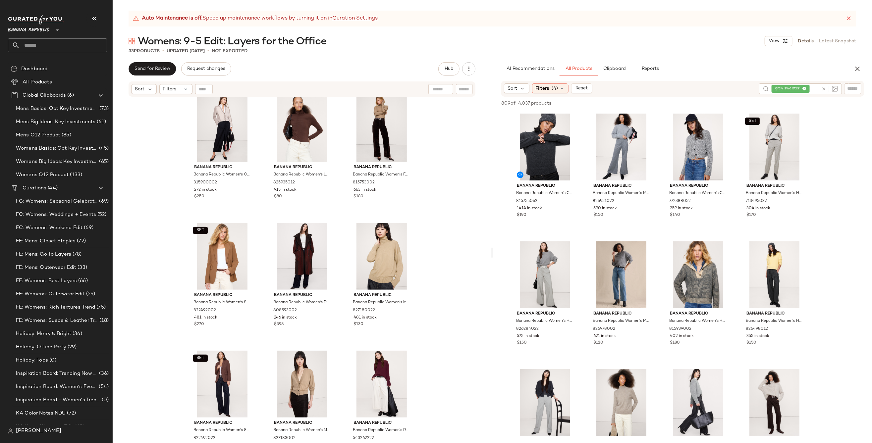
scroll to position [0, 0]
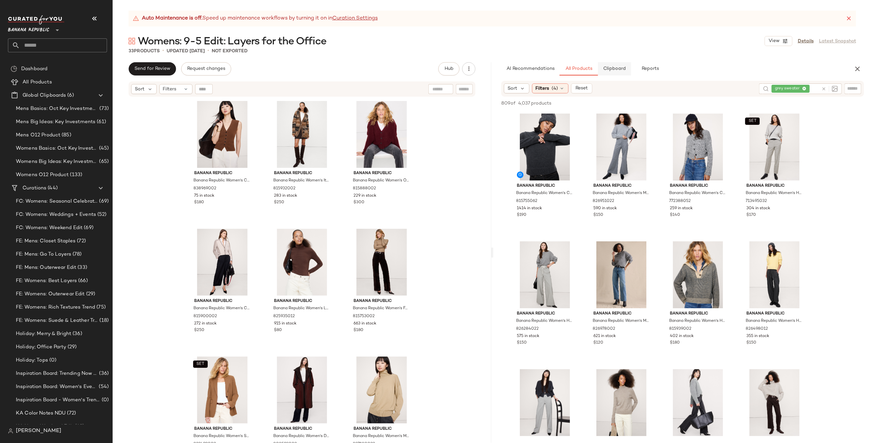
click at [602, 75] on button "Clipboard" at bounding box center [614, 68] width 33 height 13
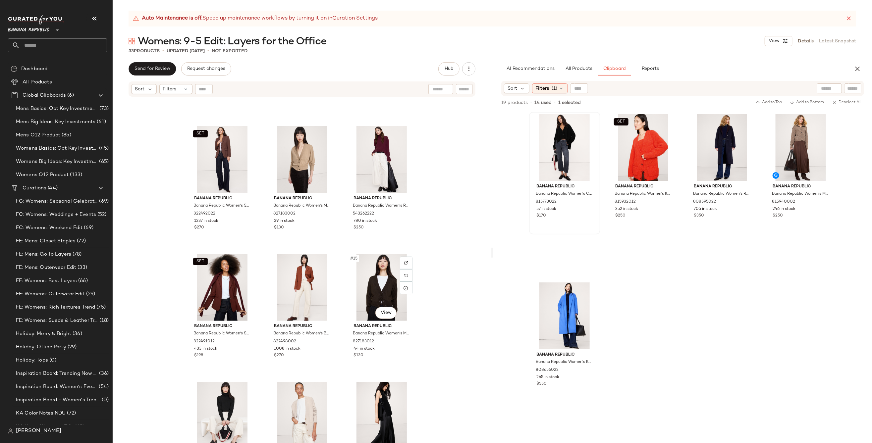
scroll to position [357, 0]
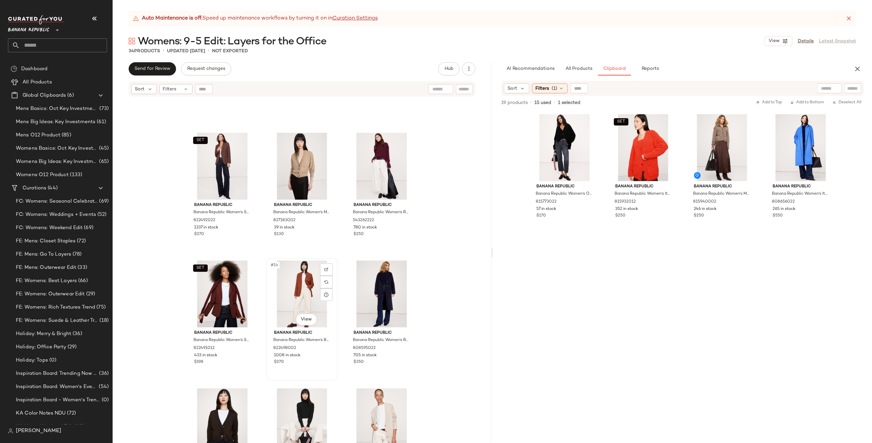
click at [303, 286] on div "#14 View" at bounding box center [302, 294] width 67 height 67
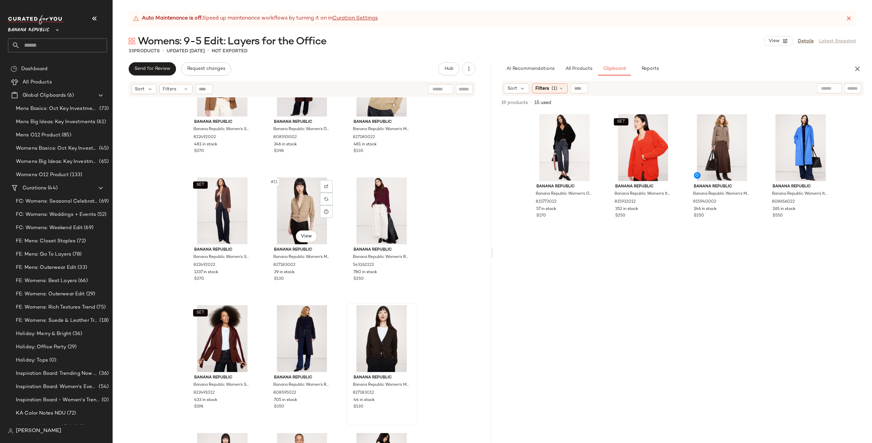
scroll to position [310, 0]
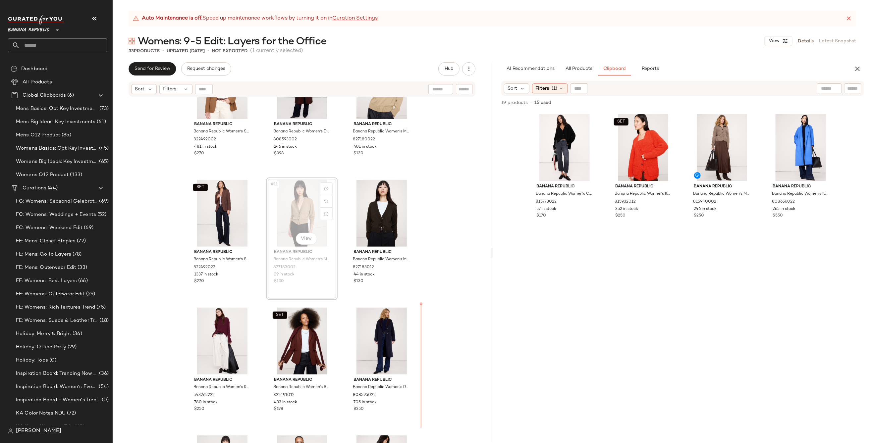
drag, startPoint x: 304, startPoint y: 217, endPoint x: 306, endPoint y: 246, distance: 29.2
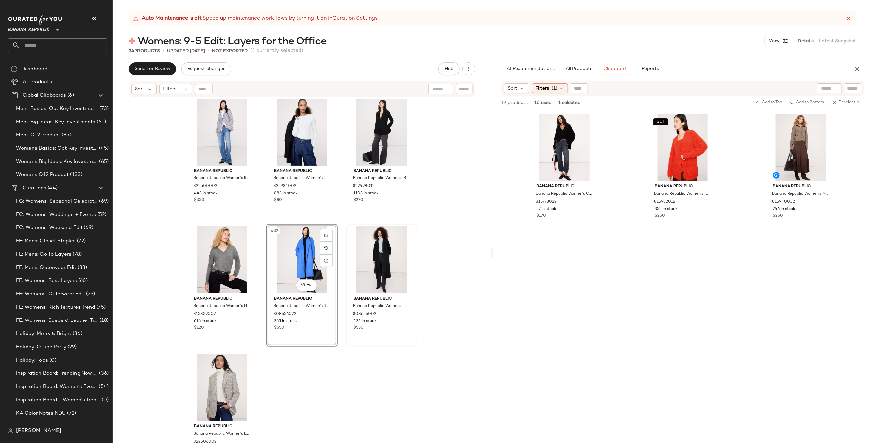
scroll to position [1173, 0]
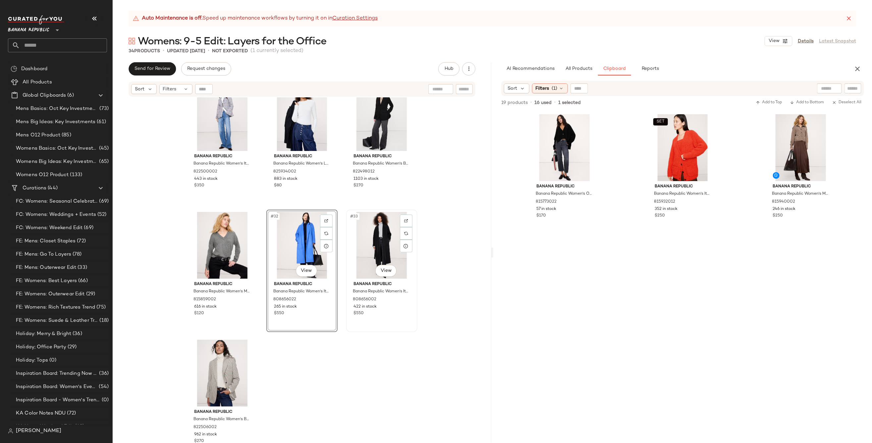
click at [386, 219] on div "#33 View" at bounding box center [381, 245] width 67 height 67
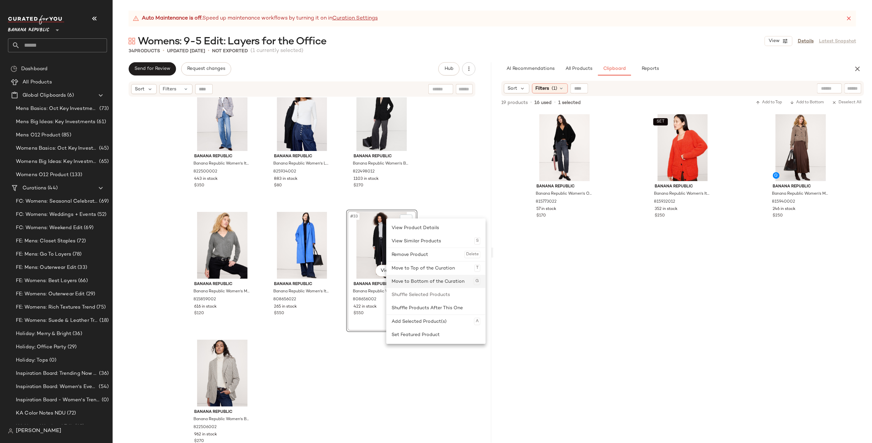
click at [420, 282] on div "Move to Bottom of the Curation G" at bounding box center [435, 281] width 89 height 13
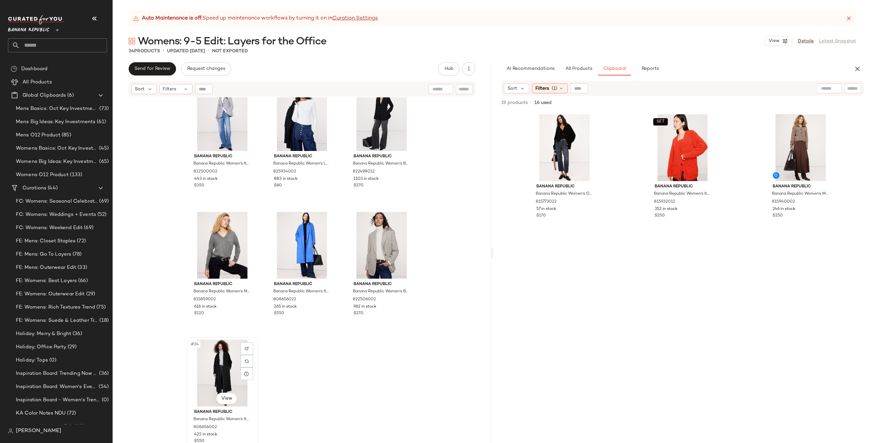
click at [225, 368] on div "#34 View" at bounding box center [222, 373] width 67 height 67
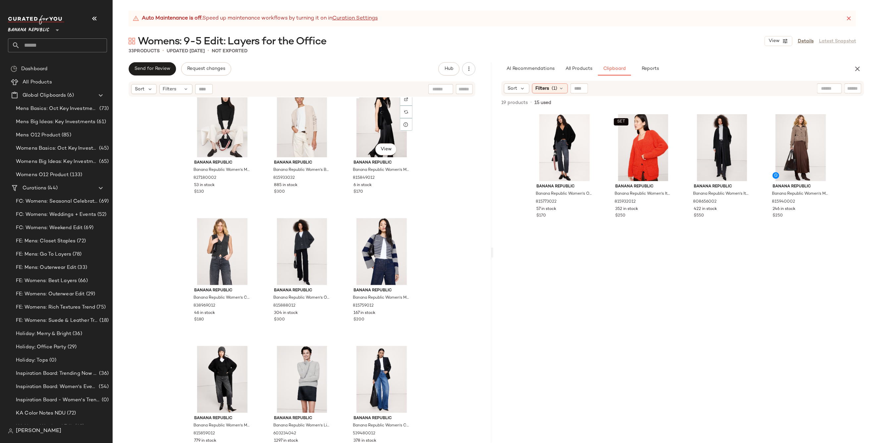
scroll to position [666, 0]
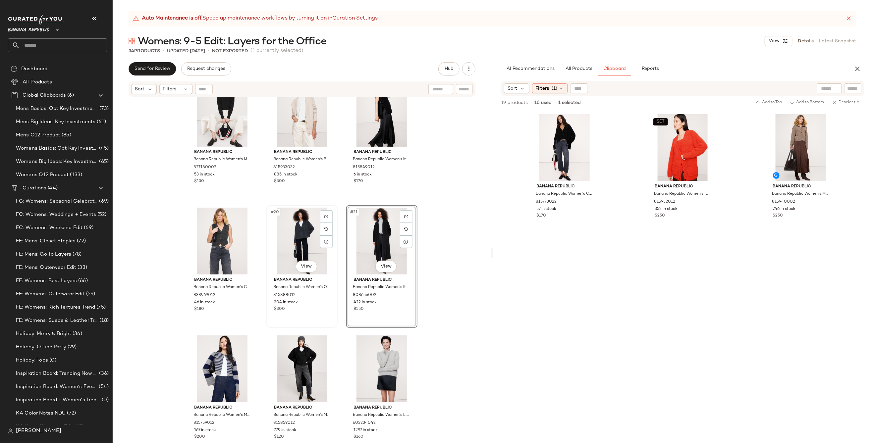
click at [288, 237] on div "#20 View" at bounding box center [302, 241] width 67 height 67
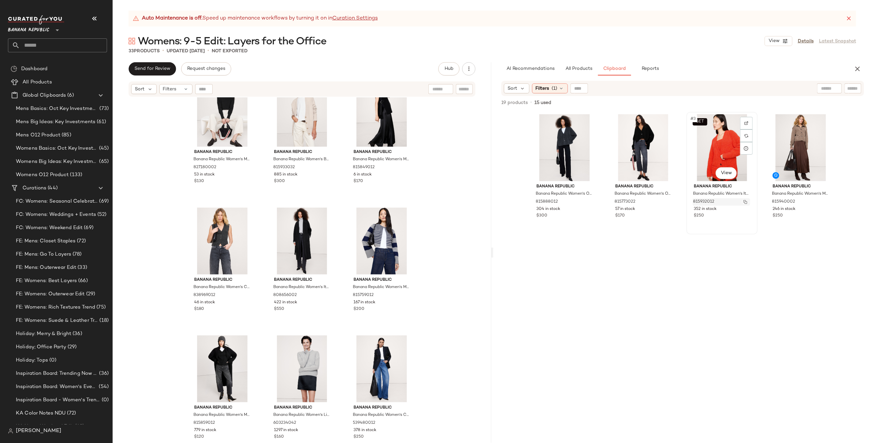
click at [712, 202] on img "button" at bounding box center [745, 202] width 4 height 4
click at [563, 140] on div "#1 View" at bounding box center [564, 147] width 67 height 67
click at [712, 138] on div "#4 View" at bounding box center [800, 147] width 67 height 67
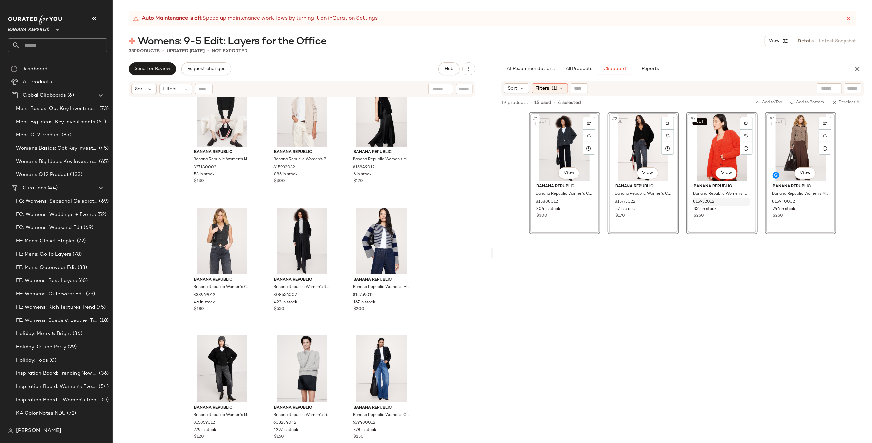
click at [712, 318] on div "SET #3 View Banana Republic Banana Republic Women's Italian Alpaca-Blend Cardig…" at bounding box center [721, 277] width 71 height 331
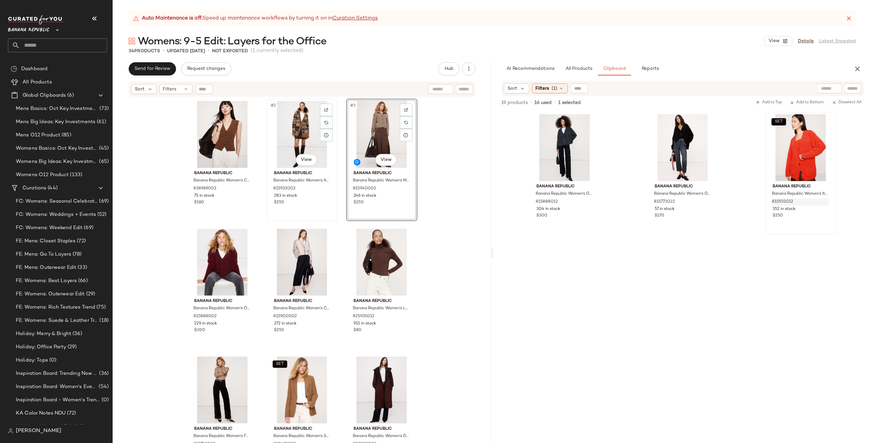
click at [292, 130] on div "#2 View" at bounding box center [302, 134] width 67 height 67
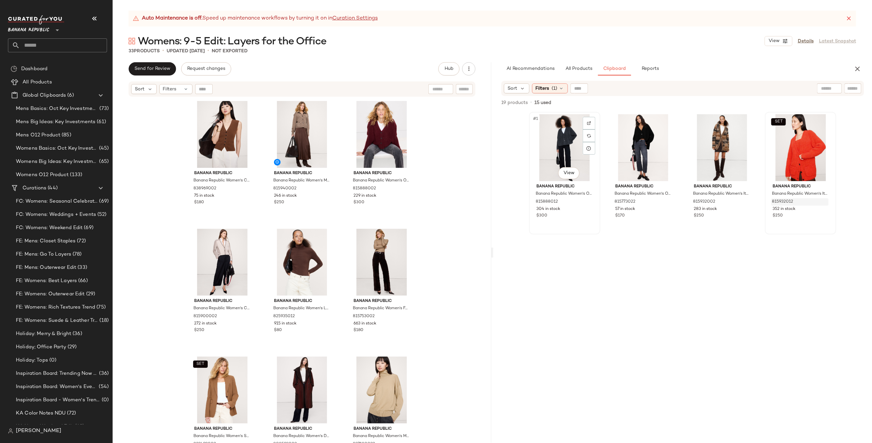
click at [567, 141] on div "#1 View" at bounding box center [564, 147] width 67 height 67
click at [712, 143] on div "SET #4 View" at bounding box center [800, 147] width 67 height 67
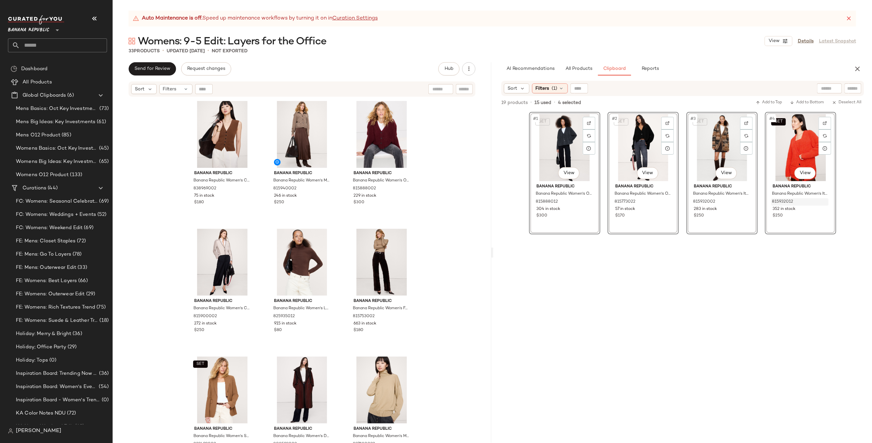
click at [697, 330] on div "SET #3 View Banana Republic Banana Republic Women's Italian Alpaca-Blend Cardig…" at bounding box center [721, 277] width 71 height 331
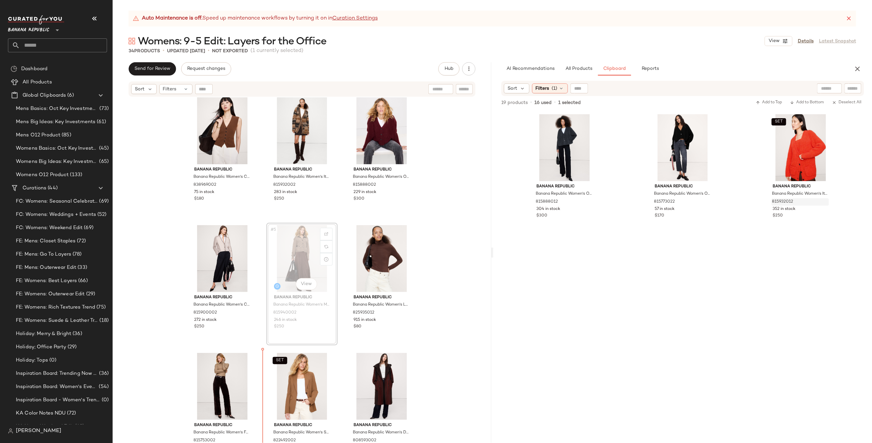
scroll to position [7, 0]
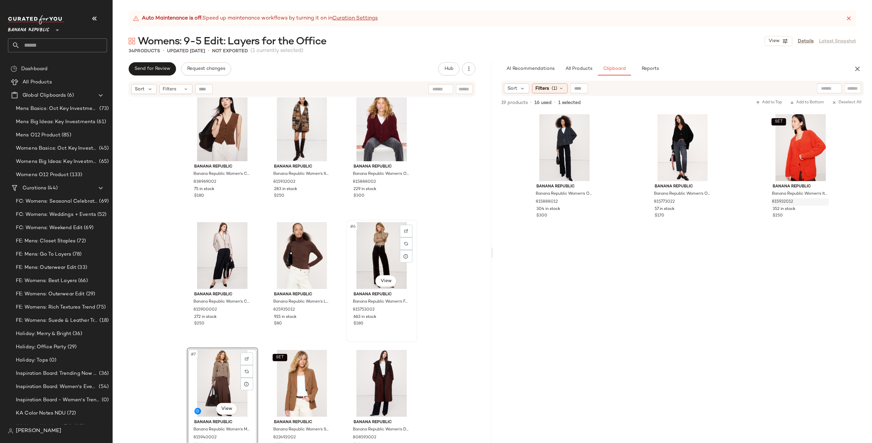
click at [383, 249] on div "#6 View" at bounding box center [381, 255] width 67 height 67
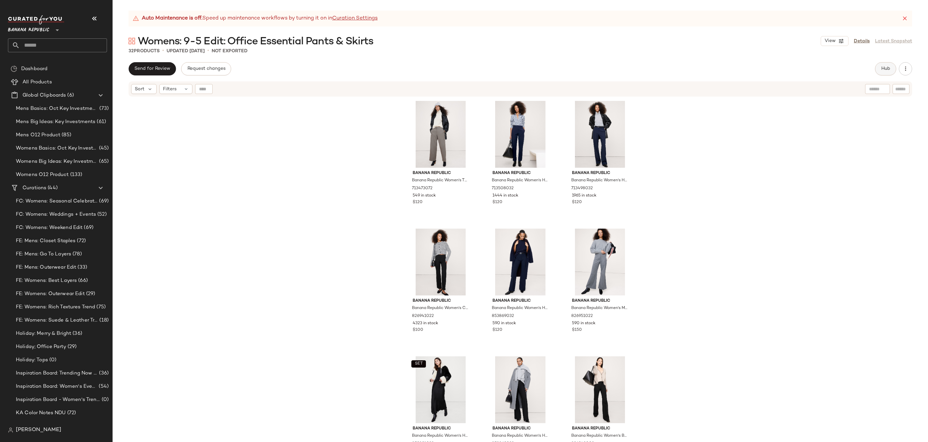
click at [712, 68] on span "Hub" at bounding box center [885, 68] width 9 height 5
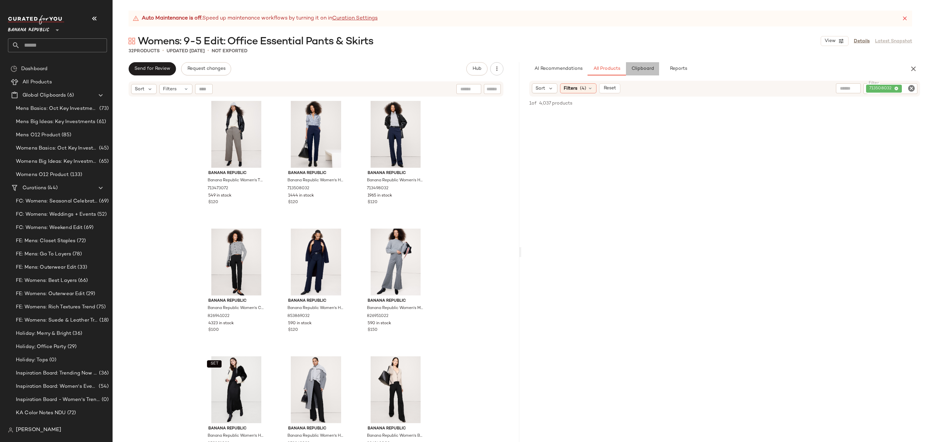
click at [639, 69] on span "Clipboard" at bounding box center [642, 68] width 23 height 5
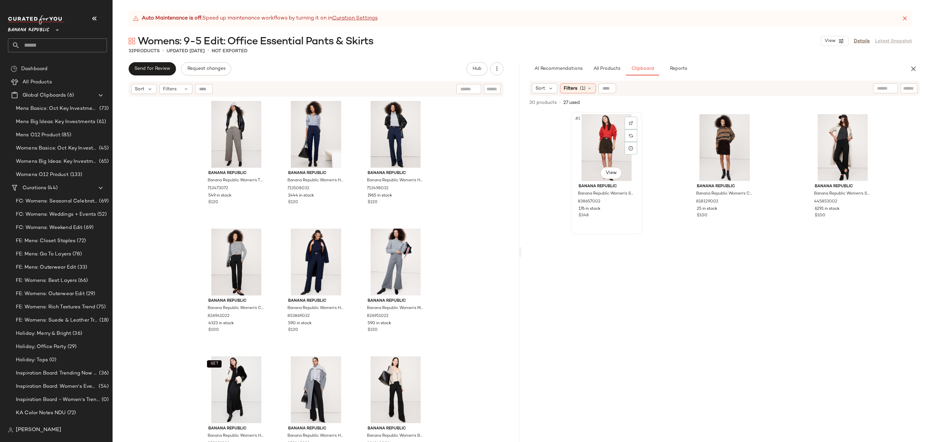
click at [602, 132] on div "#1 View" at bounding box center [606, 147] width 67 height 67
click at [712, 146] on div "#3 View" at bounding box center [842, 147] width 67 height 67
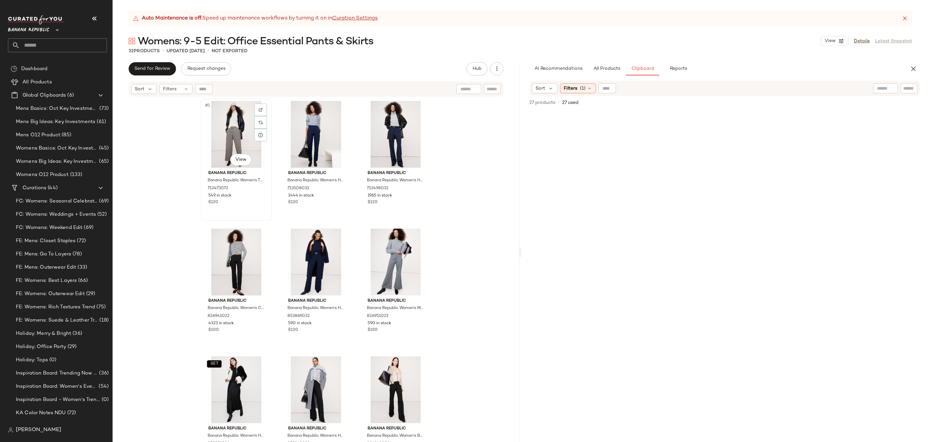
click at [227, 138] on div "#1 View" at bounding box center [236, 134] width 67 height 67
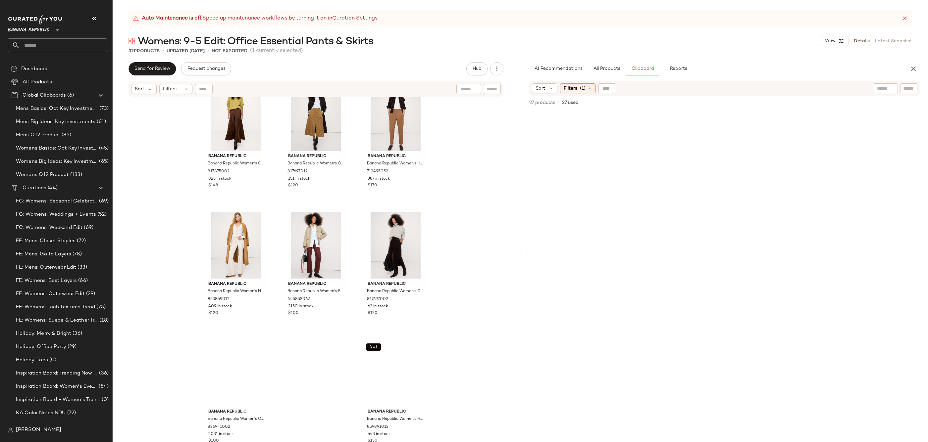
scroll to position [1046, 0]
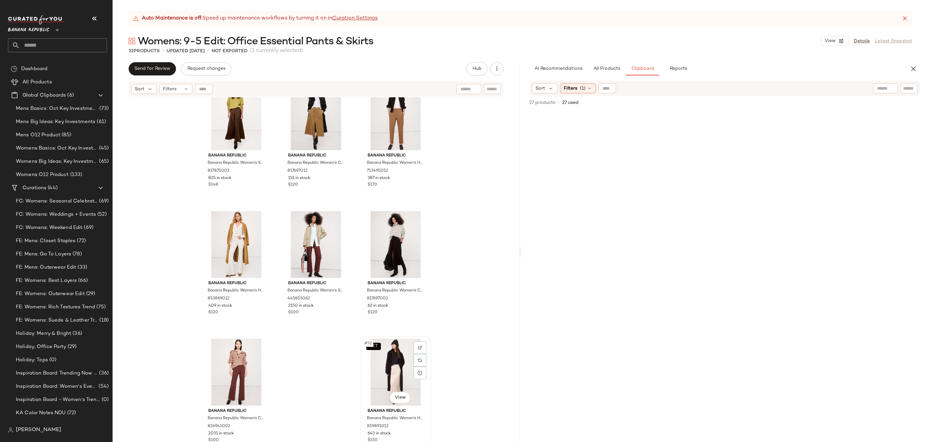
click at [390, 361] on div "SET #32 View" at bounding box center [395, 372] width 67 height 67
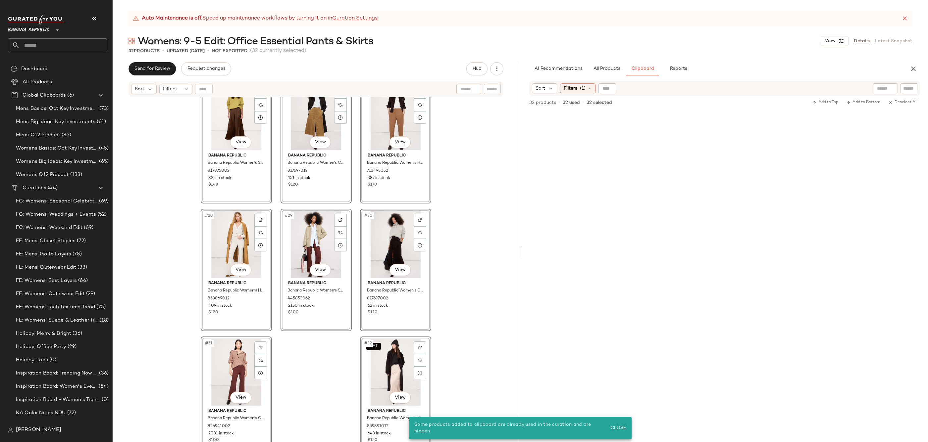
click at [486, 241] on div "#22 View Banana Republic Banana Republic Women's Everywhere Ponte Pencil Skirt …" at bounding box center [316, 278] width 407 height 362
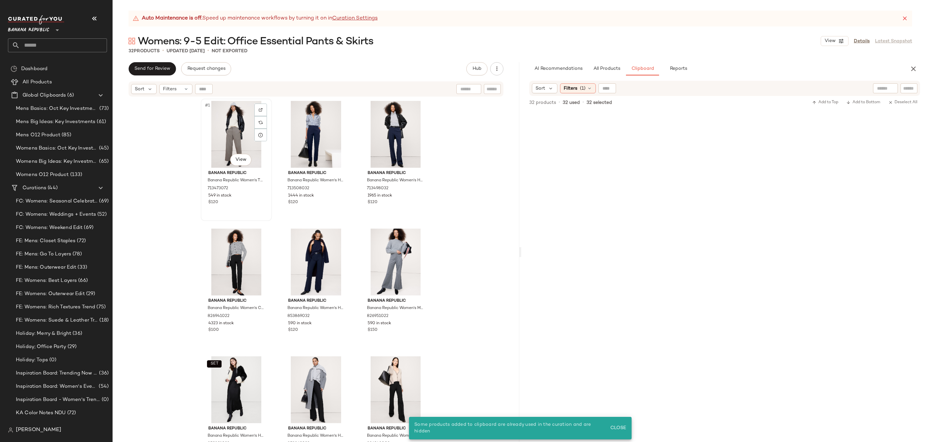
click at [229, 130] on div "#1 View" at bounding box center [236, 134] width 67 height 67
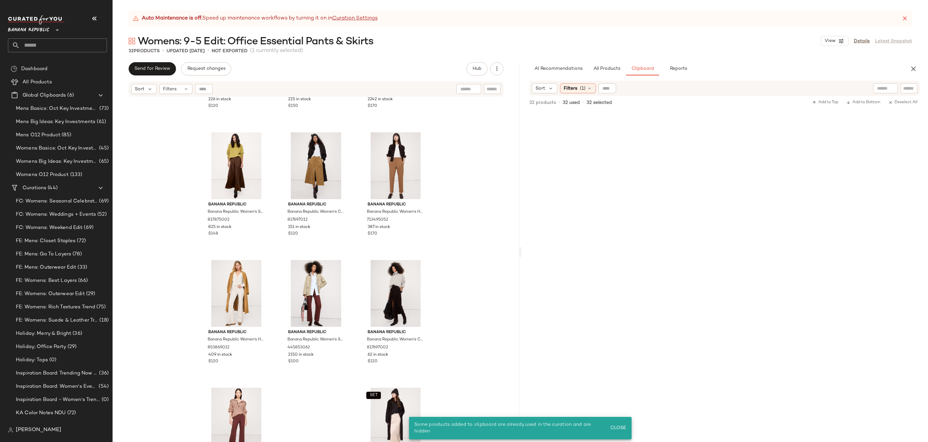
scroll to position [1046, 0]
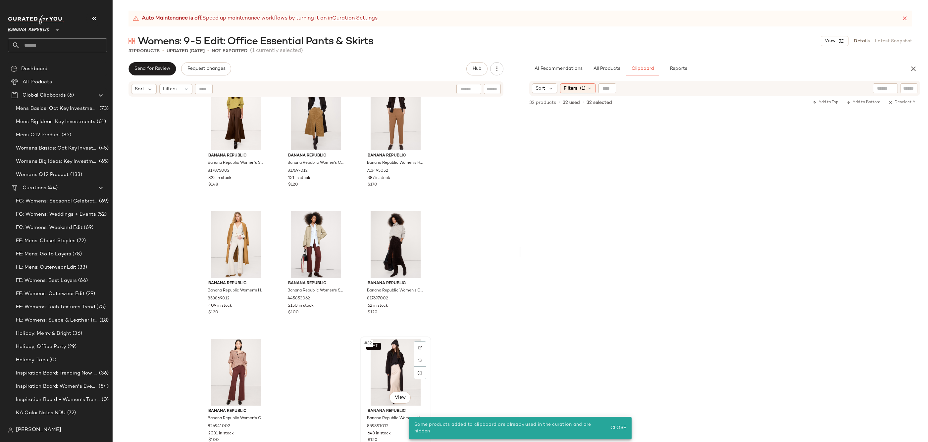
click at [393, 359] on div "SET #32 View" at bounding box center [395, 372] width 67 height 67
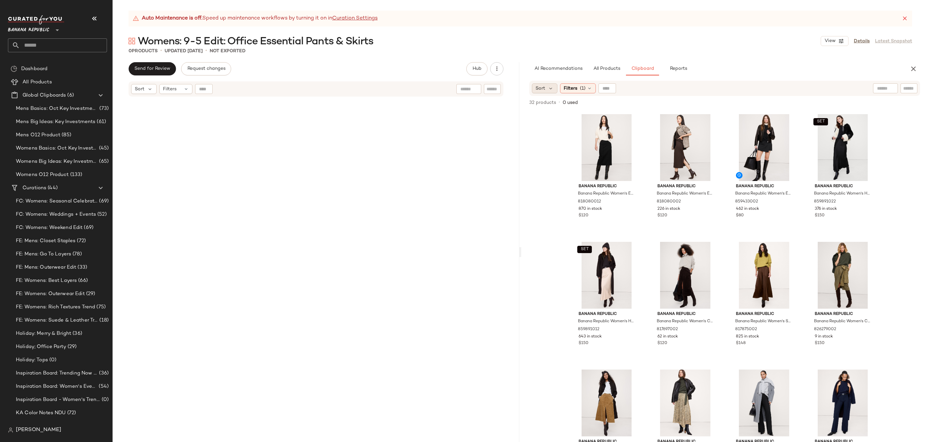
click at [545, 90] on div "Sort" at bounding box center [545, 88] width 26 height 10
click at [580, 117] on span "Highest Inventory" at bounding box center [568, 120] width 40 height 7
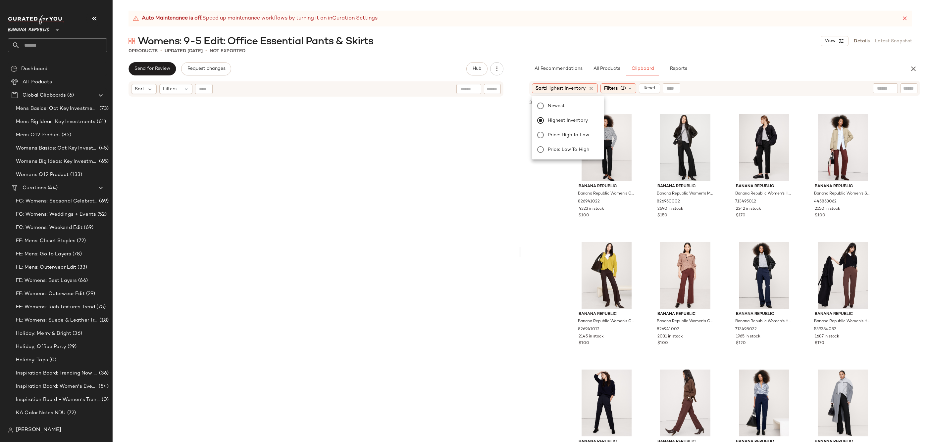
click at [712, 75] on div "AI Recommendations All Products Clipboard Reports" at bounding box center [714, 68] width 370 height 13
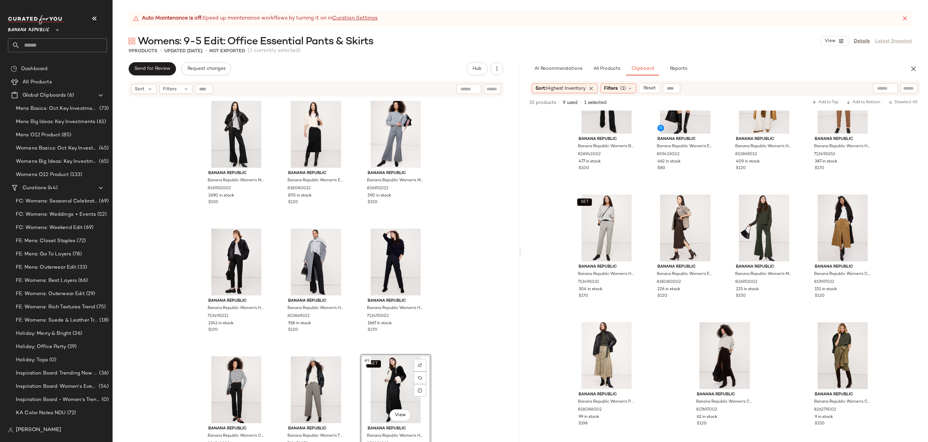
drag, startPoint x: 603, startPoint y: 231, endPoint x: 4, endPoint y: 294, distance: 602.7
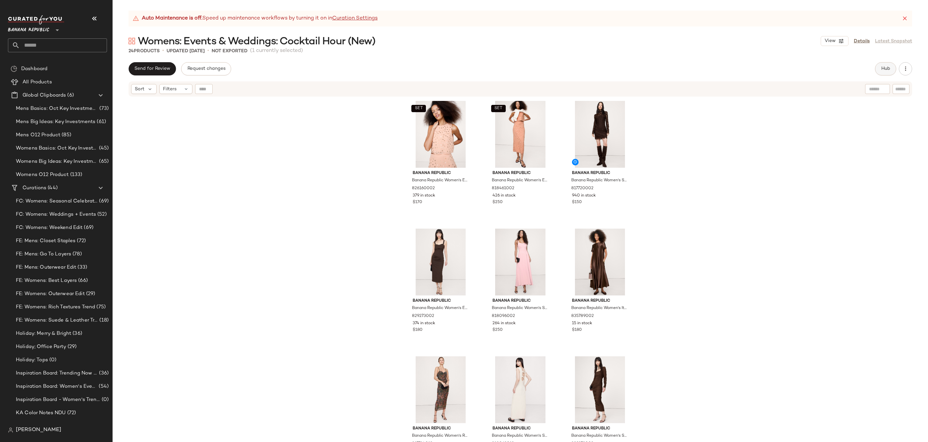
click at [712, 70] on button "Hub" at bounding box center [885, 68] width 21 height 13
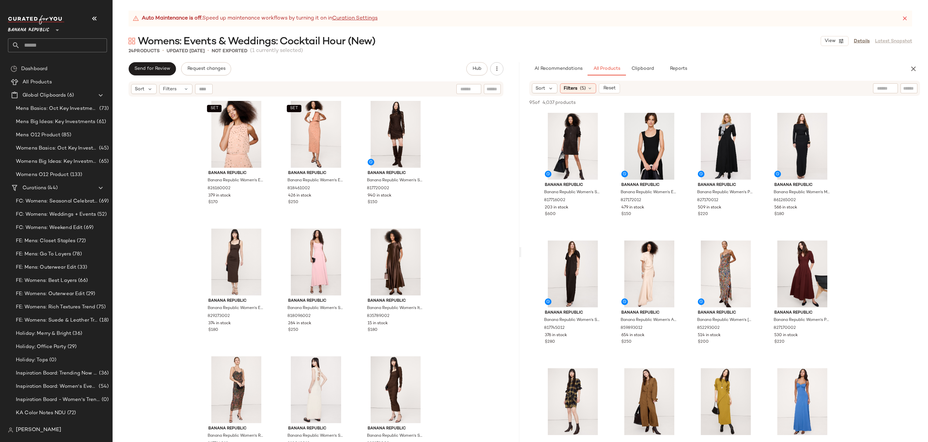
click at [496, 86] on input "text" at bounding box center [492, 89] width 12 height 7
paste input "*********"
type input "*********"
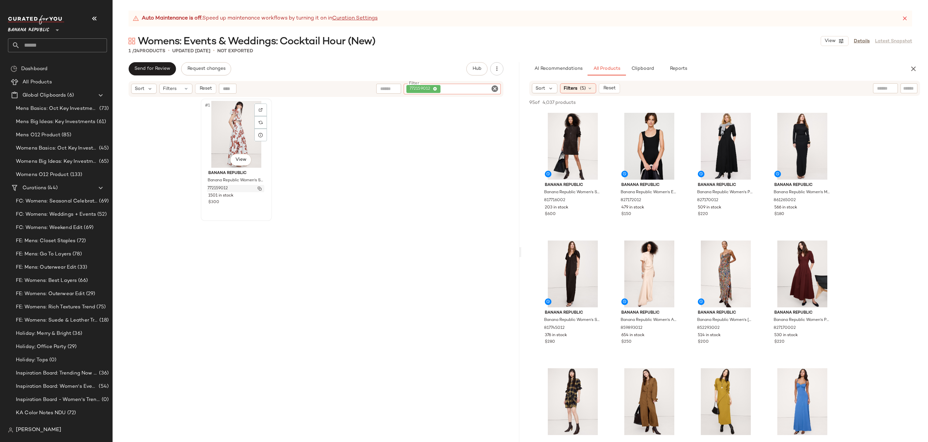
click at [258, 189] on img "button" at bounding box center [260, 189] width 4 height 4
click at [497, 87] on icon "Clear Filter" at bounding box center [495, 89] width 8 height 8
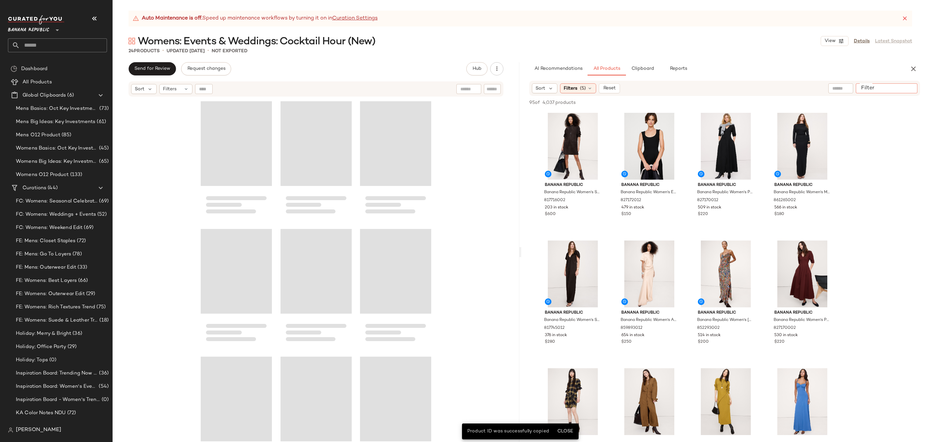
click at [712, 86] on div at bounding box center [887, 88] width 62 height 10
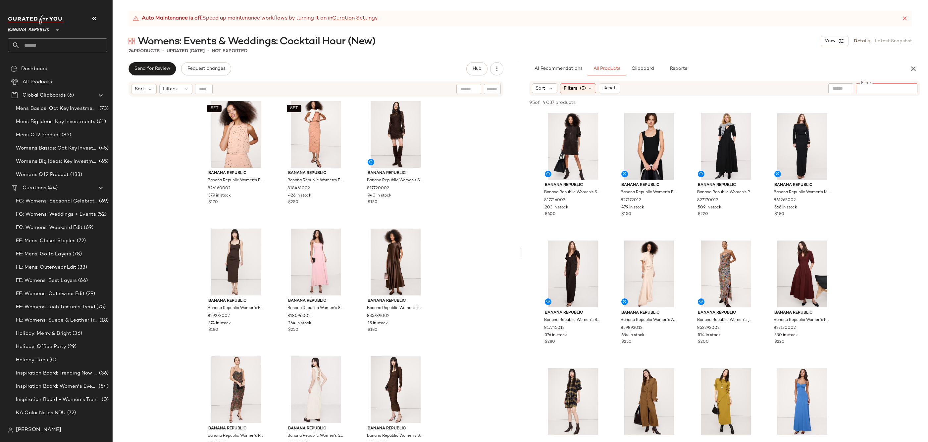
paste input "*********"
type input "*********"
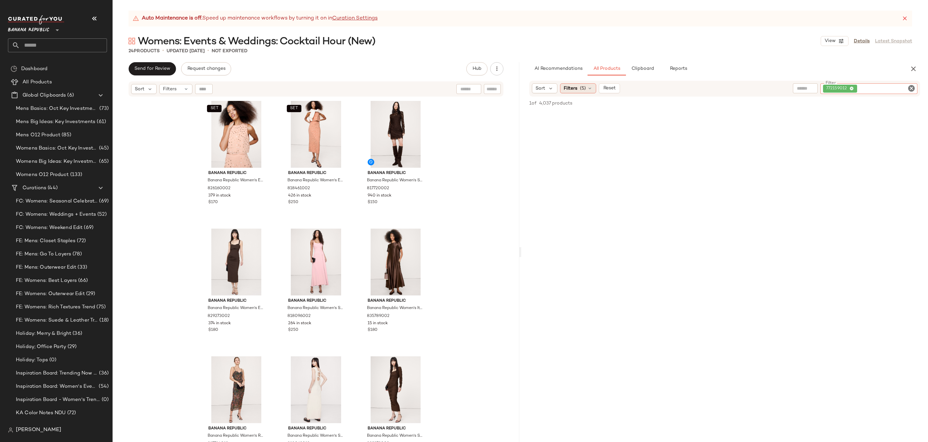
click at [577, 90] on div "Filters (5)" at bounding box center [578, 88] width 36 height 10
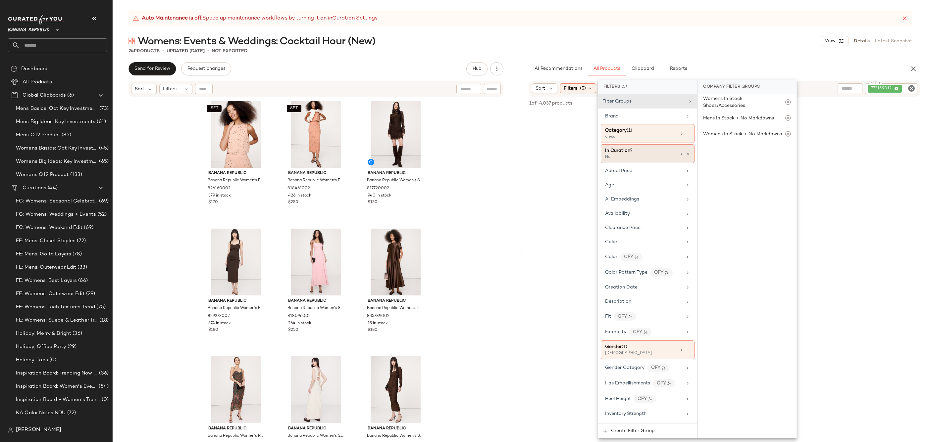
click at [685, 151] on div at bounding box center [684, 153] width 11 height 5
click at [686, 155] on icon at bounding box center [688, 154] width 5 height 5
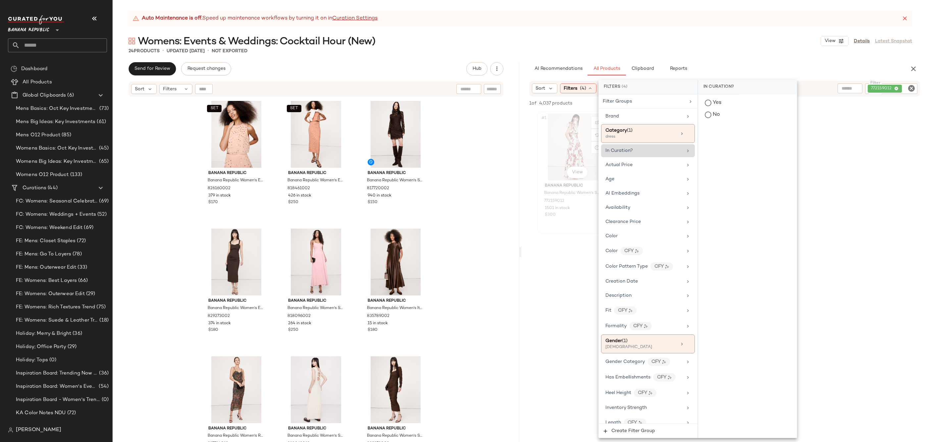
click at [572, 135] on div "#1 View" at bounding box center [572, 147] width 67 height 67
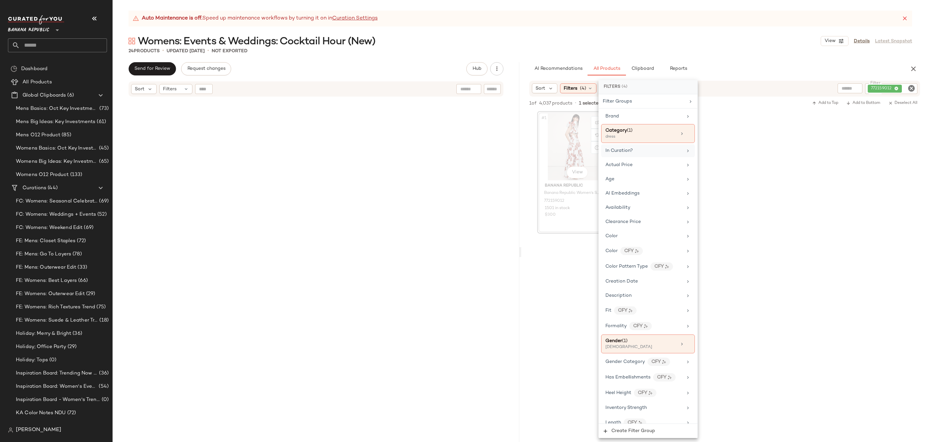
scroll to position [389, 0]
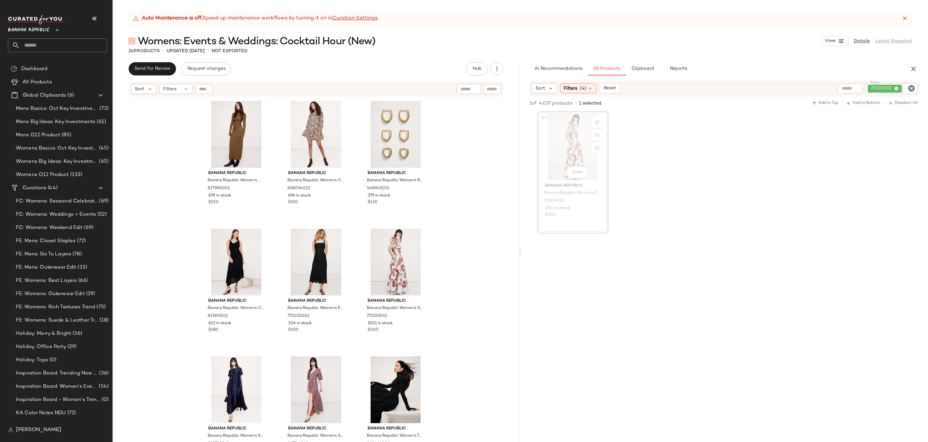
click at [712, 89] on icon "Clear Filter" at bounding box center [911, 88] width 8 height 8
click at [712, 87] on input "text" at bounding box center [840, 88] width 17 height 7
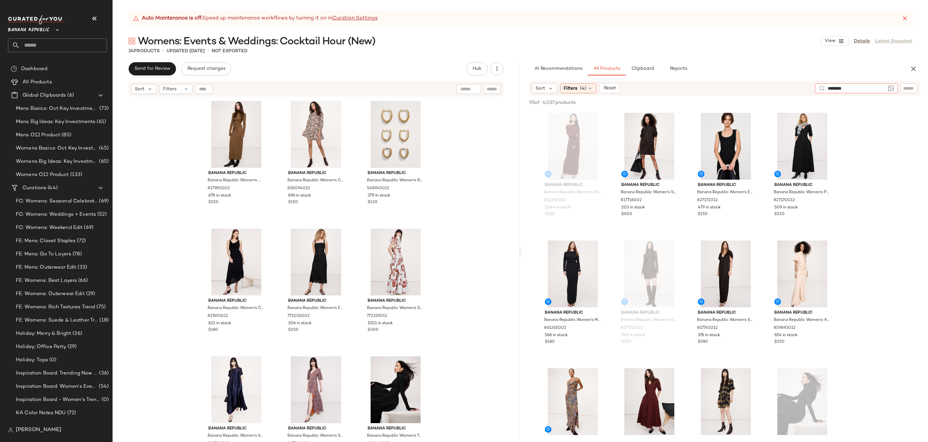
type input "*********"
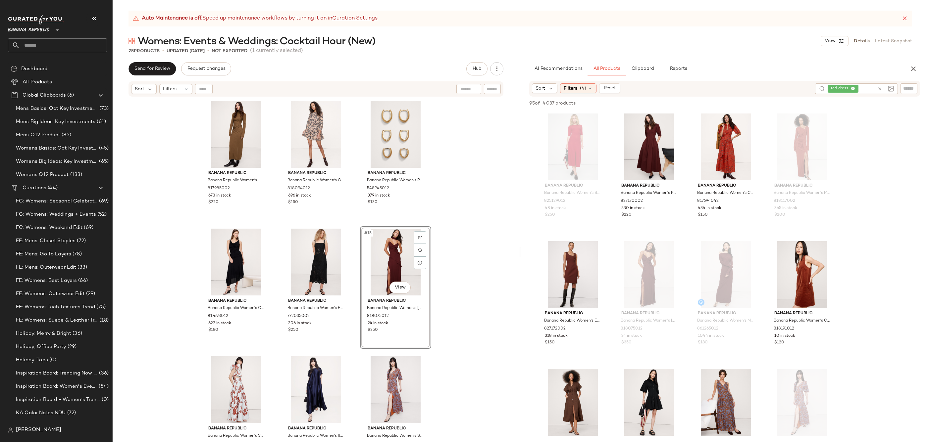
click at [484, 299] on div "Banana Republic Banana Republic Women's Wool-Blend Jersey Ruched Maxi Dress Sad…" at bounding box center [316, 278] width 407 height 362
click at [396, 243] on div "#15 View" at bounding box center [395, 262] width 67 height 67
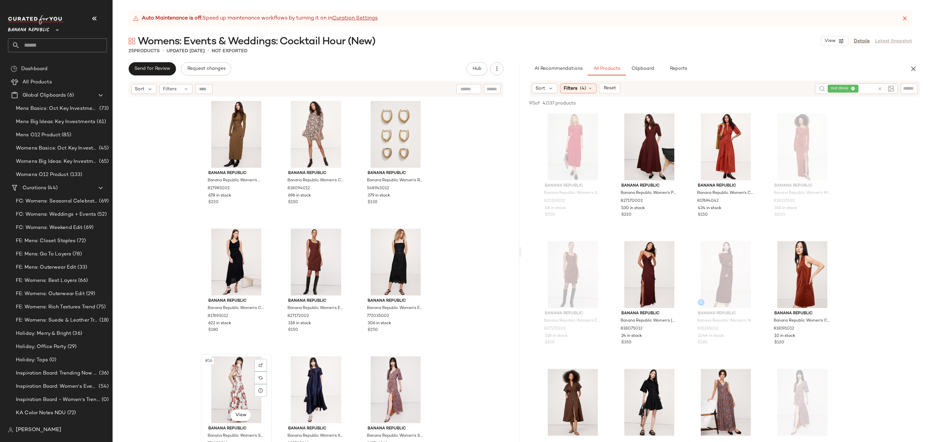
click at [247, 369] on div "#16 View" at bounding box center [236, 390] width 67 height 67
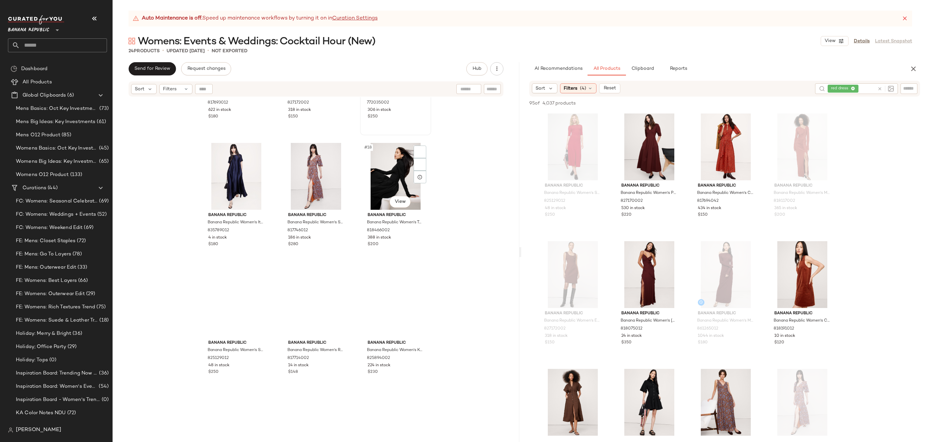
scroll to position [662, 0]
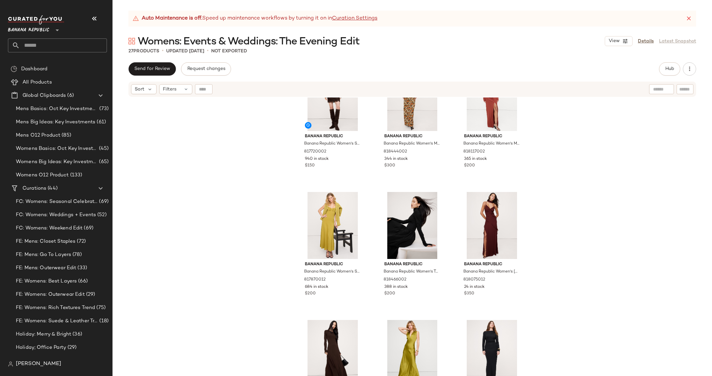
scroll to position [857, 0]
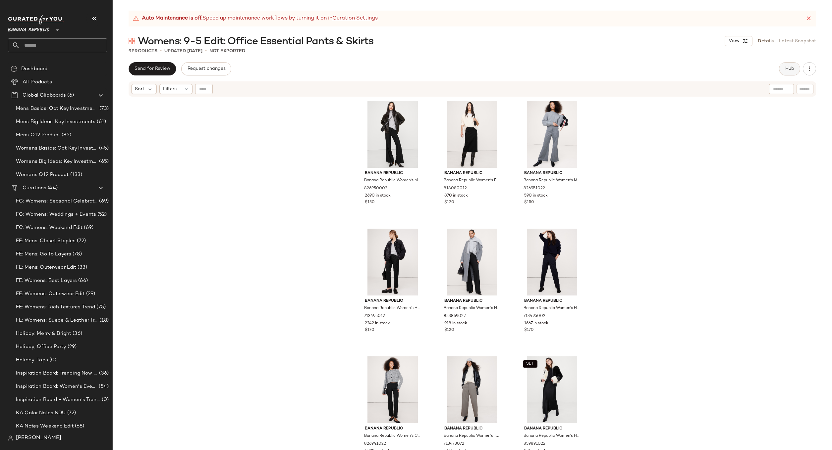
click at [712, 66] on span "Hub" at bounding box center [789, 68] width 9 height 5
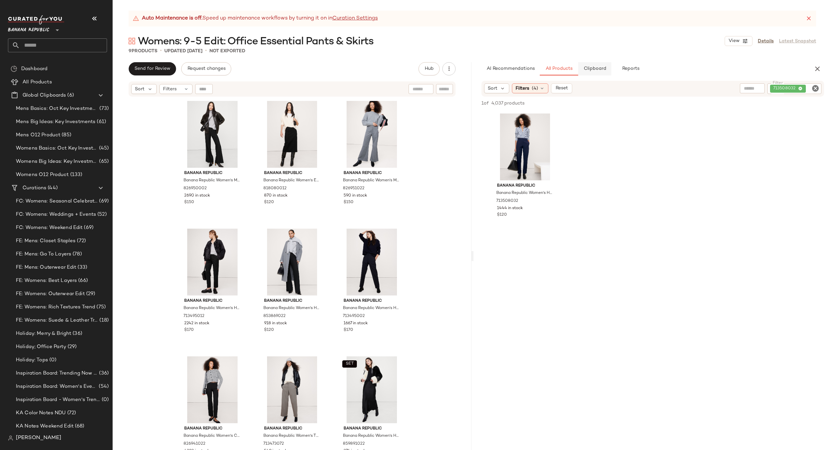
click at [589, 67] on span "Clipboard" at bounding box center [594, 68] width 23 height 5
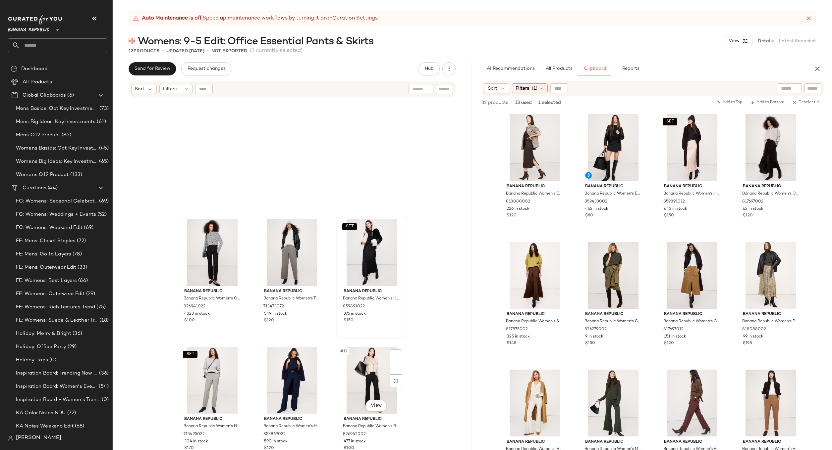
scroll to position [271, 0]
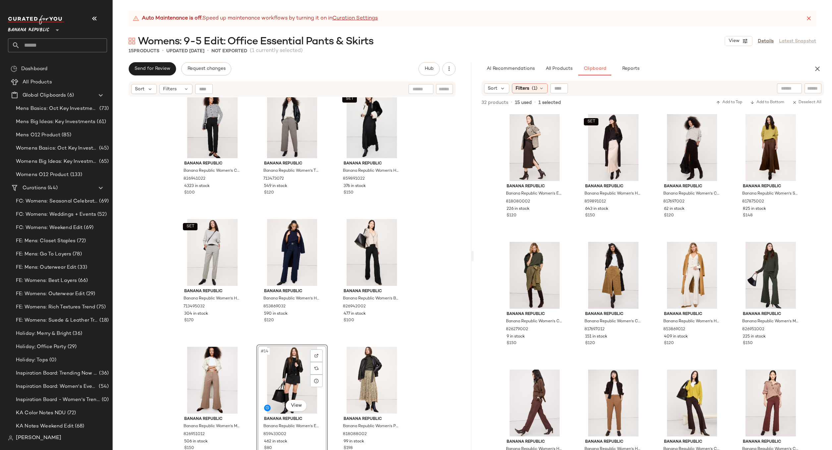
click at [426, 362] on div "Banana Republic Banana Republic Women's Crop Flare Everywhere Ponte Pull-On Pan…" at bounding box center [292, 282] width 359 height 370
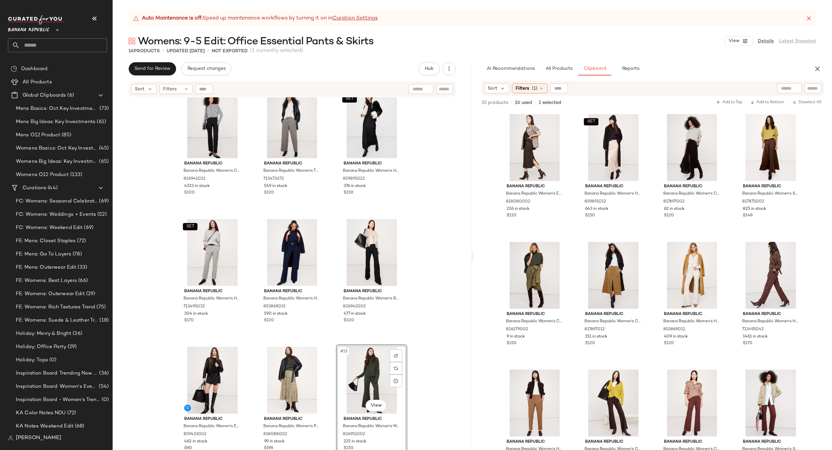
scroll to position [398, 0]
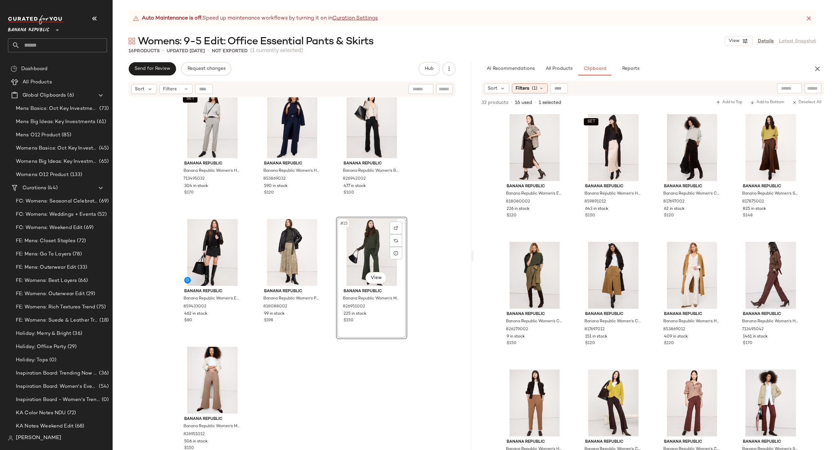
click at [341, 375] on div "Banana Republic Banana Republic Women's Crop Flare Everywhere Ponte Pull-On Pan…" at bounding box center [292, 282] width 359 height 370
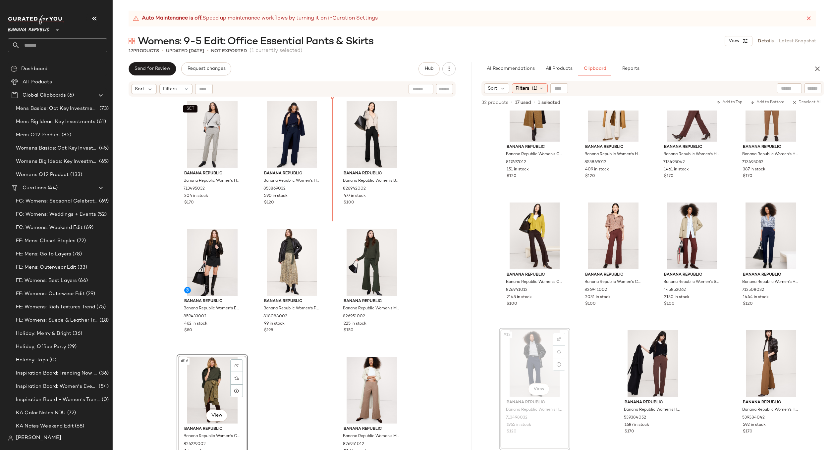
scroll to position [388, 0]
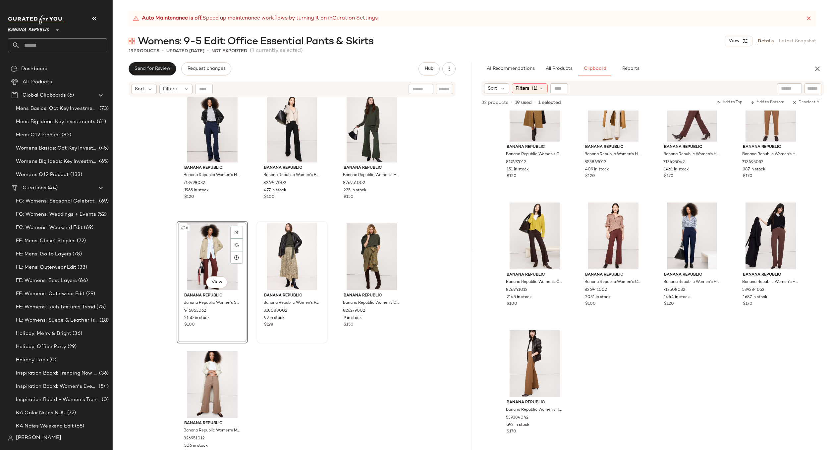
scroll to position [526, 0]
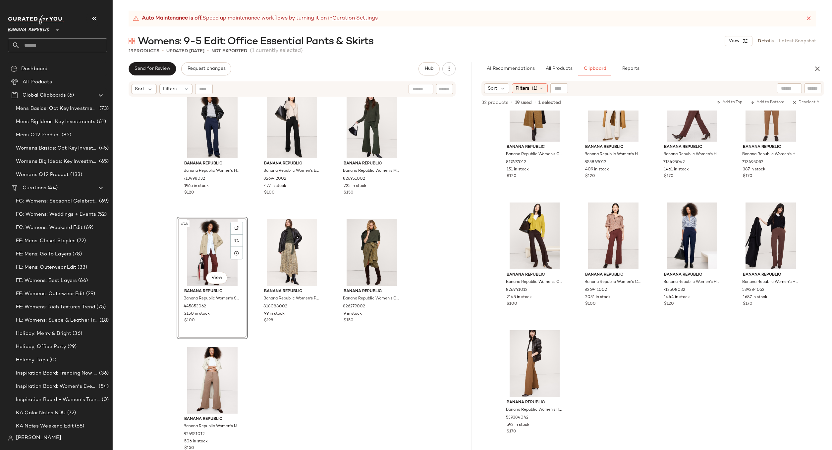
click at [322, 375] on div "SET Banana Republic Banana Republic Women's High-Rise Slim Italian Wool Ankle P…" at bounding box center [292, 282] width 359 height 370
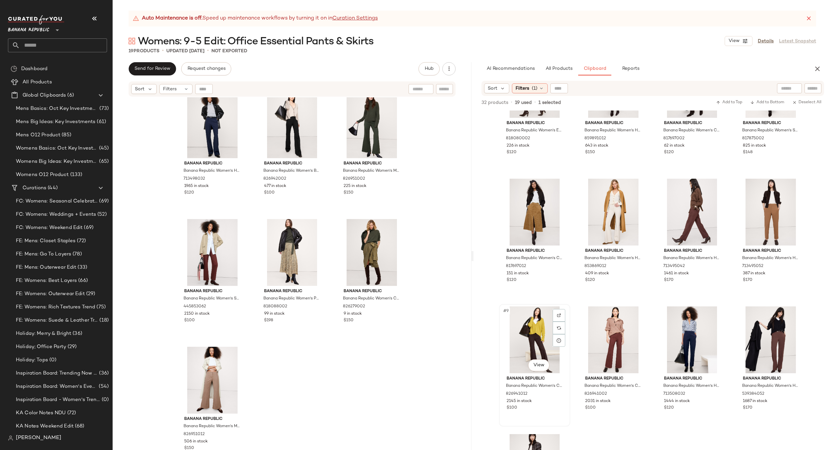
scroll to position [0, 0]
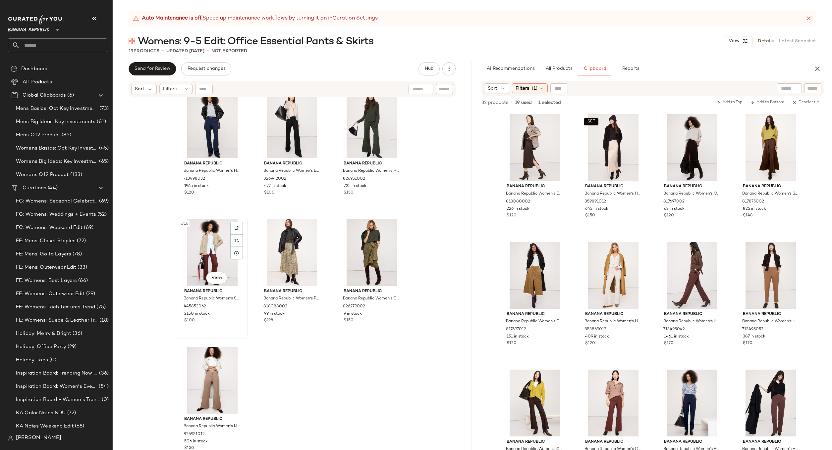
click at [207, 249] on div "#16 View" at bounding box center [212, 252] width 67 height 67
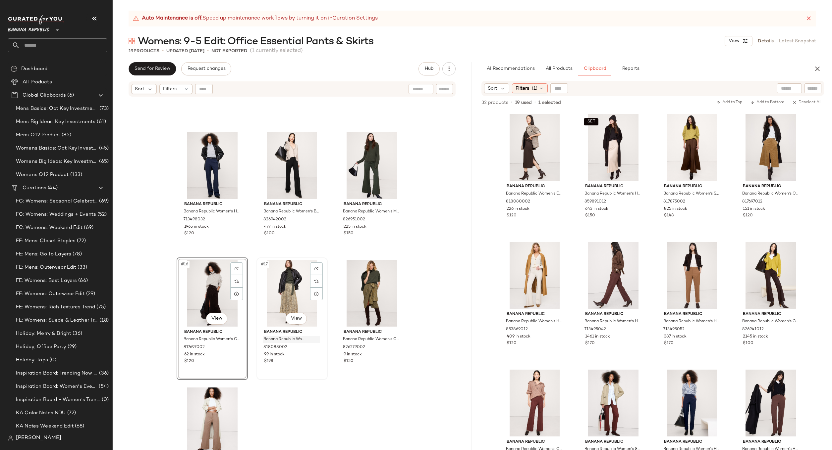
scroll to position [478, 0]
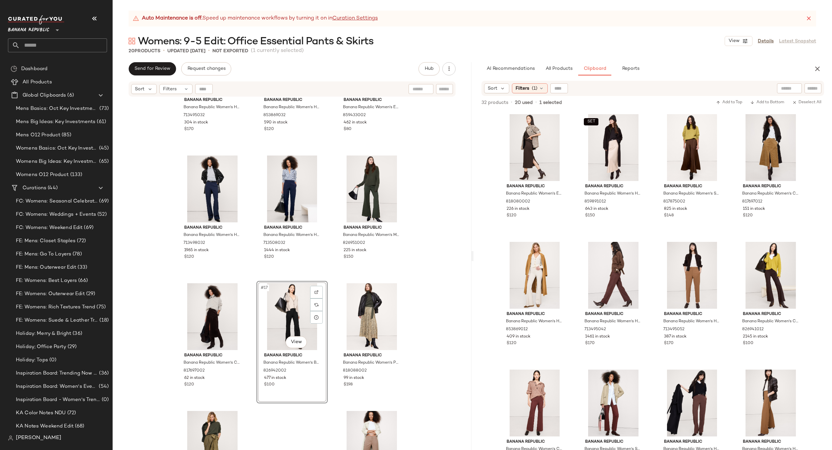
scroll to position [526, 0]
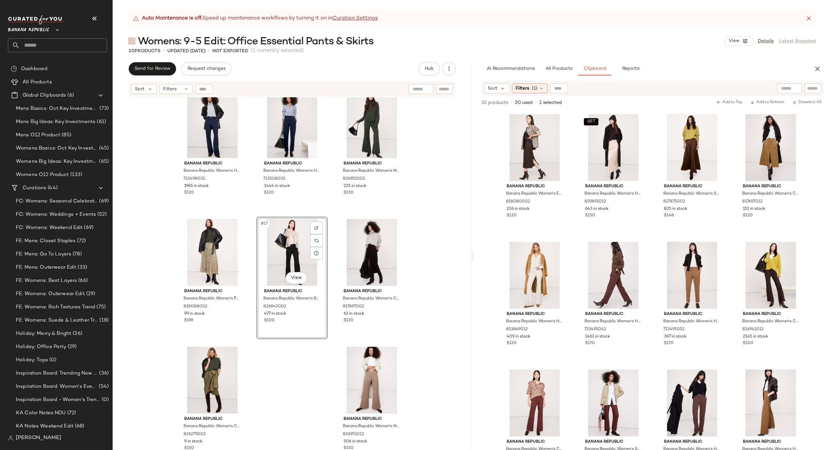
click at [286, 375] on div "SET Banana Republic Banana Republic Women's High-Rise Slim Italian Wool Ankle P…" at bounding box center [292, 282] width 359 height 370
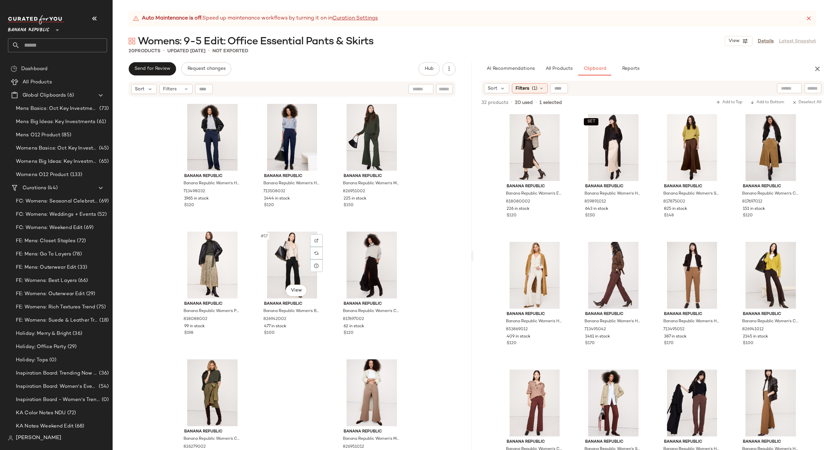
scroll to position [526, 0]
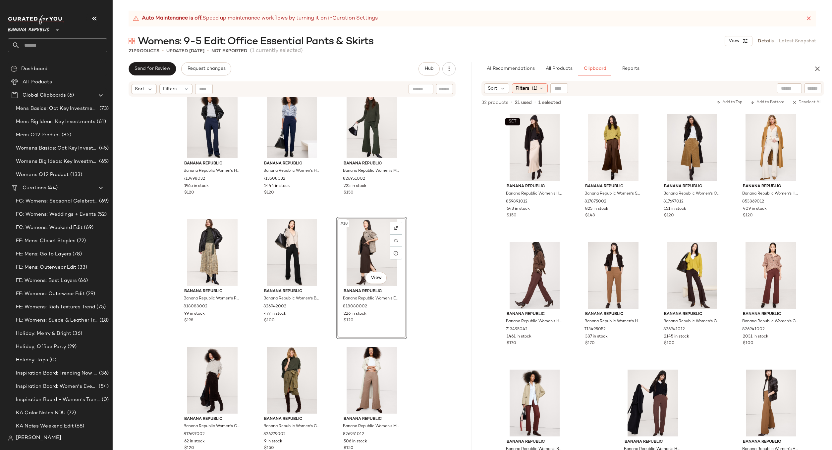
click at [440, 300] on div "Banana Republic Banana Republic Women's High-Rise Modern Straight Refined Pant …" at bounding box center [292, 282] width 359 height 370
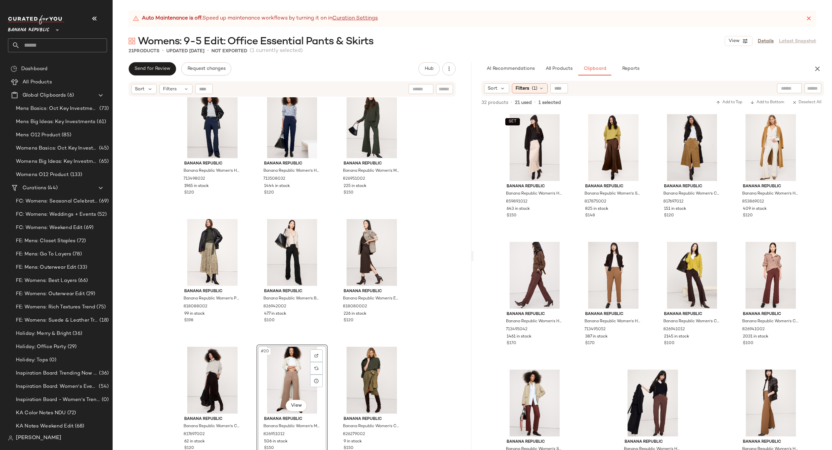
click at [424, 358] on div "Banana Republic Banana Republic Women's High-Rise Modern Straight Refined Pant …" at bounding box center [292, 282] width 359 height 370
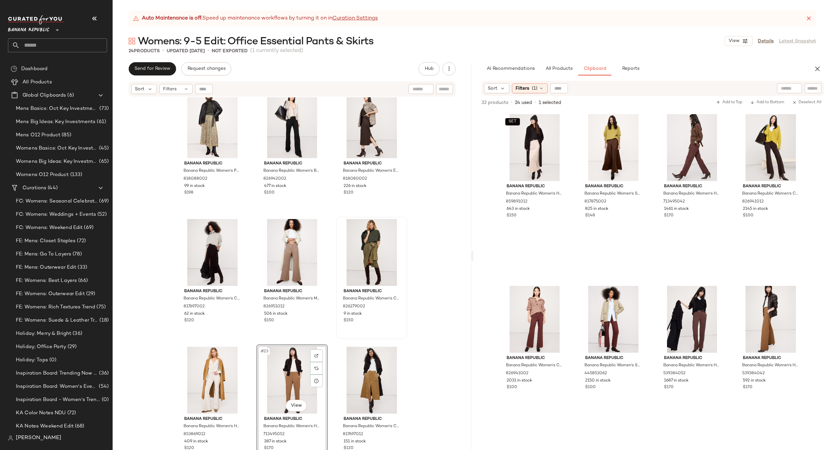
click at [434, 339] on div "Banana Republic Banana Republic Women's High-Rise Modern Straight Refined Pant …" at bounding box center [292, 282] width 359 height 370
click at [712, 305] on div "#8 View" at bounding box center [770, 319] width 67 height 67
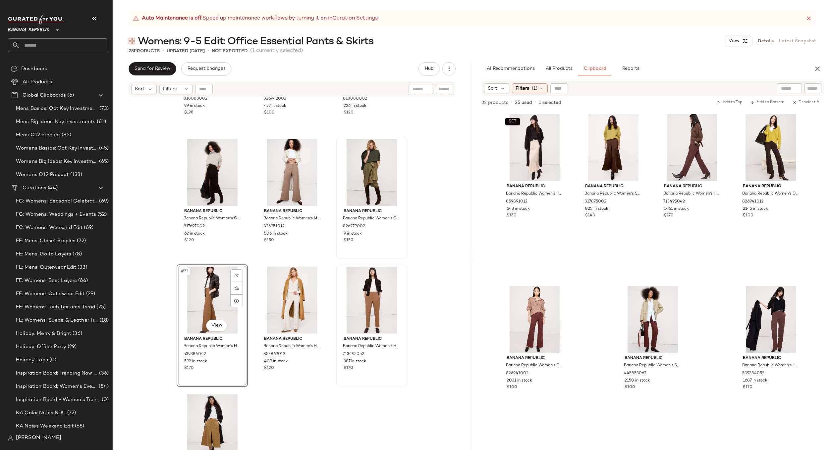
scroll to position [782, 0]
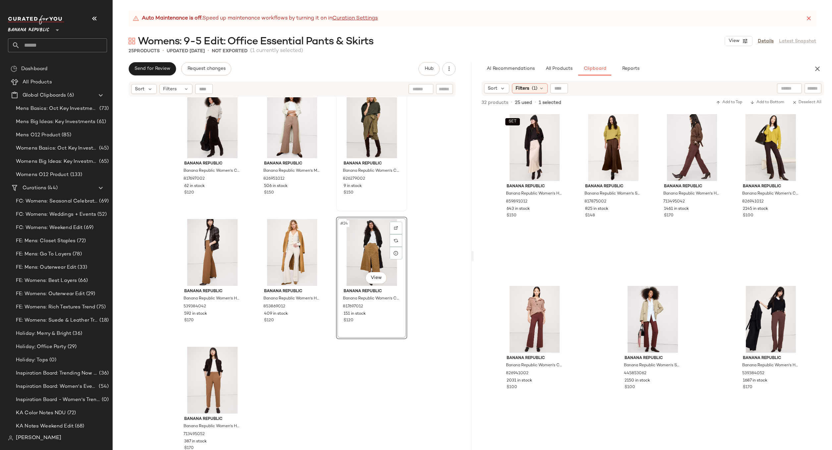
click at [310, 375] on div "Banana Republic Banana Republic Women's Pleated Midi Skirt Beige Floral Paisley…" at bounding box center [292, 282] width 359 height 370
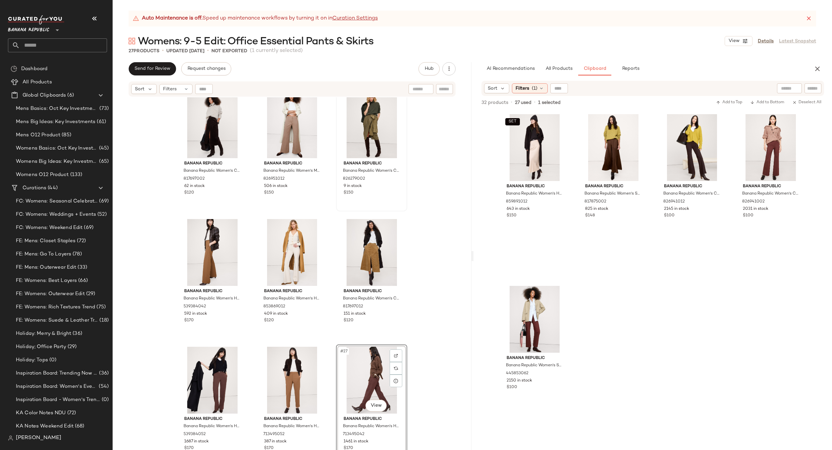
click at [443, 338] on div "Banana Republic Banana Republic Women's Pleated Midi Skirt Beige Floral Paisley…" at bounding box center [292, 282] width 359 height 370
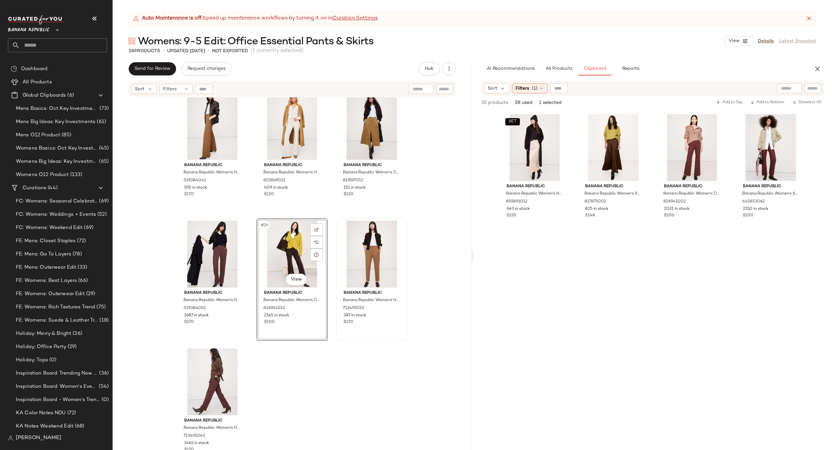
scroll to position [910, 0]
click at [354, 375] on div "Banana Republic Banana Republic Women's High-Rise Modern Straight Italian Wool …" at bounding box center [292, 282] width 359 height 370
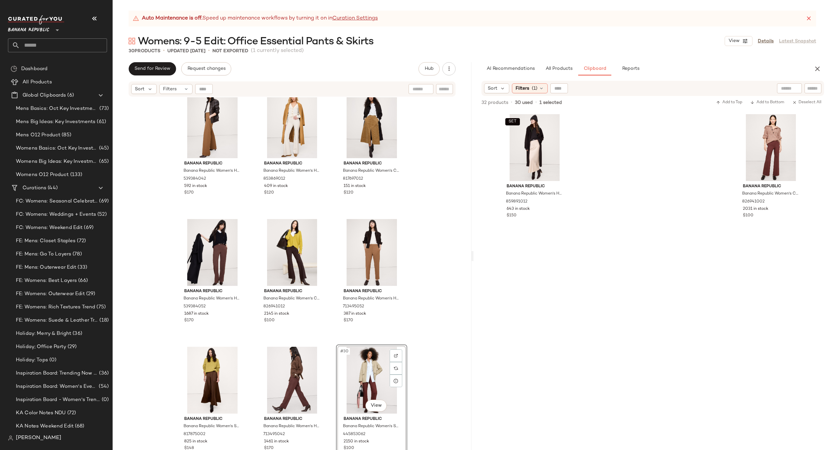
click at [418, 328] on div "Banana Republic Banana Republic Women's High-Rise Modern Straight Italian Wool …" at bounding box center [292, 282] width 359 height 370
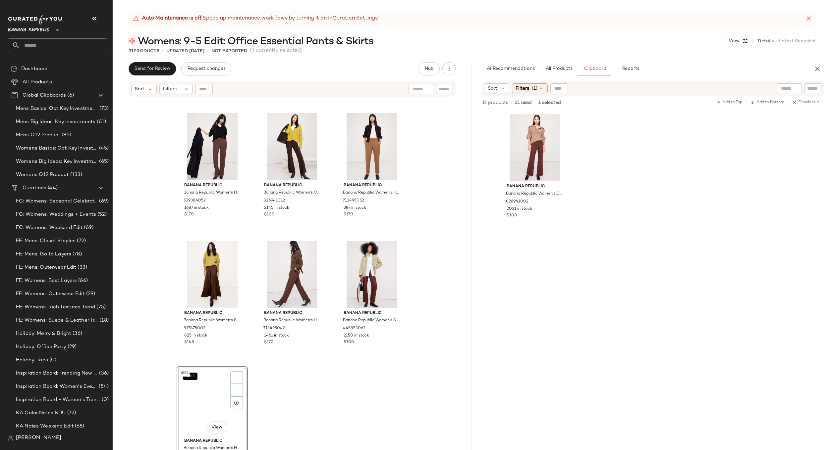
scroll to position [1038, 0]
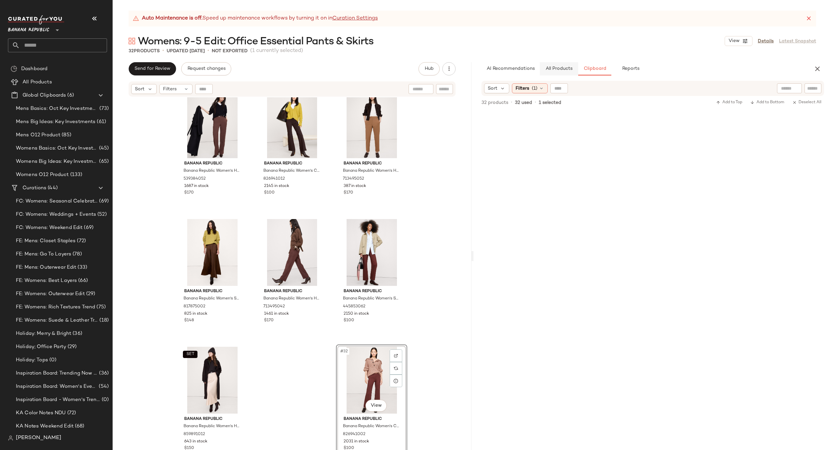
click at [560, 66] on button "All Products" at bounding box center [558, 68] width 38 height 13
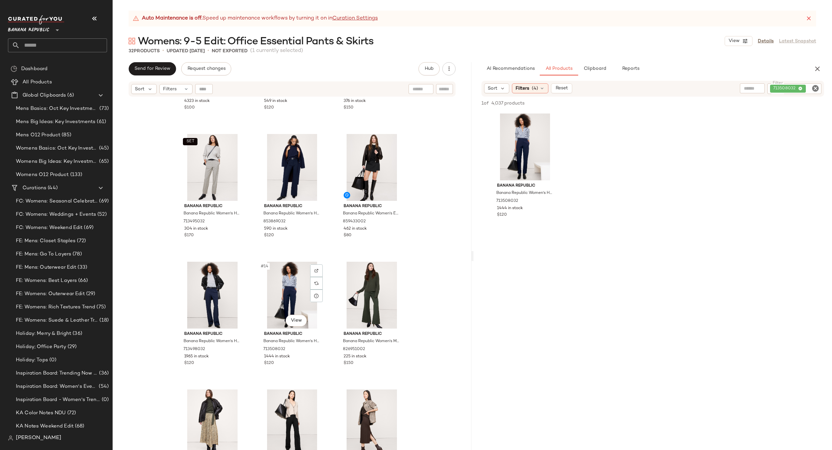
scroll to position [357, 0]
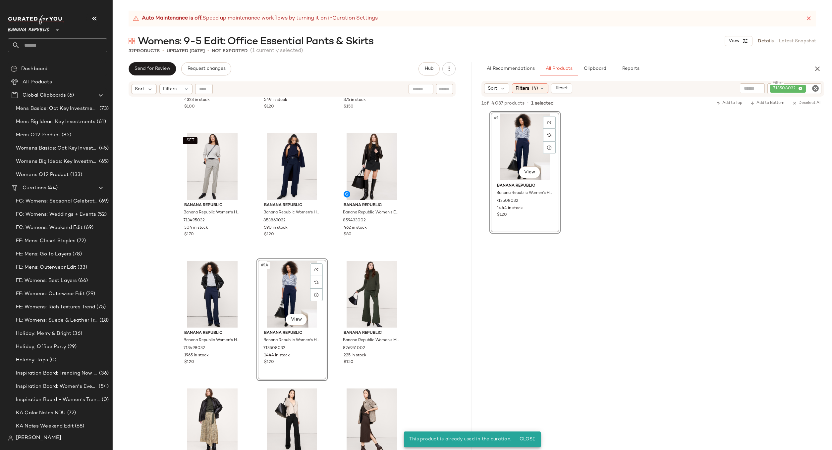
click at [712, 88] on icon "Clear Filter" at bounding box center [815, 88] width 8 height 8
click at [533, 90] on span "(4)" at bounding box center [535, 88] width 6 height 7
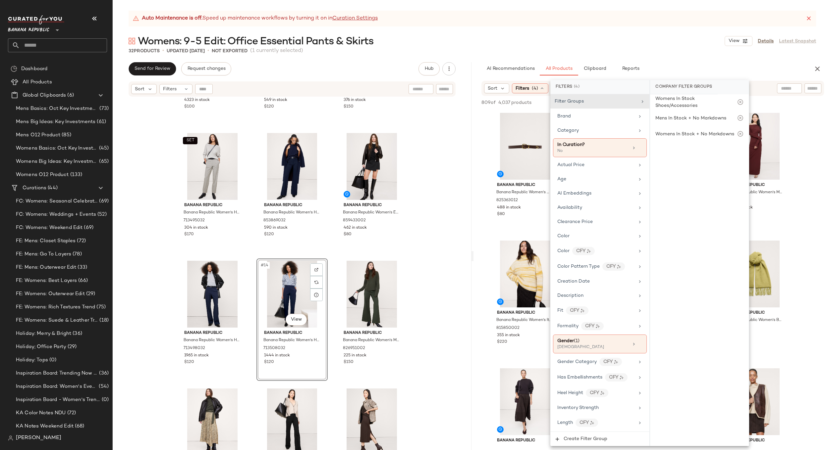
click at [708, 42] on div "Womens: 9-5 Edit: Office Essential Pants & Skirts View Details Latest Snapshot" at bounding box center [472, 40] width 719 height 13
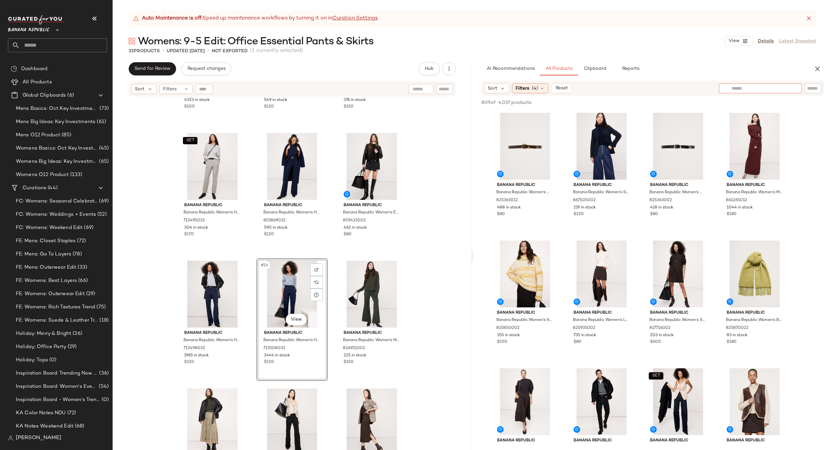
click at [712, 91] on input "text" at bounding box center [760, 88] width 58 height 7
type input "*****"
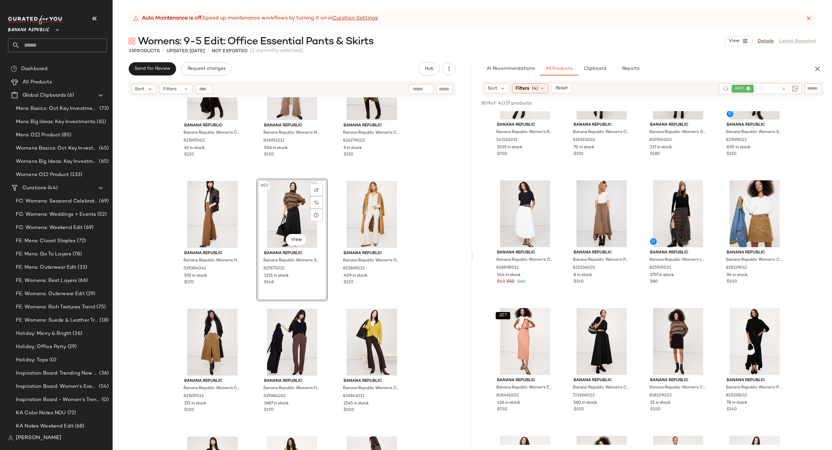
scroll to position [920, 0]
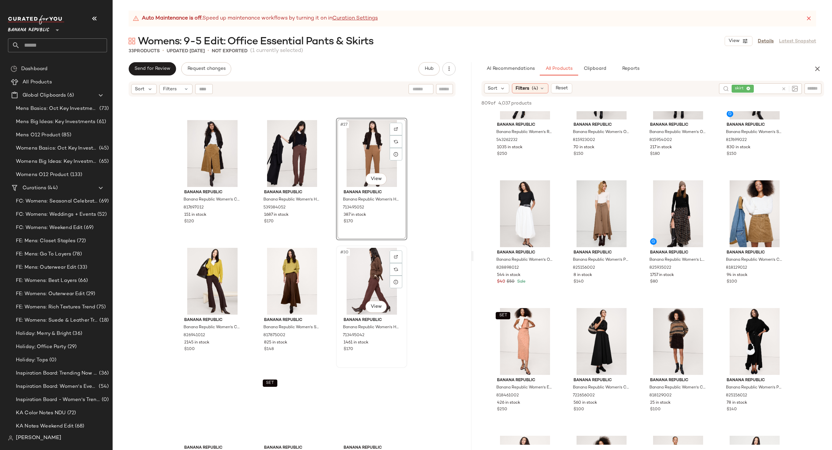
scroll to position [1038, 0]
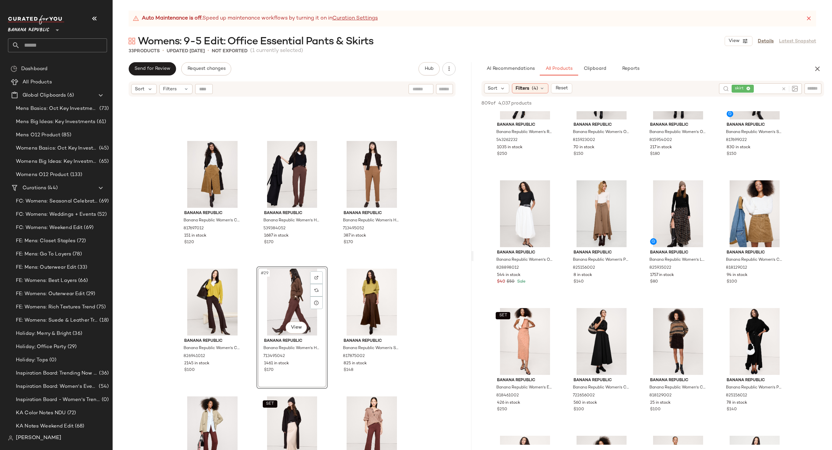
scroll to position [984, 0]
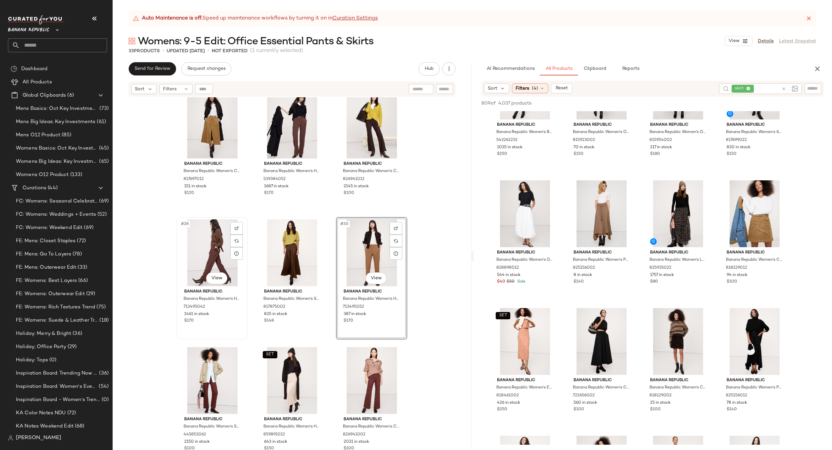
scroll to position [1038, 0]
click at [434, 319] on div "Banana Republic Banana Republic Women's Corduroy Midi Skirt Golden Oak Size 16 …" at bounding box center [292, 282] width 359 height 370
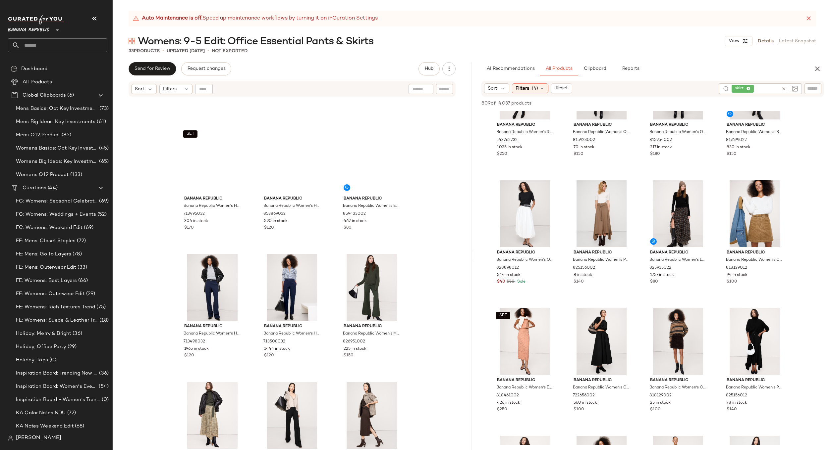
scroll to position [0, 0]
